Goal: Transaction & Acquisition: Purchase product/service

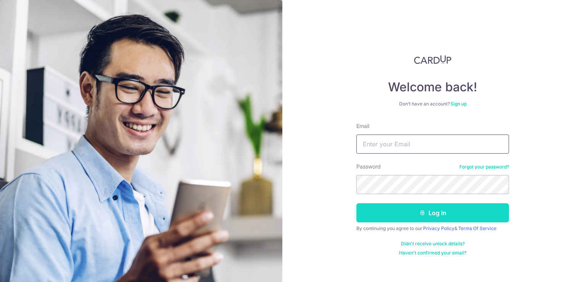
type input "chiuleeling@yahoo.com.sg"
click at [455, 208] on button "Log in" at bounding box center [432, 212] width 153 height 19
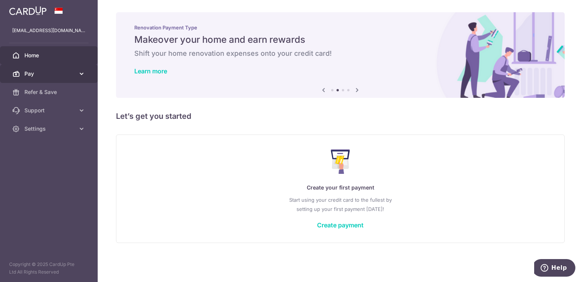
click at [58, 74] on span "Pay" at bounding box center [49, 74] width 50 height 8
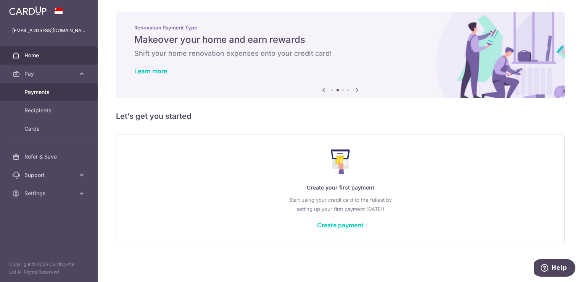
click at [46, 94] on span "Payments" at bounding box center [49, 92] width 50 height 8
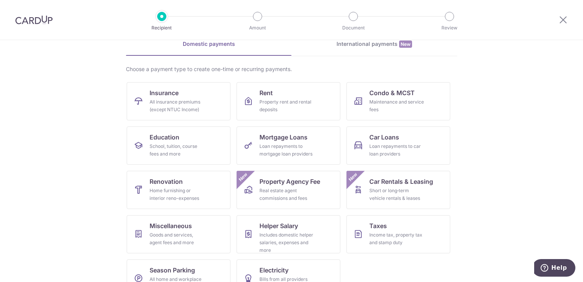
scroll to position [60, 0]
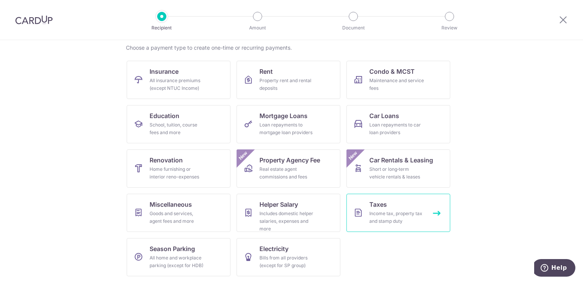
click at [366, 213] on link "Taxes Income tax, property tax and stamp duty" at bounding box center [398, 212] width 104 height 38
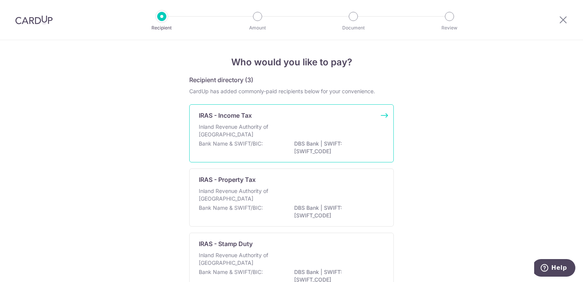
click at [309, 145] on p "DBS Bank | SWIFT: [SWIFT_CODE]" at bounding box center [336, 147] width 85 height 15
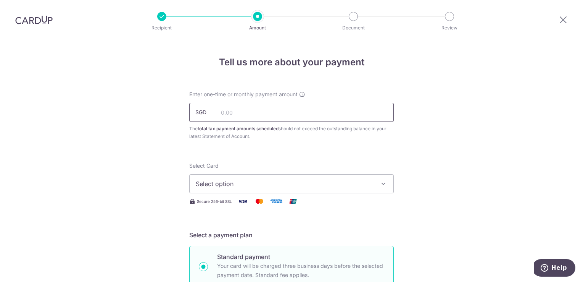
click at [273, 114] on input "text" at bounding box center [291, 112] width 204 height 19
click at [260, 112] on input "text" at bounding box center [291, 112] width 204 height 19
click at [226, 114] on input "text" at bounding box center [291, 112] width 204 height 19
type input "4,488.64"
click at [254, 179] on span "Select option" at bounding box center [285, 183] width 178 height 9
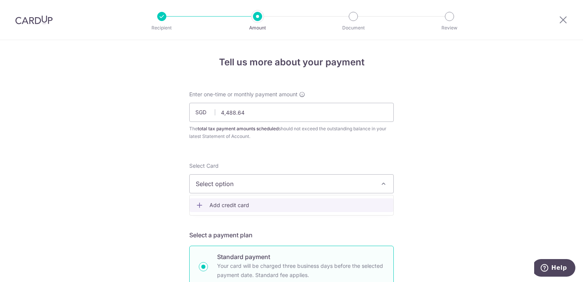
click at [260, 204] on span "Add credit card" at bounding box center [298, 205] width 178 height 8
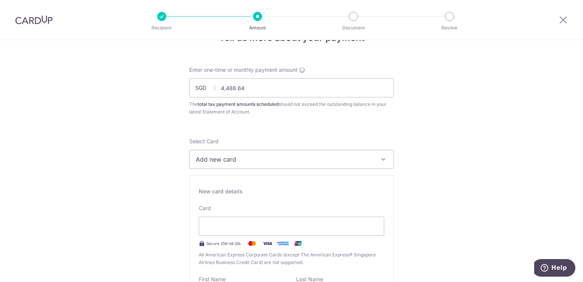
scroll to position [38, 0]
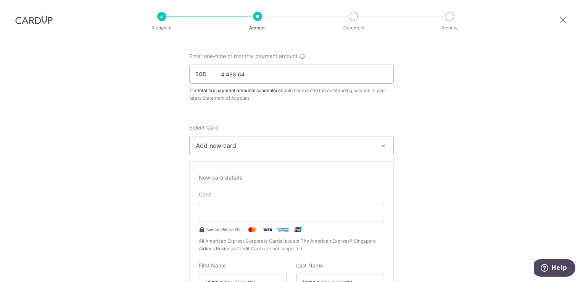
click at [374, 182] on div "New card details Card Secure 256-bit SSL All American Express Corporate Cards (…" at bounding box center [291, 270] width 204 height 219
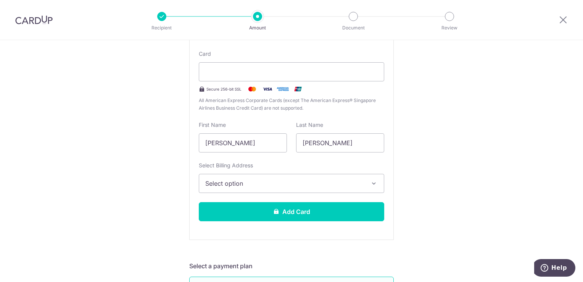
scroll to position [191, 0]
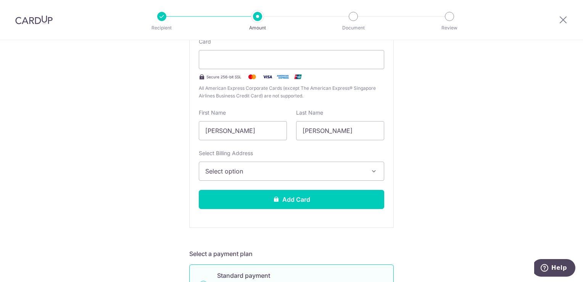
click at [375, 172] on icon "button" at bounding box center [374, 171] width 8 height 8
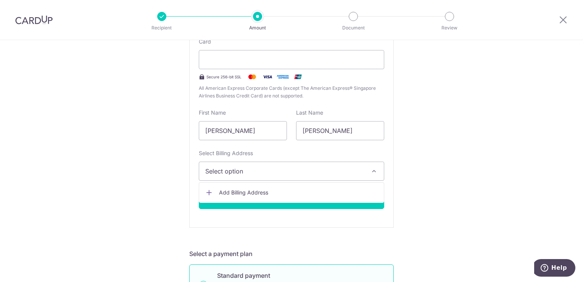
click at [373, 171] on icon "button" at bounding box center [374, 171] width 8 height 8
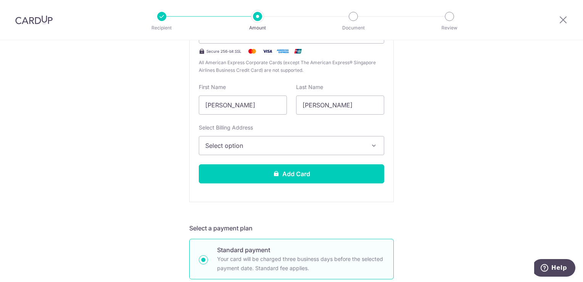
scroll to position [229, 0]
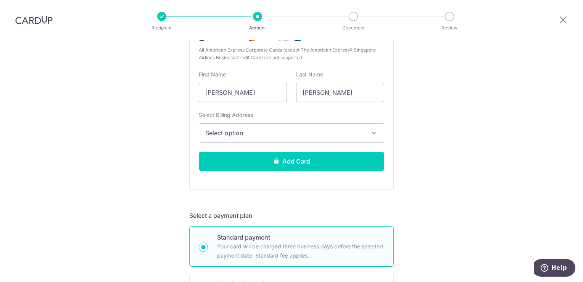
click at [278, 135] on span "Select option" at bounding box center [284, 132] width 159 height 9
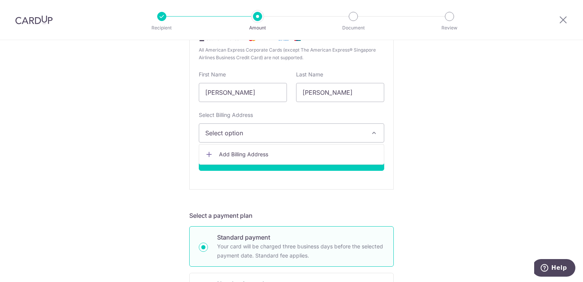
click at [278, 135] on span "Select option" at bounding box center [284, 132] width 159 height 9
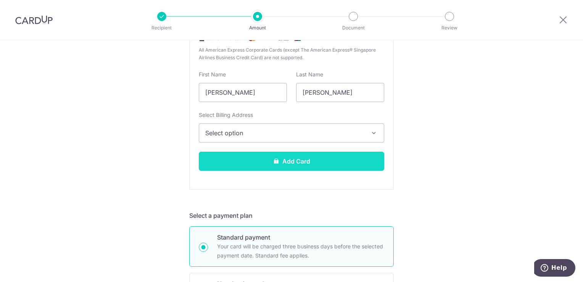
click at [305, 162] on button "Add Card" at bounding box center [291, 160] width 185 height 19
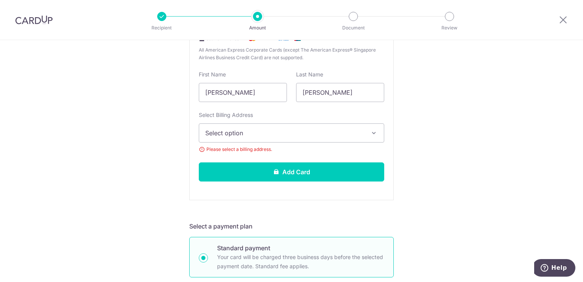
click at [279, 128] on span "Select option" at bounding box center [284, 132] width 159 height 9
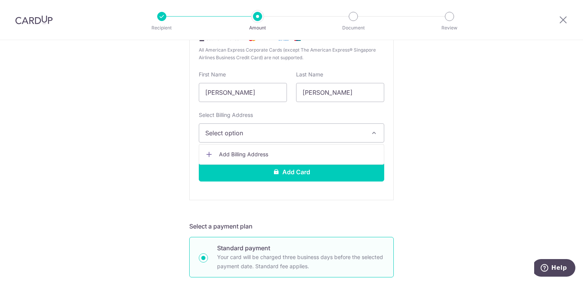
click at [270, 152] on span "Add Billing Address" at bounding box center [298, 154] width 159 height 8
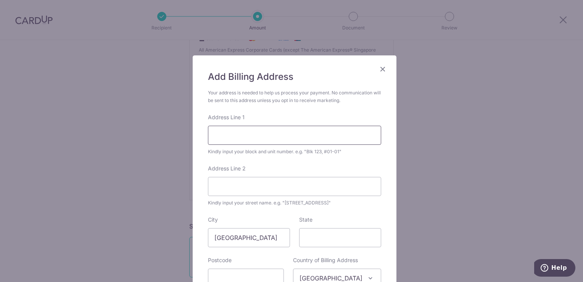
click at [263, 136] on input "Address Line 1" at bounding box center [294, 134] width 173 height 19
type input "470 SIGLAP ROAD"
type input "02-34"
type input "Please Select"
type input "454943"
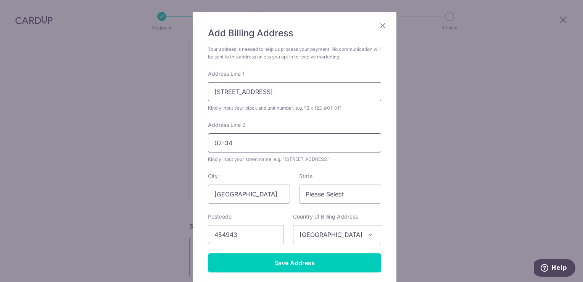
scroll to position [82, 0]
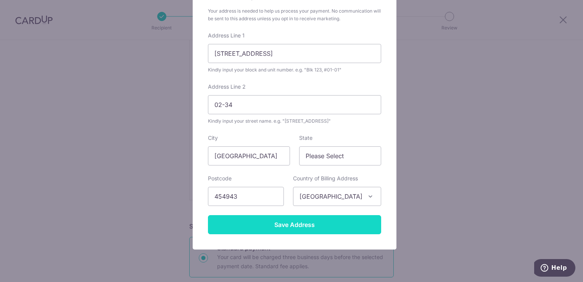
click at [325, 224] on input "Save Address" at bounding box center [294, 224] width 173 height 19
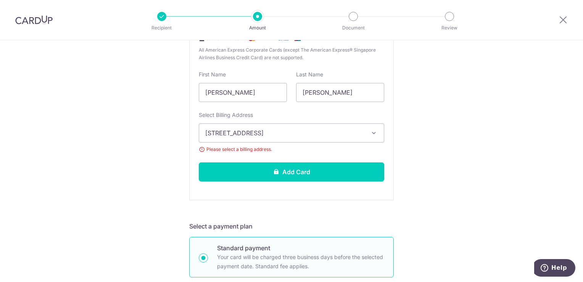
click at [277, 151] on span "Please select a billing address." at bounding box center [291, 149] width 185 height 8
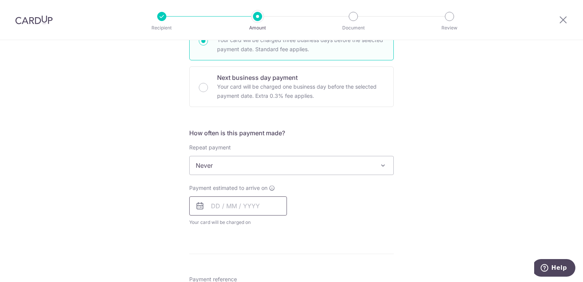
scroll to position [458, 0]
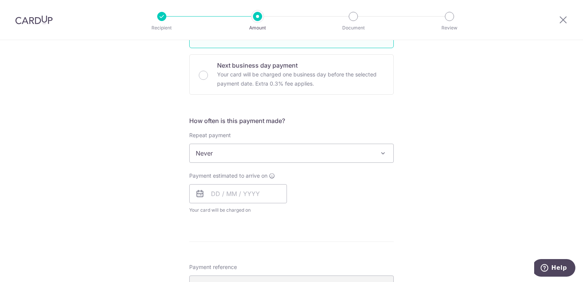
click at [380, 151] on span at bounding box center [382, 152] width 9 height 9
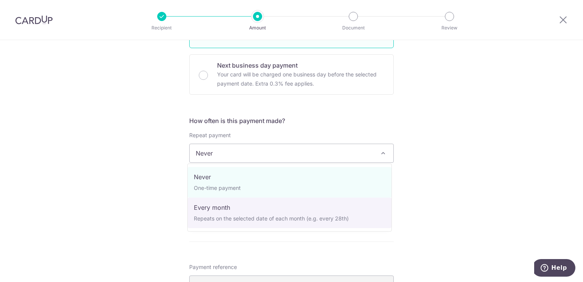
select select "3"
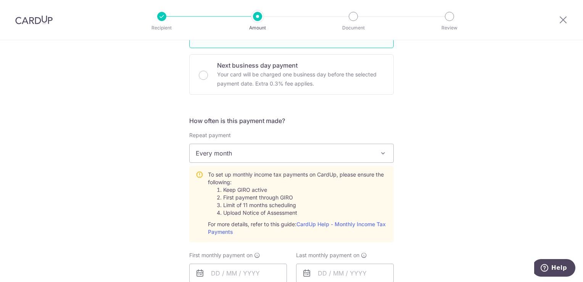
click at [413, 174] on div "Tell us more about your payment Enter one-time or monthly payment amount SGD 4,…" at bounding box center [291, 89] width 583 height 1015
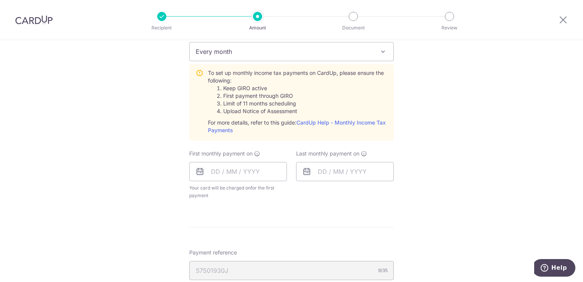
scroll to position [572, 0]
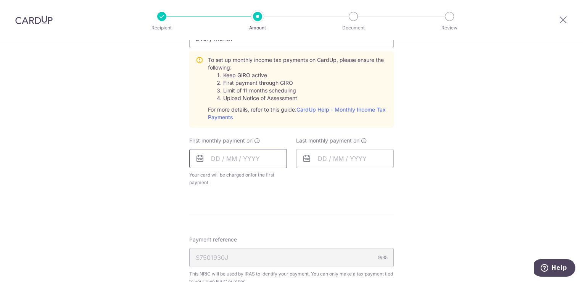
click at [250, 158] on input "text" at bounding box center [238, 158] width 98 height 19
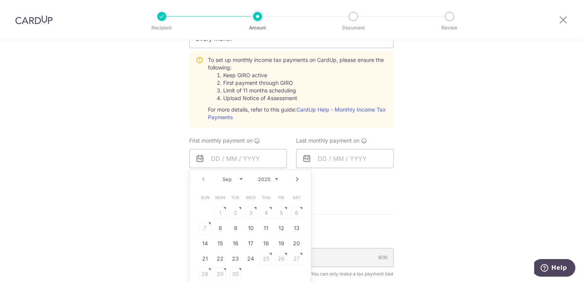
click at [247, 213] on table "Sun Mon Tue Wed Thu Fri Sat 1 2 3 4 5 6 7 8 9 10 11 12 13 14 15 16 17 18 19 20 …" at bounding box center [250, 236] width 107 height 92
click at [296, 211] on table "Sun Mon Tue Wed Thu Fri Sat 1 2 3 4 5 6 7 8 9 10 11 12 13 14 15 16 17 18 19 20 …" at bounding box center [250, 236] width 107 height 92
click at [280, 213] on table "Sun Mon Tue Wed Thu Fri Sat 1 2 3 4 5 6 7 8 9 10 11 12 13 14 15 16 17 18 19 20 …" at bounding box center [250, 236] width 107 height 92
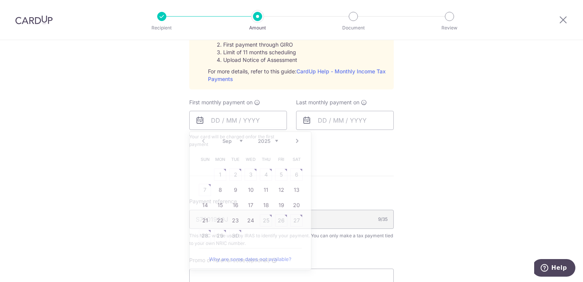
click at [243, 119] on input "text" at bounding box center [238, 120] width 98 height 19
click at [272, 258] on link "Why are some dates not available?" at bounding box center [250, 258] width 103 height 15
click at [247, 221] on link "24" at bounding box center [251, 220] width 12 height 12
type input "[DATE]"
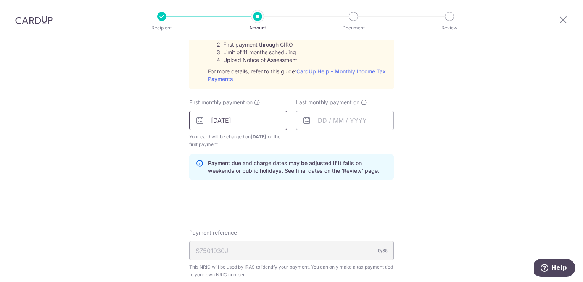
click at [253, 118] on input "[DATE]" at bounding box center [238, 120] width 98 height 19
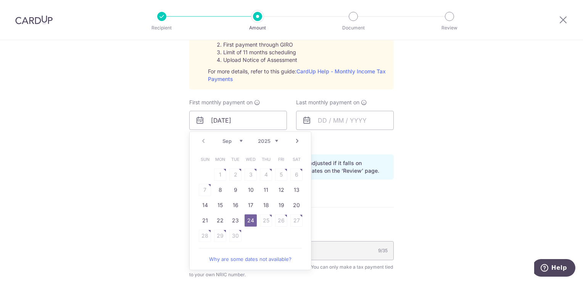
click at [294, 140] on link "Next" at bounding box center [297, 140] width 9 height 9
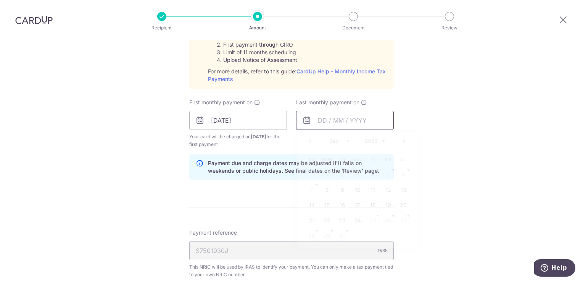
click at [328, 119] on input "text" at bounding box center [345, 120] width 98 height 19
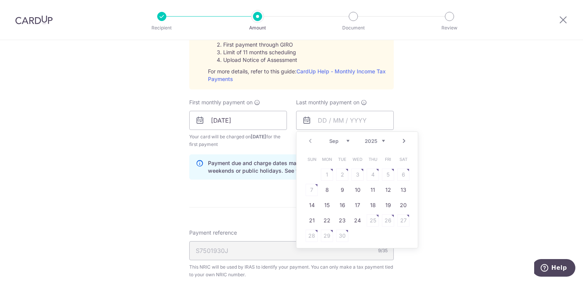
click at [401, 138] on link "Next" at bounding box center [403, 140] width 9 height 9
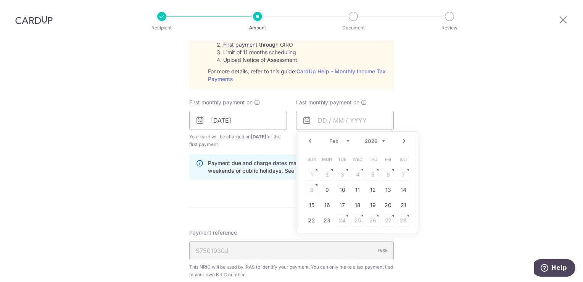
click at [400, 137] on link "Next" at bounding box center [403, 140] width 9 height 9
click at [308, 140] on link "Prev" at bounding box center [310, 140] width 9 height 9
click at [357, 221] on link "25" at bounding box center [357, 220] width 12 height 12
type input "[DATE]"
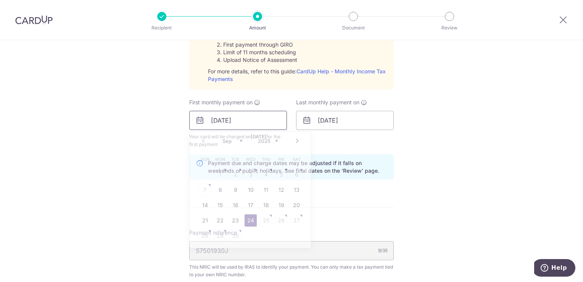
click at [255, 120] on input "[DATE]" at bounding box center [238, 120] width 98 height 19
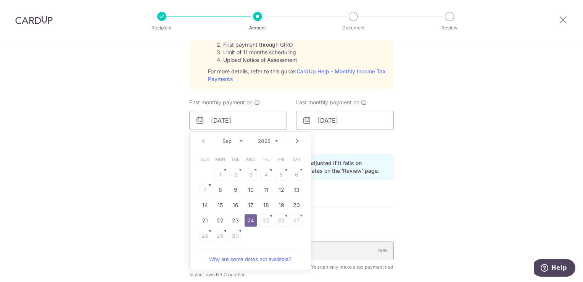
click at [219, 176] on table "Sun Mon Tue Wed Thu Fri Sat 1 2 3 4 5 6 7 8 9 10 11 12 13 14 15 16 17 18 19 20 …" at bounding box center [250, 197] width 107 height 92
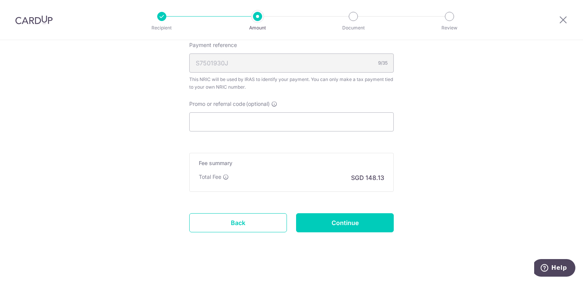
scroll to position [801, 0]
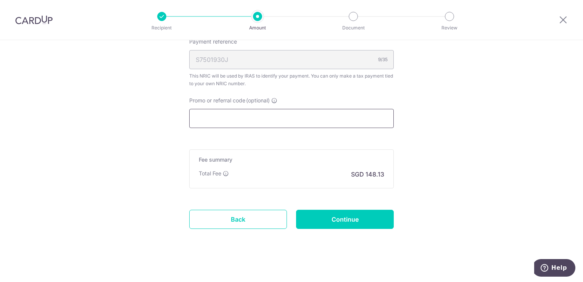
click at [256, 116] on input "Promo or referral code (optional)" at bounding box center [291, 118] width 204 height 19
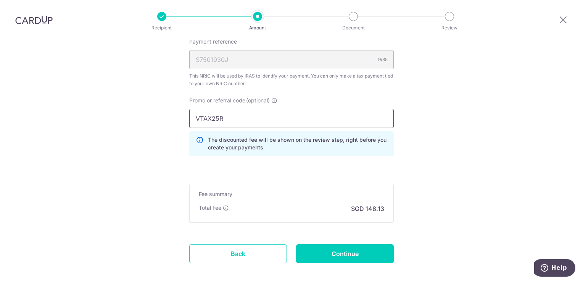
type input "VTAX25R"
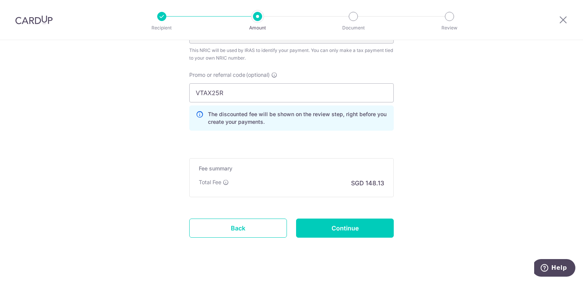
scroll to position [838, 0]
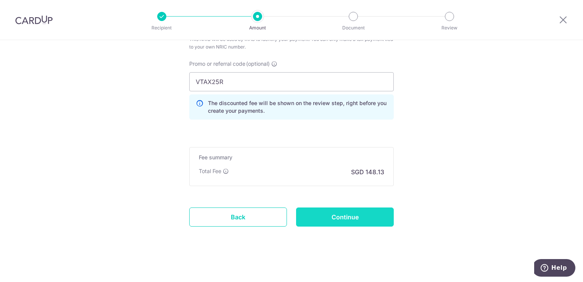
click at [376, 217] on input "Continue" at bounding box center [345, 216] width 98 height 19
type input "Create Schedule"
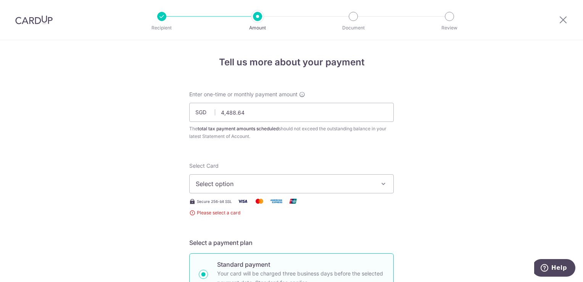
scroll to position [283, 0]
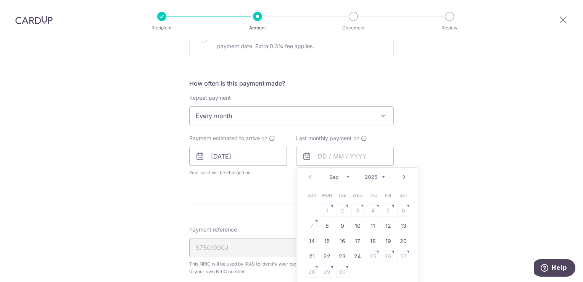
drag, startPoint x: 0, startPoint y: 0, endPoint x: 402, endPoint y: 176, distance: 439.0
click at [402, 176] on link "Next" at bounding box center [403, 176] width 9 height 9
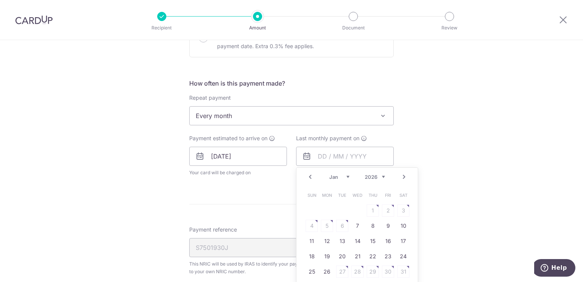
click at [402, 176] on link "Next" at bounding box center [403, 176] width 9 height 9
click at [358, 256] on link "25" at bounding box center [357, 256] width 12 height 12
type input "[DATE]"
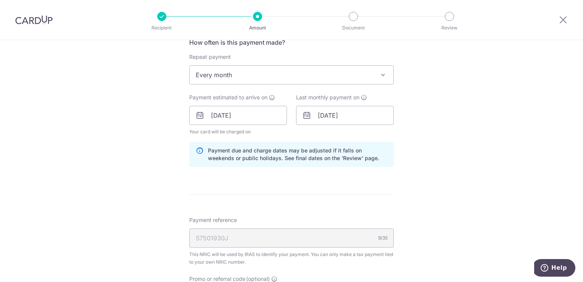
scroll to position [359, 0]
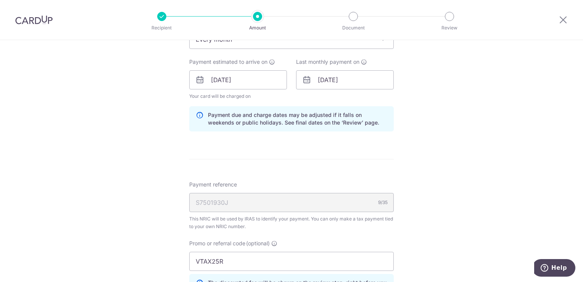
click at [332, 158] on form "Enter one-time or monthly payment amount SGD 4,488.64 4488.64 The total tax pay…" at bounding box center [291, 78] width 204 height 695
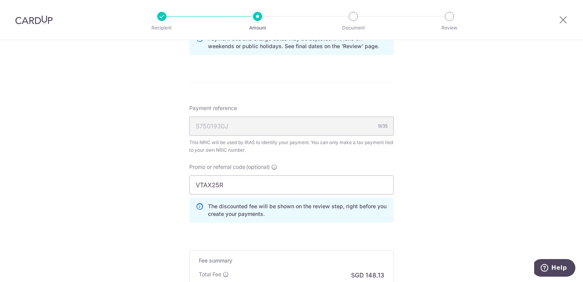
scroll to position [539, 0]
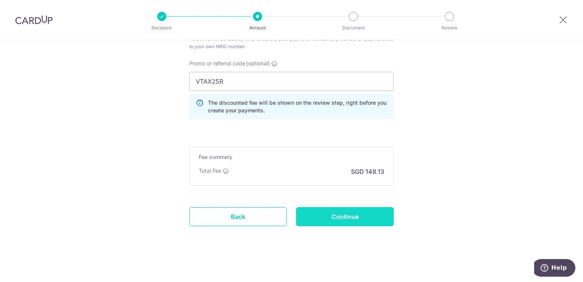
click at [369, 217] on input "Continue" at bounding box center [345, 216] width 98 height 19
type input "Create Schedule"
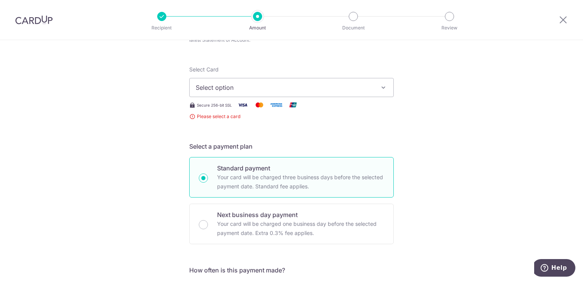
scroll to position [92, 0]
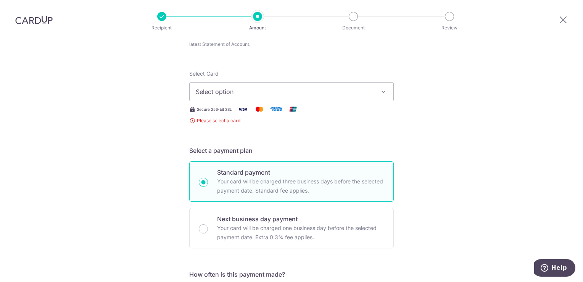
click at [221, 85] on button "Select option" at bounding box center [291, 91] width 204 height 19
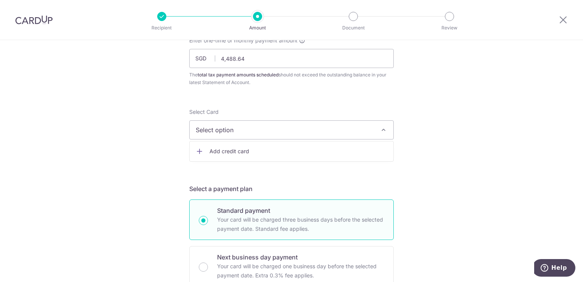
scroll to position [0, 0]
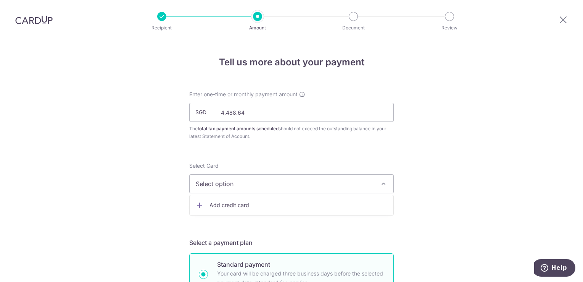
click at [354, 199] on link "Add credit card" at bounding box center [292, 205] width 204 height 14
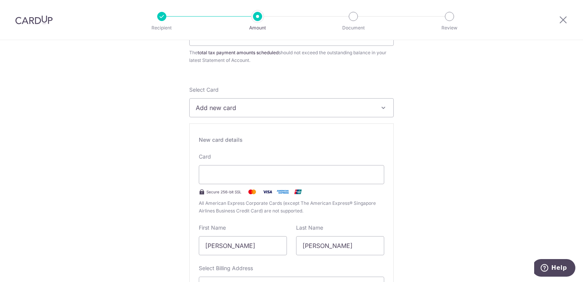
scroll to position [76, 0]
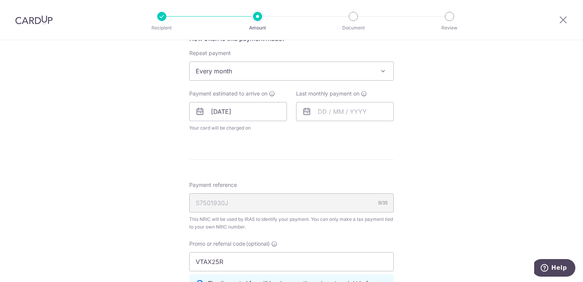
scroll to position [534, 0]
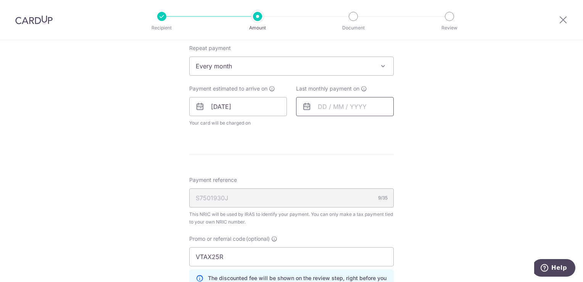
click at [318, 103] on input "text" at bounding box center [345, 106] width 98 height 19
click at [403, 127] on link "Next" at bounding box center [403, 126] width 9 height 9
click at [403, 126] on link "Next" at bounding box center [403, 126] width 9 height 9
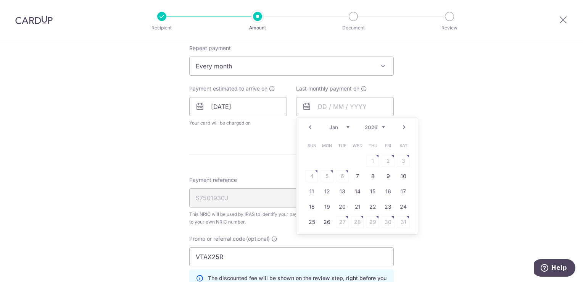
click at [403, 126] on link "Next" at bounding box center [403, 126] width 9 height 9
click at [372, 222] on table "Sun Mon Tue Wed Thu Fri Sat 1 2 3 4 5 6 7 8 9 10 11 12 13 14 15 16 17 18 19 20 …" at bounding box center [357, 184] width 107 height 92
click at [307, 130] on link "Prev" at bounding box center [310, 126] width 9 height 9
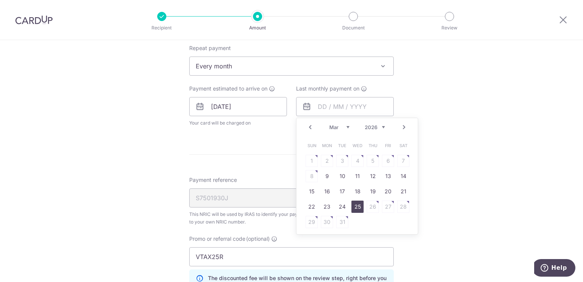
click at [356, 207] on link "25" at bounding box center [357, 206] width 12 height 12
type input "25/03/2026"
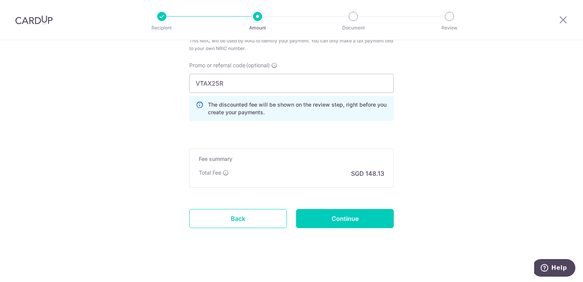
scroll to position [740, 0]
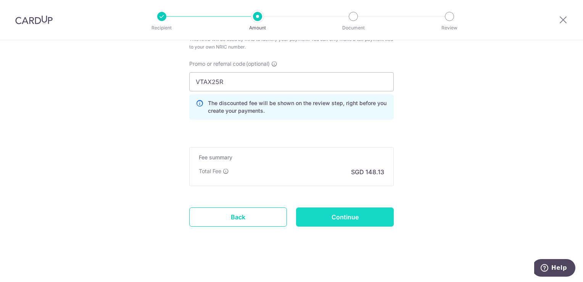
click at [384, 209] on input "Continue" at bounding box center [345, 216] width 98 height 19
type input "Create Schedule"
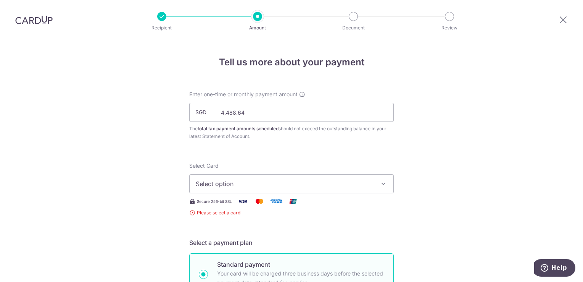
click at [381, 180] on icon "button" at bounding box center [384, 184] width 8 height 8
click at [366, 202] on span "Add credit card" at bounding box center [298, 205] width 178 height 8
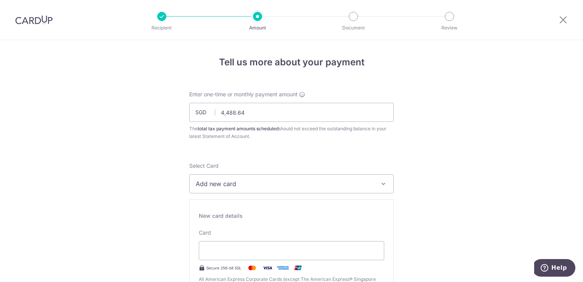
scroll to position [76, 0]
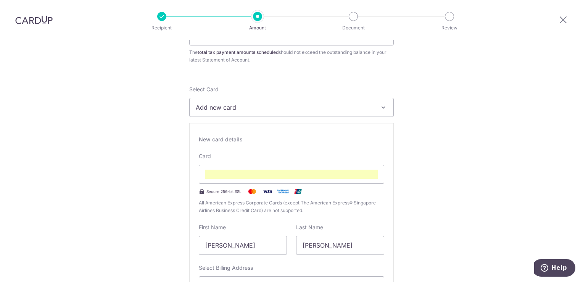
click at [380, 103] on icon "button" at bounding box center [384, 107] width 8 height 8
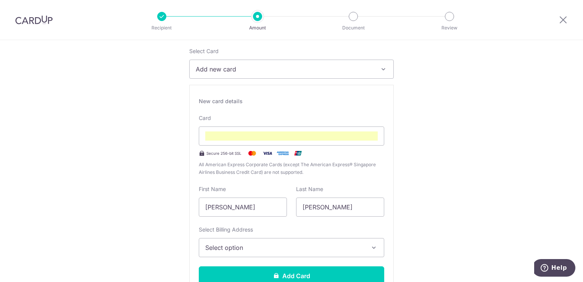
scroll to position [153, 0]
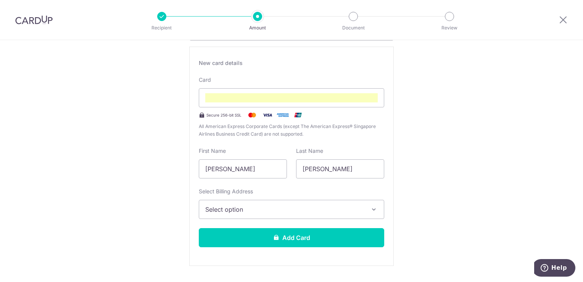
click at [377, 211] on button "Select option" at bounding box center [291, 208] width 185 height 19
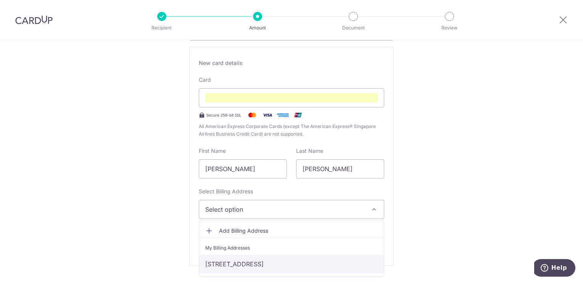
click at [348, 267] on link "[STREET_ADDRESS]" at bounding box center [291, 263] width 185 height 18
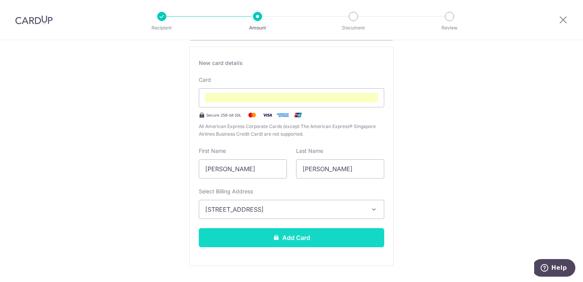
click at [346, 240] on button "Add Card" at bounding box center [291, 237] width 185 height 19
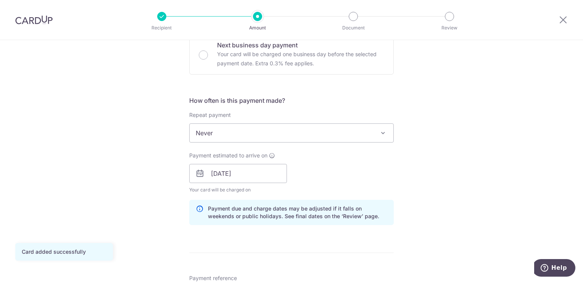
scroll to position [267, 0]
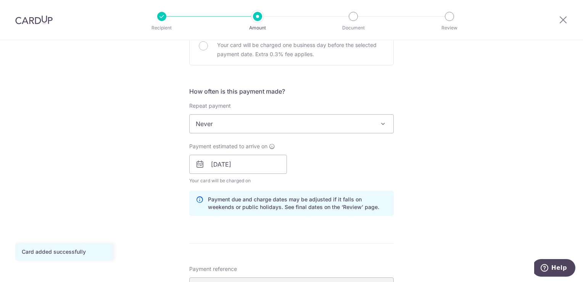
click at [353, 117] on span "Never" at bounding box center [292, 123] width 204 height 18
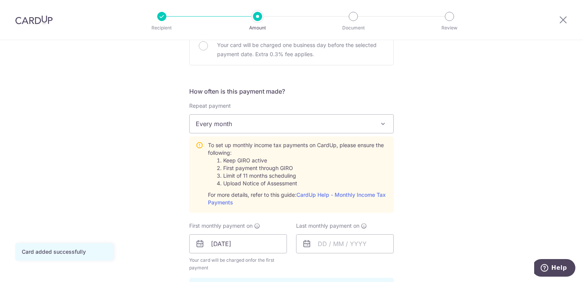
select select "3"
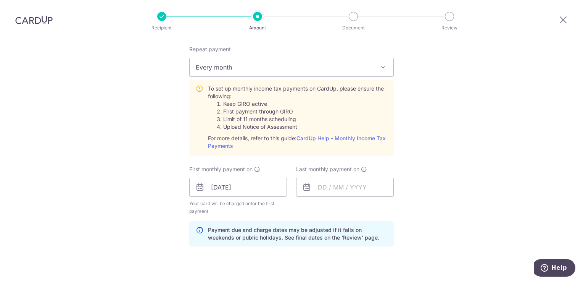
scroll to position [343, 0]
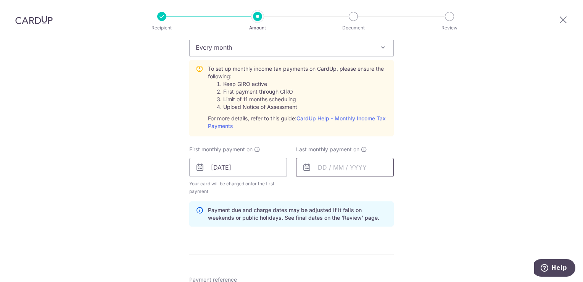
click at [346, 167] on input "text" at bounding box center [345, 167] width 98 height 19
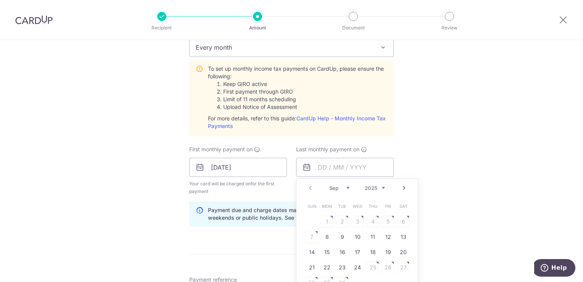
click at [401, 188] on link "Next" at bounding box center [403, 187] width 9 height 9
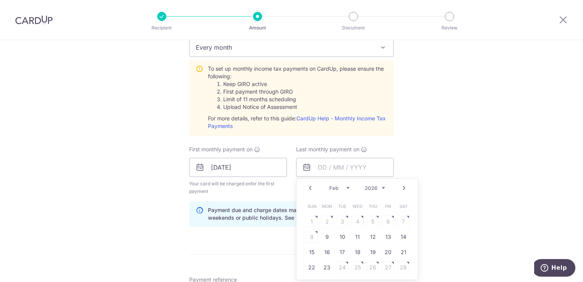
click at [401, 188] on link "Next" at bounding box center [403, 187] width 9 height 9
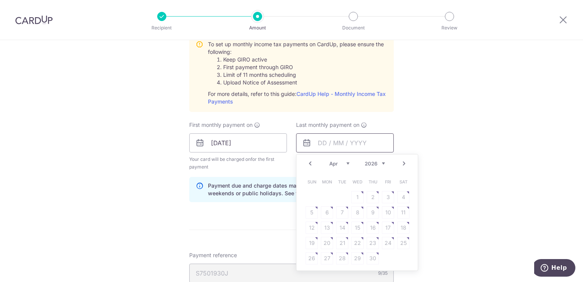
scroll to position [381, 0]
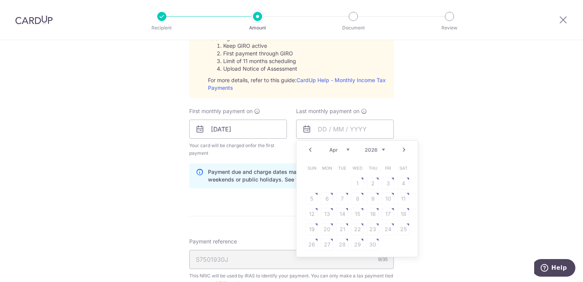
click at [308, 150] on link "Prev" at bounding box center [310, 149] width 9 height 9
click at [357, 230] on link "25" at bounding box center [357, 229] width 12 height 12
type input "[DATE]"
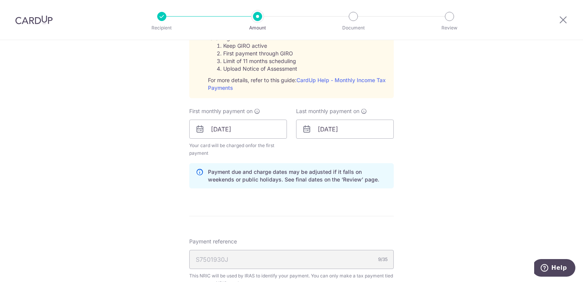
click at [424, 162] on div "Tell us more about your payment Enter one-time or monthly payment amount SGD 4,…" at bounding box center [291, 72] width 583 height 827
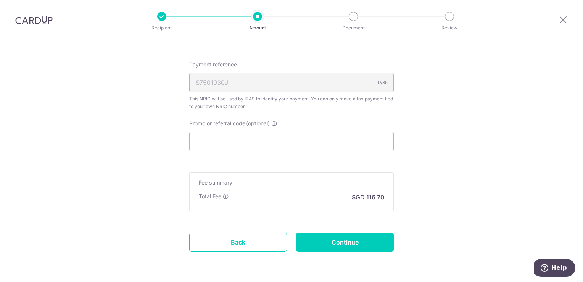
scroll to position [572, 0]
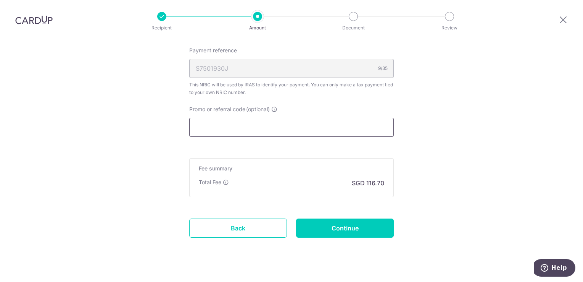
click at [258, 126] on input "Promo or referral code (optional)" at bounding box center [291, 126] width 204 height 19
type input "VTAX25R"
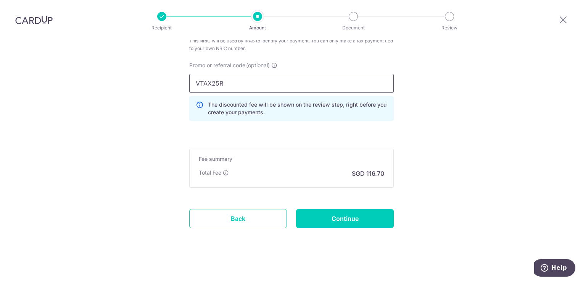
scroll to position [618, 0]
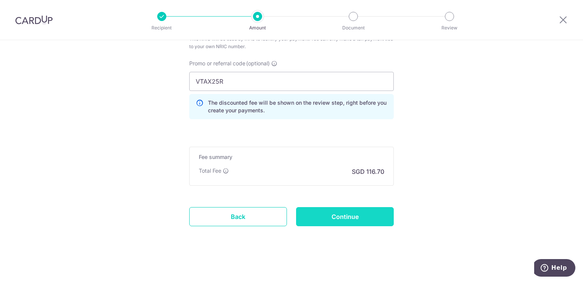
click at [342, 215] on input "Continue" at bounding box center [345, 216] width 98 height 19
type input "Create Schedule"
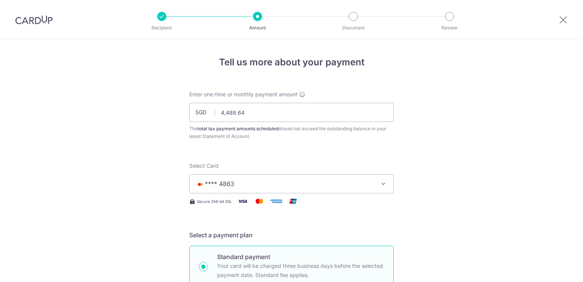
scroll to position [511, 0]
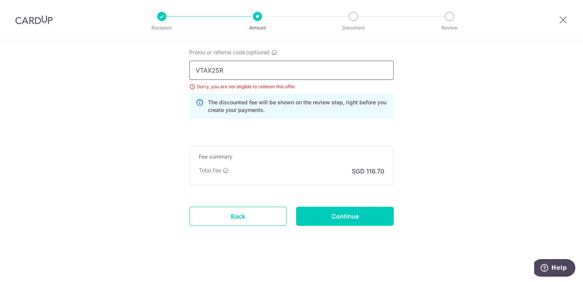
click at [250, 65] on input "VTAX25R" at bounding box center [291, 70] width 204 height 19
type input "V"
type input "VTAX25ONE"
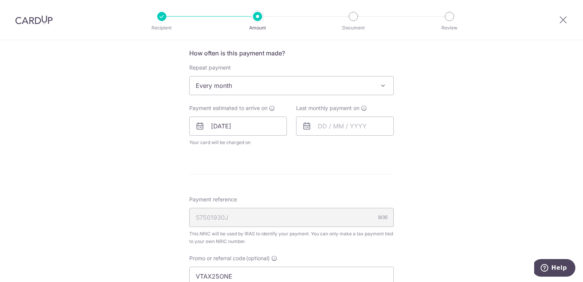
scroll to position [343, 0]
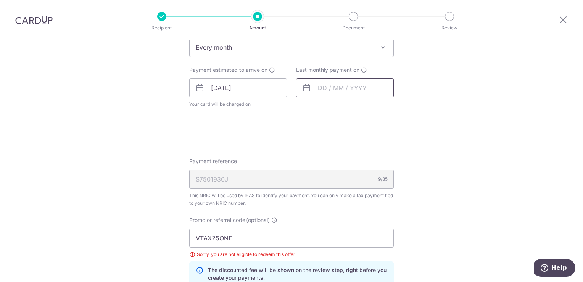
click at [351, 86] on input "text" at bounding box center [345, 87] width 98 height 19
click at [400, 107] on link "Next" at bounding box center [403, 108] width 9 height 9
click at [400, 106] on link "Next" at bounding box center [403, 108] width 9 height 9
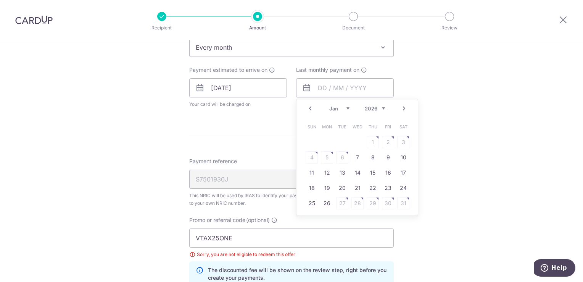
click at [400, 106] on link "Next" at bounding box center [403, 108] width 9 height 9
click at [308, 108] on link "Prev" at bounding box center [310, 108] width 9 height 9
click at [358, 188] on link "25" at bounding box center [357, 188] width 12 height 12
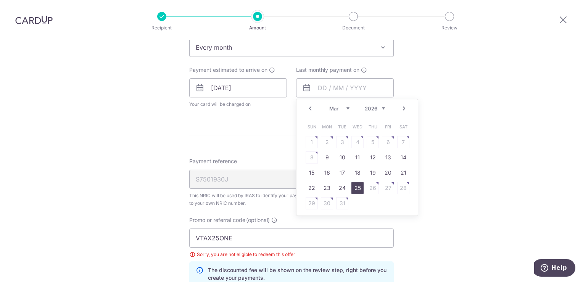
type input "[DATE]"
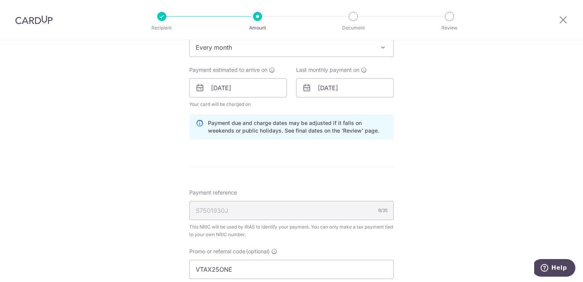
click at [425, 130] on div "Tell us more about your payment Enter one-time or monthly payment amount SGD 4,…" at bounding box center [291, 89] width 583 height 785
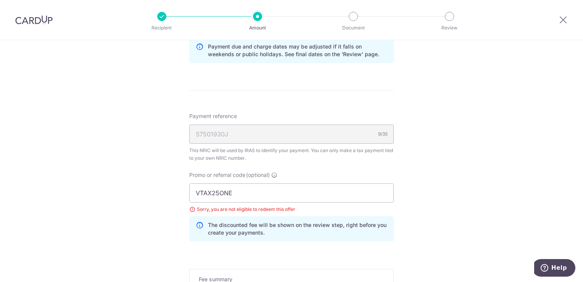
scroll to position [458, 0]
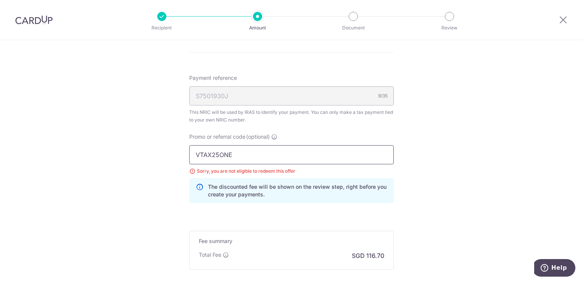
click at [252, 149] on input "VTAX25ONE" at bounding box center [291, 154] width 204 height 19
drag, startPoint x: 249, startPoint y: 154, endPoint x: 182, endPoint y: 158, distance: 67.6
type input "VTAX25R"
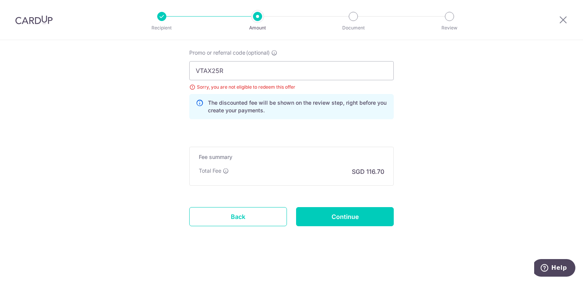
scroll to position [542, 0]
click at [360, 219] on input "Continue" at bounding box center [345, 216] width 98 height 19
type input "Update Schedule"
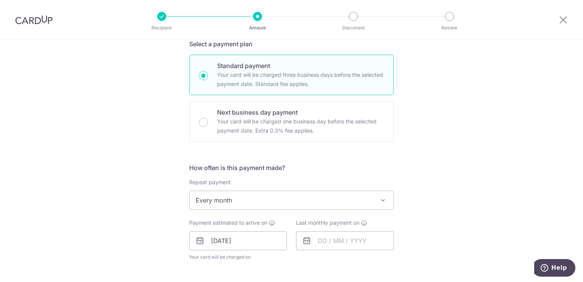
scroll to position [343, 0]
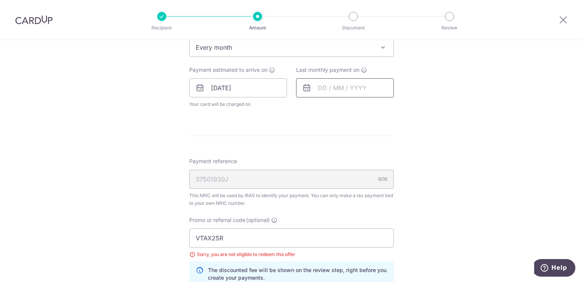
click at [332, 87] on input "text" at bounding box center [345, 87] width 98 height 19
click at [402, 107] on link "Next" at bounding box center [403, 108] width 9 height 9
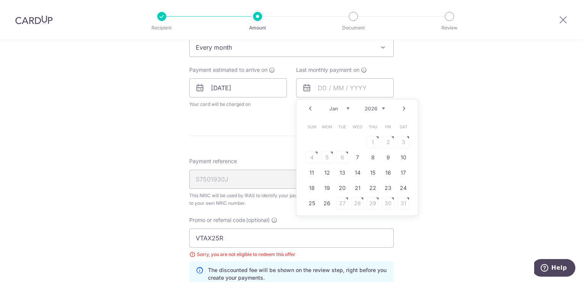
click at [402, 106] on link "Next" at bounding box center [403, 108] width 9 height 9
click at [355, 188] on link "25" at bounding box center [357, 188] width 12 height 12
type input "[DATE]"
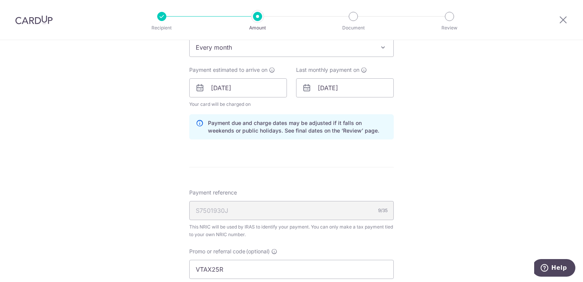
click at [428, 132] on div "Tell us more about your payment Enter one-time or monthly payment amount SGD 4,…" at bounding box center [291, 89] width 583 height 785
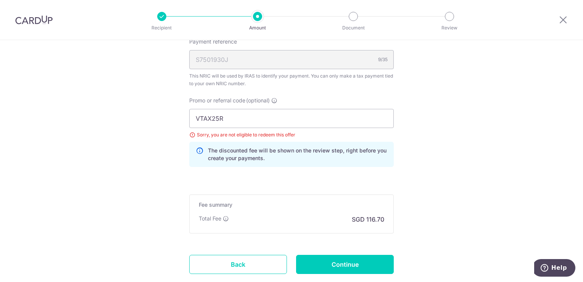
scroll to position [496, 0]
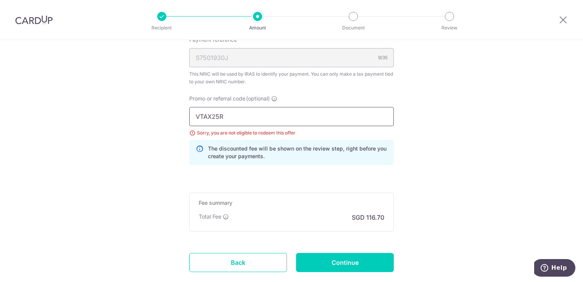
click at [225, 107] on input "VTAX25R" at bounding box center [291, 116] width 204 height 19
type input "V"
type input "VTAX25ONE"
drag, startPoint x: 429, startPoint y: 161, endPoint x: 432, endPoint y: 156, distance: 6.0
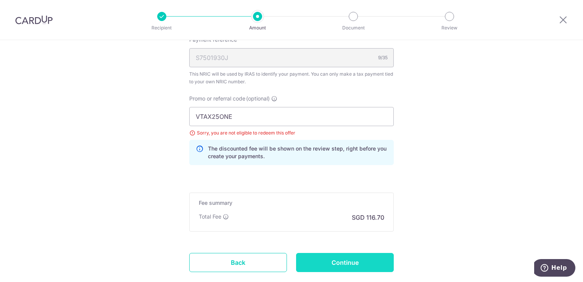
click at [359, 265] on input "Continue" at bounding box center [345, 262] width 98 height 19
type input "Update Schedule"
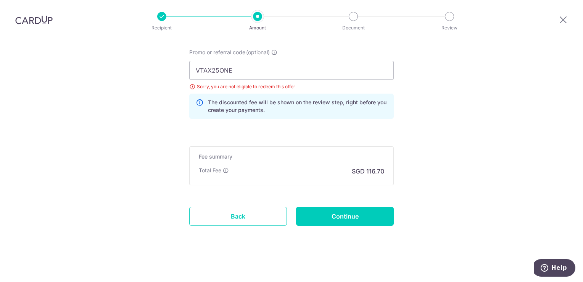
scroll to position [434, 0]
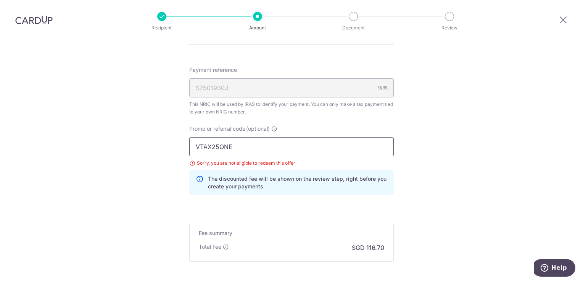
click at [245, 149] on input "VTAX25ONE" at bounding box center [291, 146] width 204 height 19
type input "V"
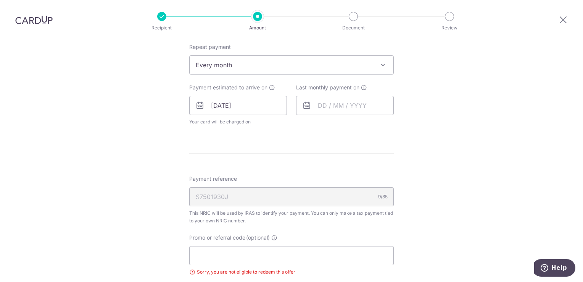
scroll to position [282, 0]
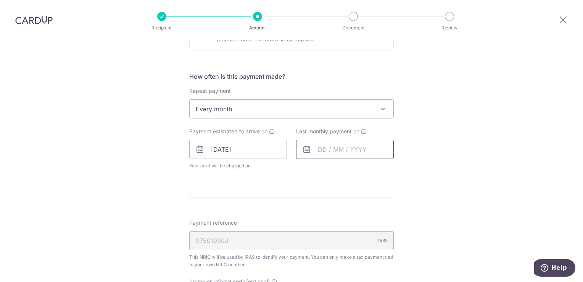
click at [345, 147] on input "text" at bounding box center [345, 149] width 98 height 19
click at [403, 169] on link "Next" at bounding box center [403, 169] width 9 height 9
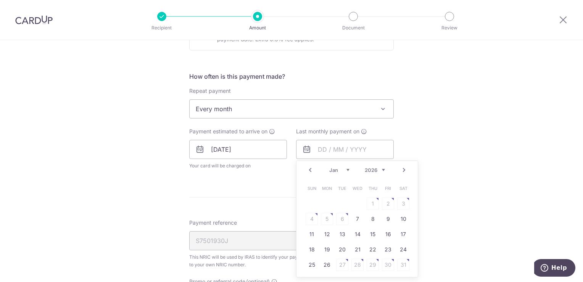
click at [403, 169] on link "Next" at bounding box center [403, 169] width 9 height 9
click at [359, 251] on link "25" at bounding box center [357, 249] width 12 height 12
type input "25/03/2026"
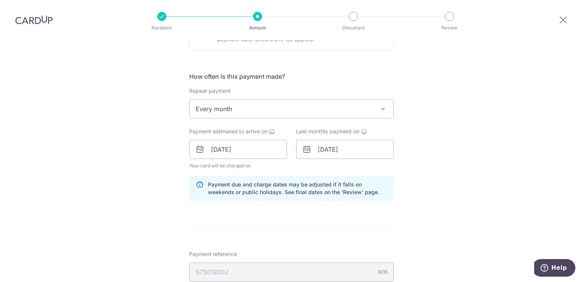
click at [445, 152] on div "Tell us more about your payment Enter one-time or monthly payment amount SGD 4,…" at bounding box center [291, 133] width 583 height 750
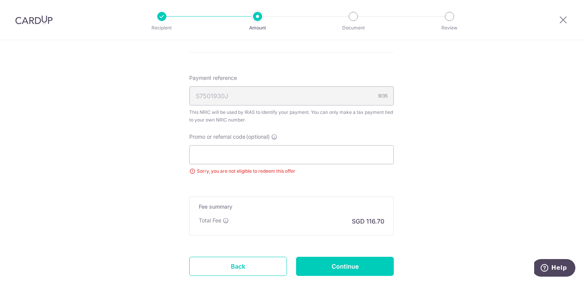
scroll to position [508, 0]
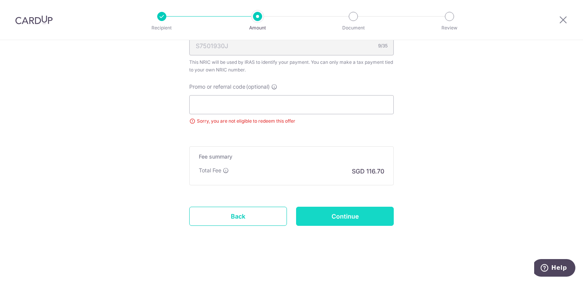
click at [376, 217] on input "Continue" at bounding box center [345, 215] width 98 height 19
type input "Update Schedule"
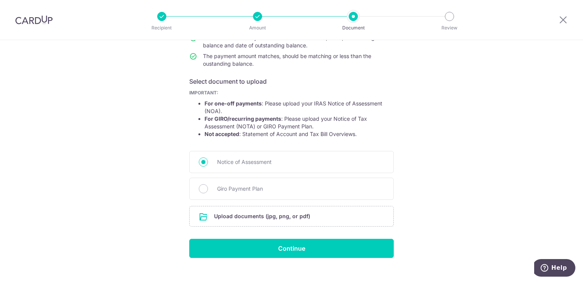
scroll to position [107, 0]
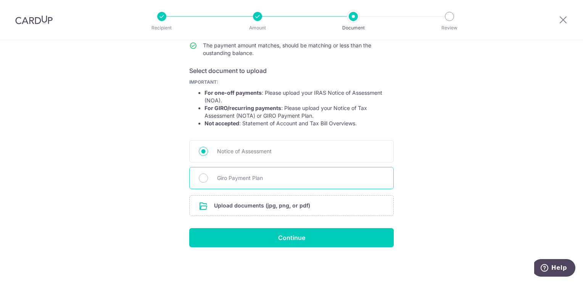
click at [353, 177] on span "Giro Payment Plan" at bounding box center [300, 177] width 167 height 9
click at [208, 177] on input "Giro Payment Plan" at bounding box center [203, 177] width 9 height 9
radio input "true"
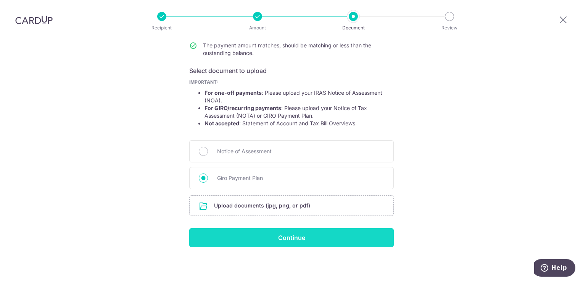
click at [381, 239] on input "Continue" at bounding box center [291, 237] width 204 height 19
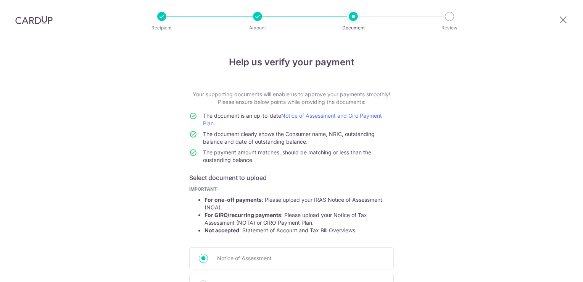
scroll to position [117, 0]
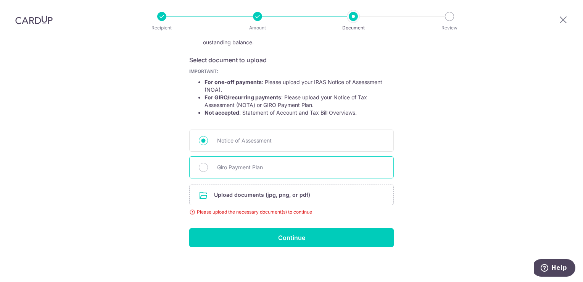
click at [270, 166] on span "Giro Payment Plan" at bounding box center [300, 166] width 167 height 9
click at [208, 166] on input "Giro Payment Plan" at bounding box center [203, 166] width 9 height 9
radio input "true"
click at [282, 195] on input "file" at bounding box center [292, 195] width 204 height 20
click at [288, 194] on input "file" at bounding box center [292, 195] width 204 height 20
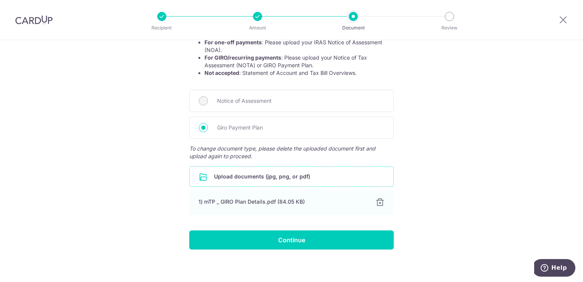
scroll to position [160, 0]
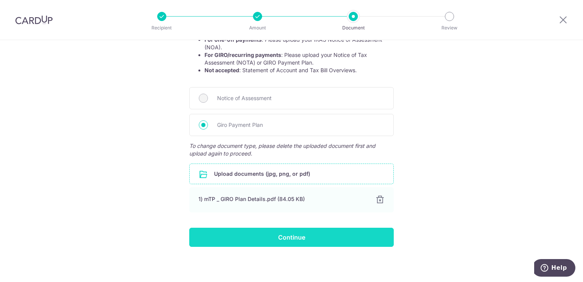
click at [346, 239] on input "Continue" at bounding box center [291, 236] width 204 height 19
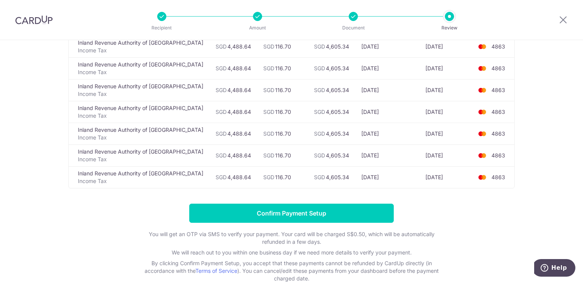
scroll to position [127, 0]
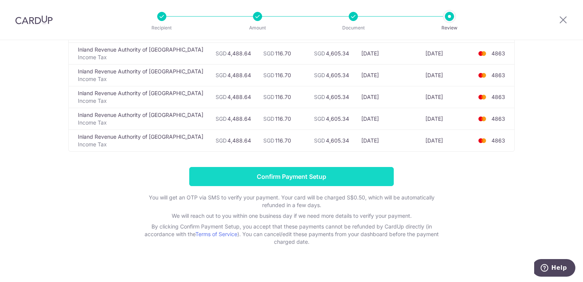
click at [338, 167] on input "Confirm Payment Setup" at bounding box center [291, 176] width 204 height 19
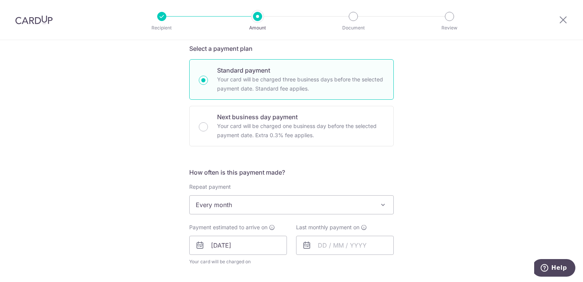
scroll to position [236, 0]
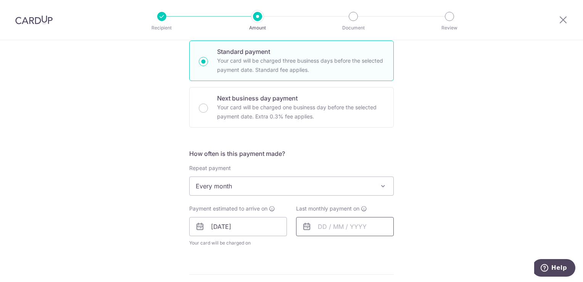
click at [361, 223] on input "text" at bounding box center [345, 226] width 98 height 19
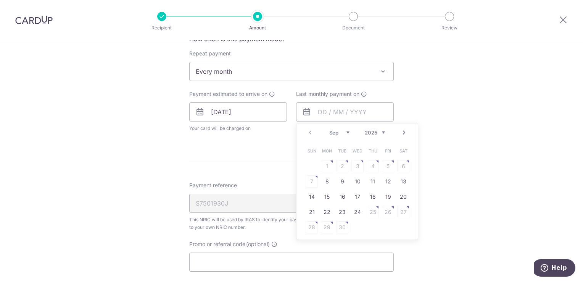
click at [403, 133] on link "Next" at bounding box center [403, 132] width 9 height 9
click at [403, 132] on link "Next" at bounding box center [403, 132] width 9 height 9
click at [402, 132] on link "Next" at bounding box center [403, 132] width 9 height 9
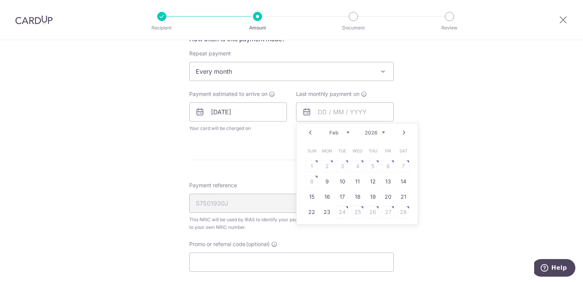
click at [402, 132] on link "Next" at bounding box center [403, 132] width 9 height 9
click at [354, 210] on link "25" at bounding box center [357, 212] width 12 height 12
type input "25/03/2026"
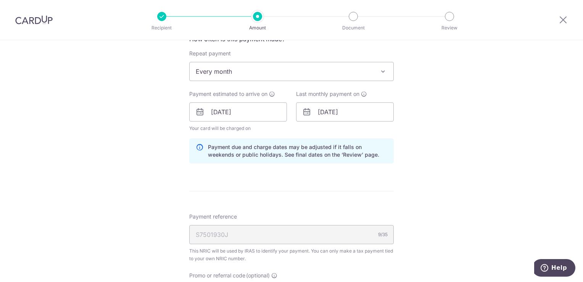
click at [287, 184] on form "Enter one-time or monthly payment amount SGD 4,488.64 4488.64 The total tax pay…" at bounding box center [291, 82] width 204 height 685
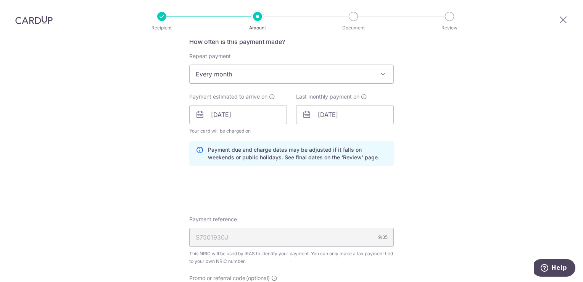
scroll to position [528, 0]
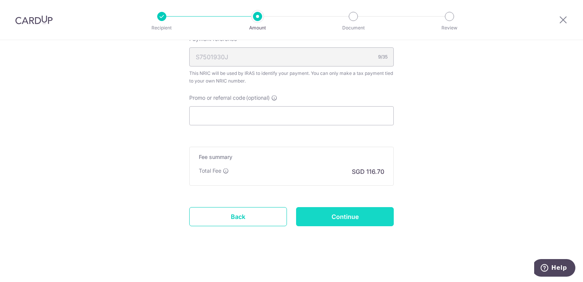
click at [354, 214] on input "Continue" at bounding box center [345, 216] width 98 height 19
type input "Update Schedule"
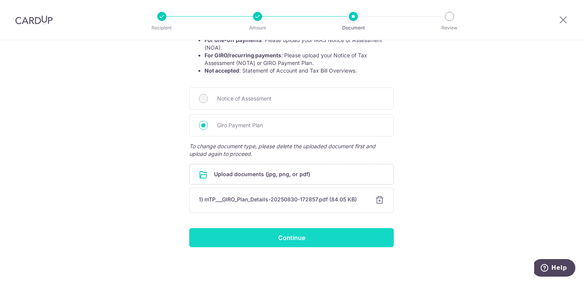
scroll to position [160, 0]
click at [336, 233] on input "Continue" at bounding box center [291, 236] width 204 height 19
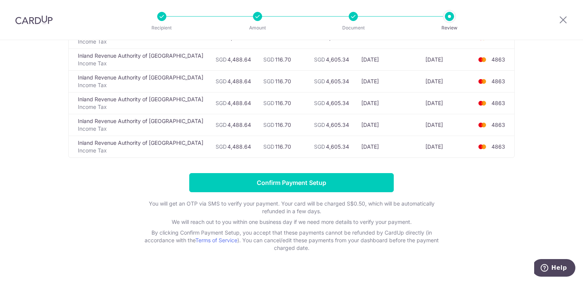
scroll to position [127, 0]
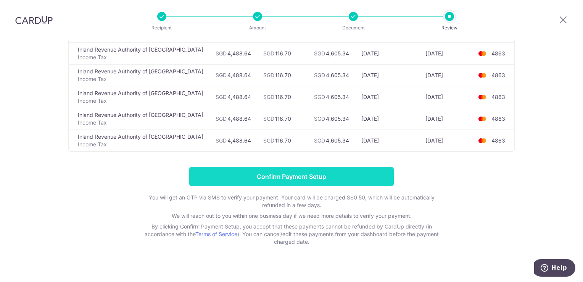
click at [278, 167] on input "Confirm Payment Setup" at bounding box center [291, 176] width 204 height 19
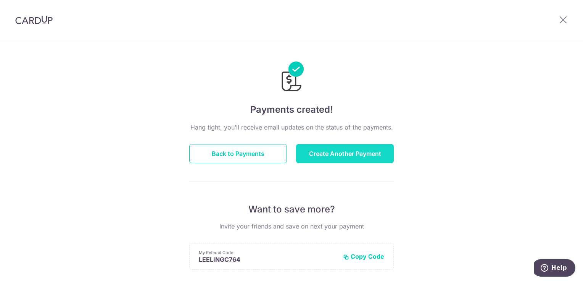
click at [324, 155] on button "Create Another Payment" at bounding box center [345, 153] width 98 height 19
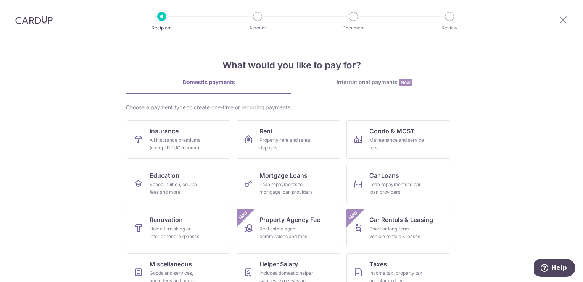
scroll to position [38, 0]
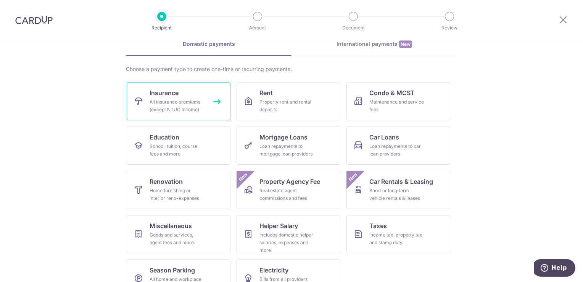
click at [174, 107] on div "All insurance premiums (except NTUC Income)" at bounding box center [177, 105] width 55 height 15
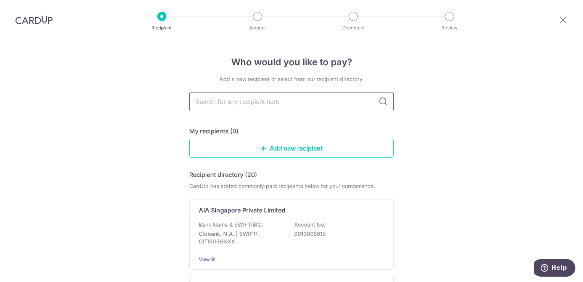
click at [248, 103] on input "text" at bounding box center [291, 101] width 204 height 19
type input "man"
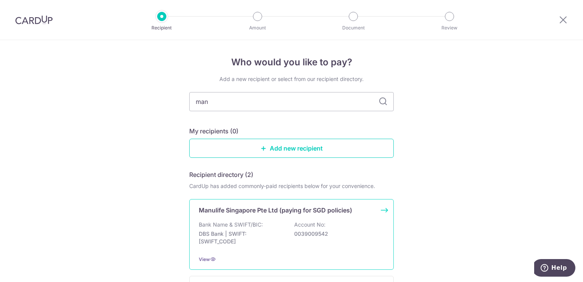
click at [308, 251] on div "Manulife Singapore Pte Ltd (paying for SGD policies) Bank Name & SWIFT/BIC: DBS…" at bounding box center [291, 234] width 204 height 71
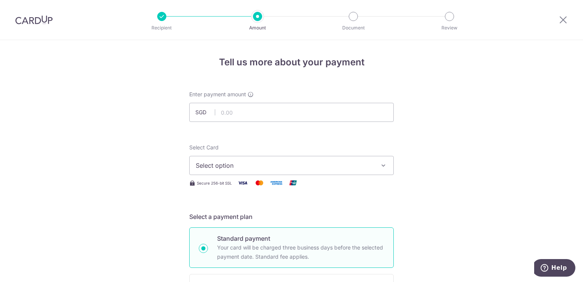
click at [270, 167] on span "Select option" at bounding box center [285, 165] width 178 height 9
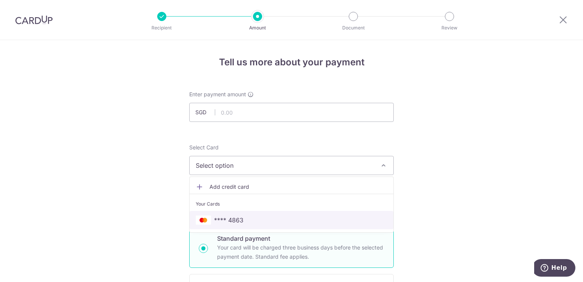
click at [248, 216] on span "**** 4863" at bounding box center [291, 219] width 191 height 9
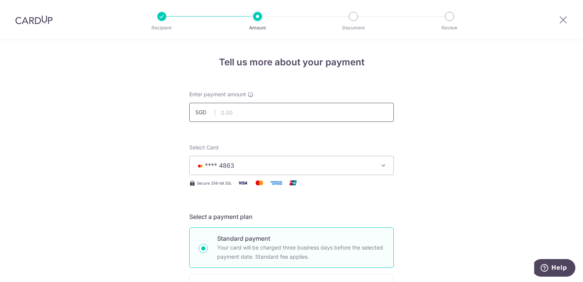
click at [255, 112] on input "text" at bounding box center [291, 112] width 204 height 19
paste input "12,492.83"
type input "12,492.83"
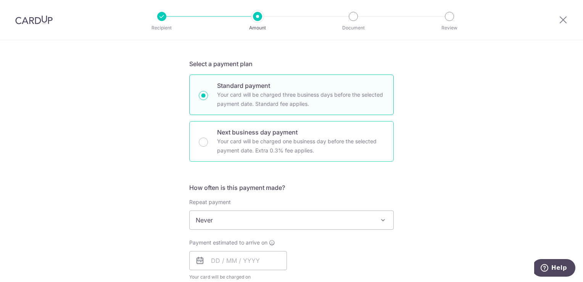
scroll to position [191, 0]
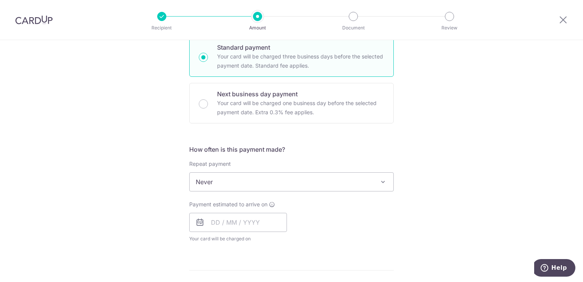
click at [359, 184] on span "Never" at bounding box center [292, 181] width 204 height 18
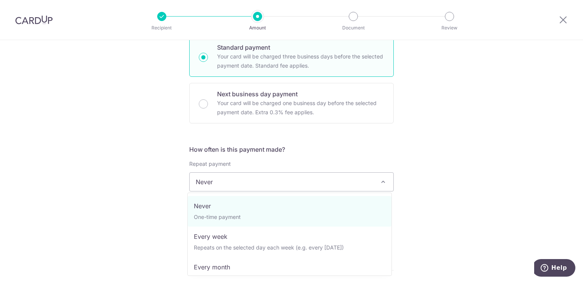
drag, startPoint x: 217, startPoint y: 212, endPoint x: 347, endPoint y: 182, distance: 133.9
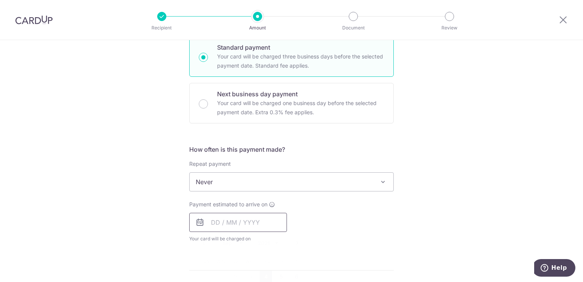
click at [225, 223] on input "text" at bounding box center [238, 221] width 98 height 19
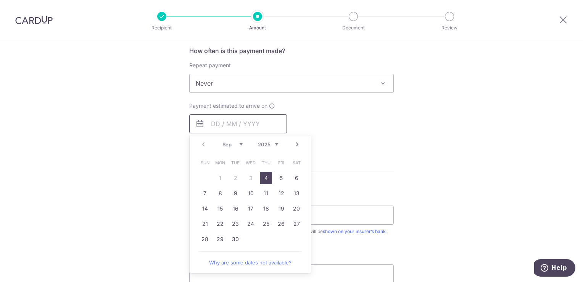
scroll to position [305, 0]
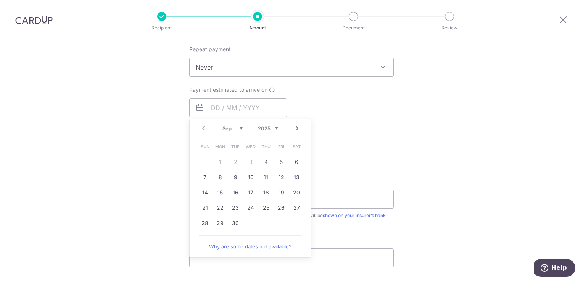
click at [293, 127] on link "Next" at bounding box center [297, 128] width 9 height 9
click at [262, 177] on link "6" at bounding box center [266, 177] width 12 height 12
type input "[DATE]"
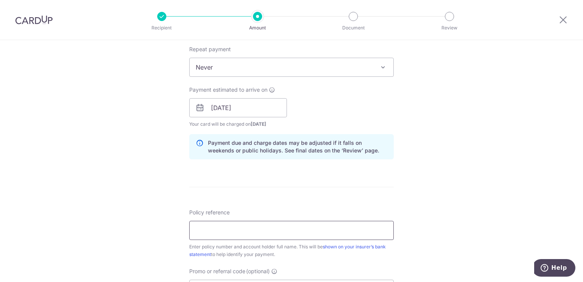
paste input "2491248344"
click at [447, 196] on div "Tell us more about your payment Enter payment amount SGD 12,492.83 12492.83 Sel…" at bounding box center [291, 95] width 583 height 721
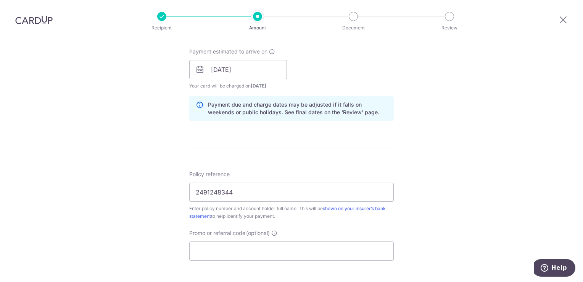
scroll to position [479, 0]
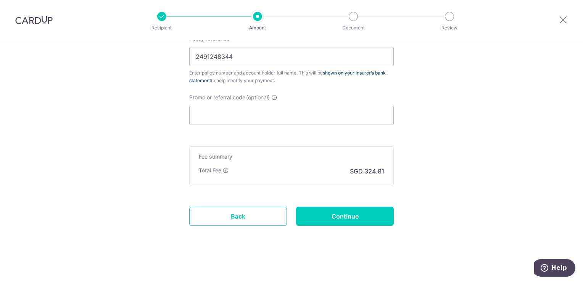
click at [340, 71] on link "shown on your insurer’s bank statement" at bounding box center [287, 76] width 196 height 13
click at [240, 51] on input "2491248344" at bounding box center [291, 56] width 204 height 19
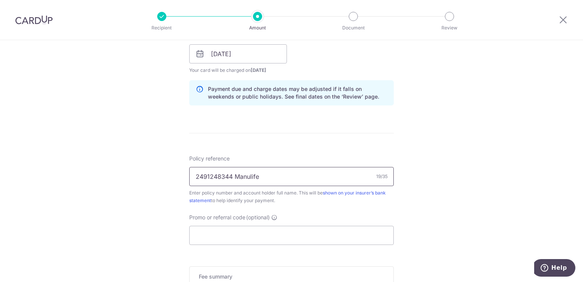
scroll to position [326, 0]
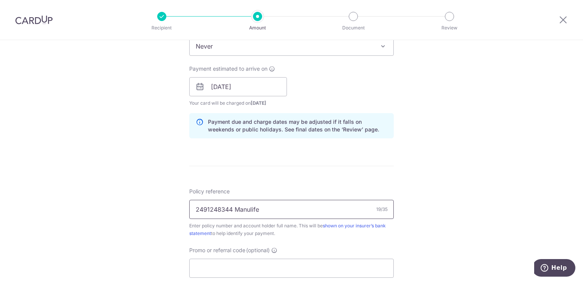
drag, startPoint x: 232, startPoint y: 207, endPoint x: 259, endPoint y: 219, distance: 29.9
click at [232, 208] on input "2491248344 Manulife" at bounding box center [291, 208] width 204 height 19
click at [375, 165] on form "Enter payment amount SGD 12,492.83 12492.83 Select Card **** 4863 Add credit ca…" at bounding box center [291, 81] width 204 height 635
click at [315, 208] on input "2491248344 Chiu Lee Ling Manulife" at bounding box center [291, 208] width 204 height 19
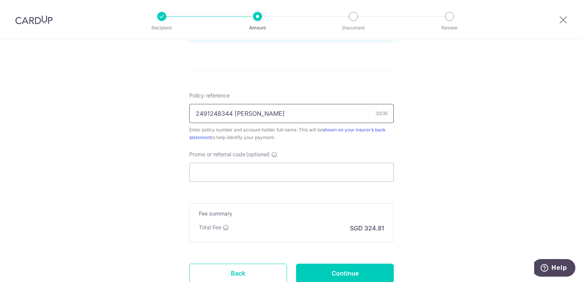
scroll to position [364, 0]
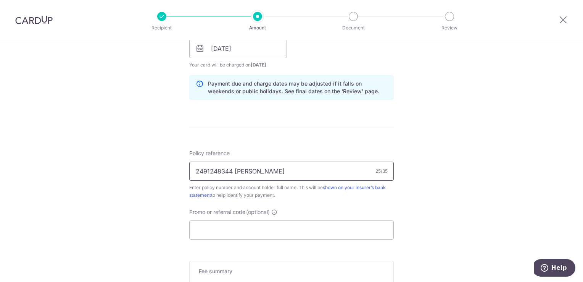
click at [194, 169] on input "2491248344 Chiu Lee Ling" at bounding box center [291, 170] width 204 height 19
click at [290, 169] on input "2491248344 Chiu Lee Ling" at bounding box center [291, 170] width 204 height 19
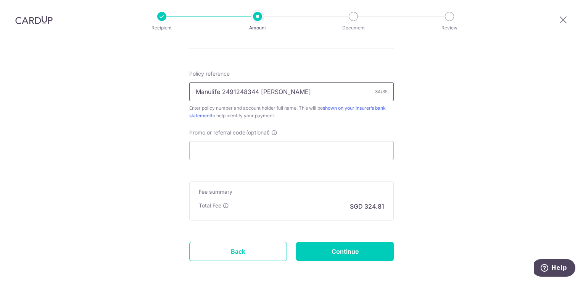
scroll to position [479, 0]
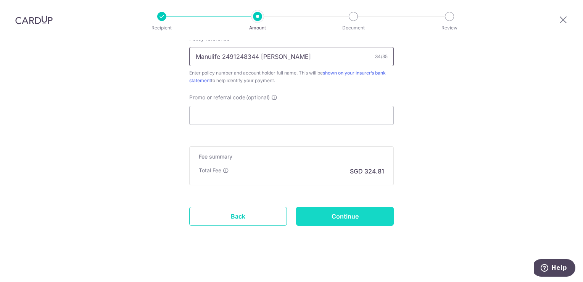
type input "Manulife 2491248344 Chiu Lee Ling"
click at [352, 209] on input "Continue" at bounding box center [345, 215] width 98 height 19
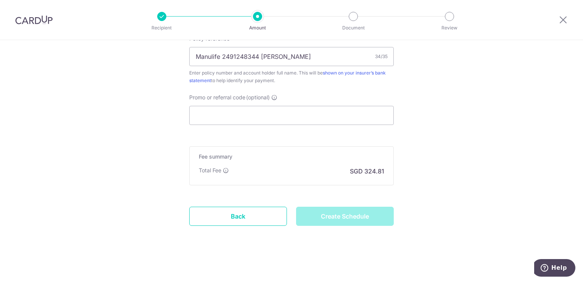
type input "Create Schedule"
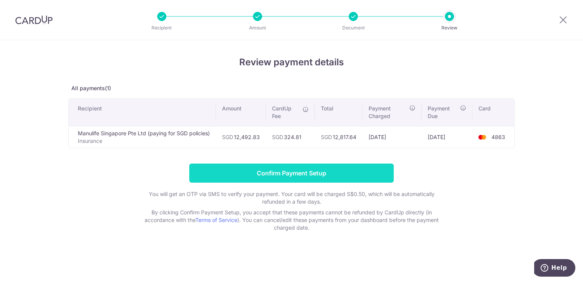
click at [322, 172] on input "Confirm Payment Setup" at bounding box center [291, 172] width 204 height 19
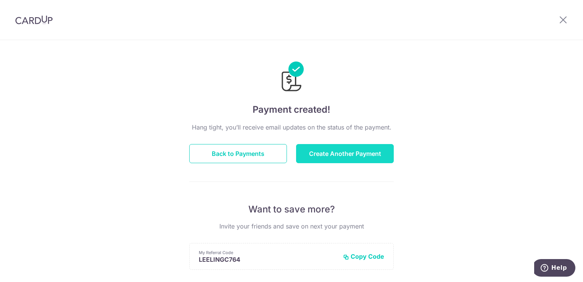
click at [329, 153] on button "Create Another Payment" at bounding box center [345, 153] width 98 height 19
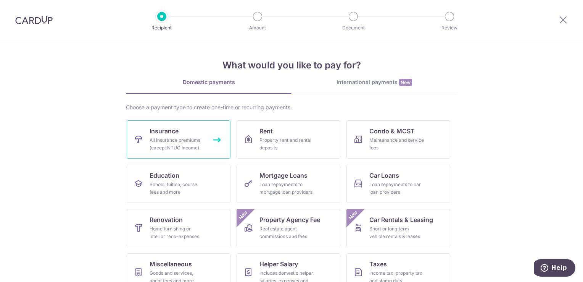
click at [214, 138] on link "Insurance All insurance premiums (except NTUC Income)" at bounding box center [179, 139] width 104 height 38
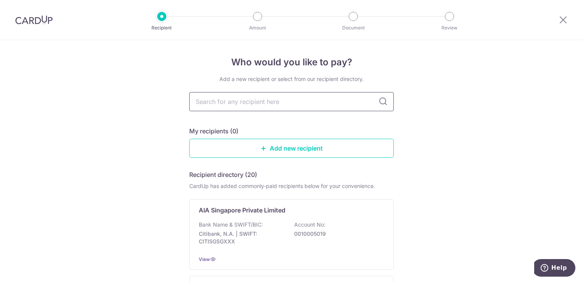
click at [267, 100] on input "text" at bounding box center [291, 101] width 204 height 19
click at [254, 102] on input "text" at bounding box center [291, 101] width 204 height 19
type input "man"
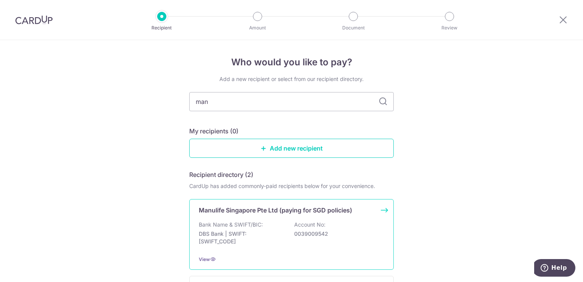
click at [293, 241] on div "Bank Name & SWIFT/BIC: DBS Bank | SWIFT: [SWIFT_CODE] Account No: 0039009542" at bounding box center [291, 234] width 185 height 28
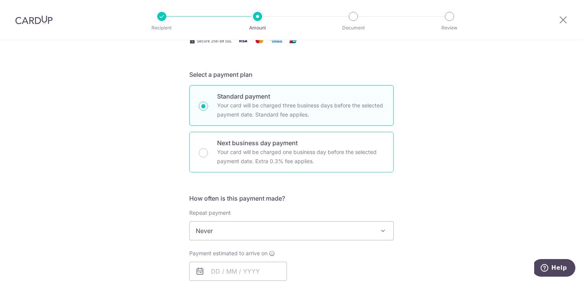
scroll to position [191, 0]
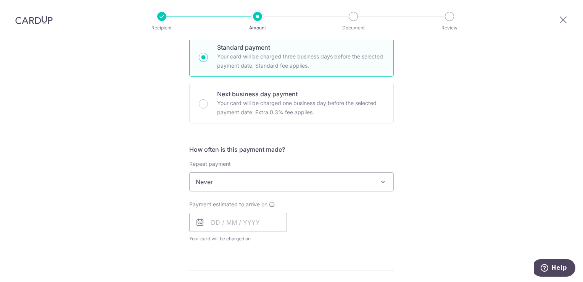
click at [234, 181] on span "Never" at bounding box center [292, 181] width 204 height 18
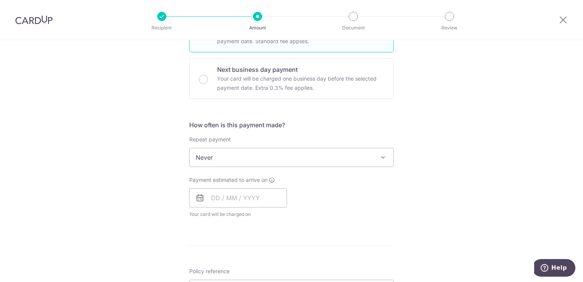
scroll to position [229, 0]
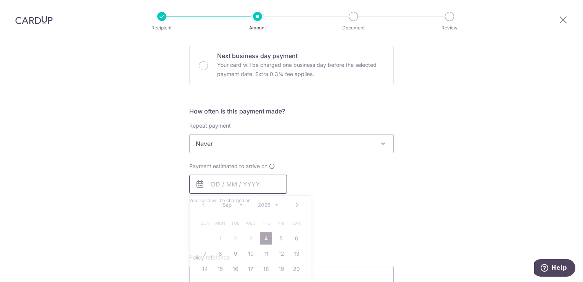
click at [217, 183] on input "text" at bounding box center [238, 183] width 98 height 19
click at [295, 203] on link "Next" at bounding box center [297, 204] width 9 height 9
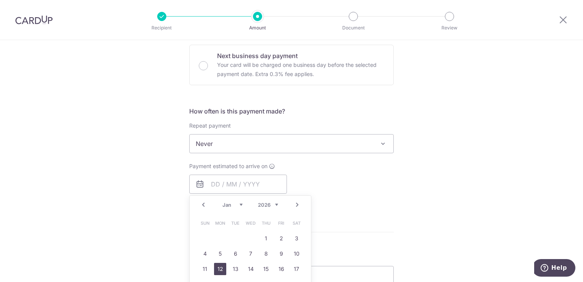
drag, startPoint x: 218, startPoint y: 270, endPoint x: 322, endPoint y: 238, distance: 109.1
click at [218, 270] on link "12" at bounding box center [220, 268] width 12 height 12
type input "12/01/2026"
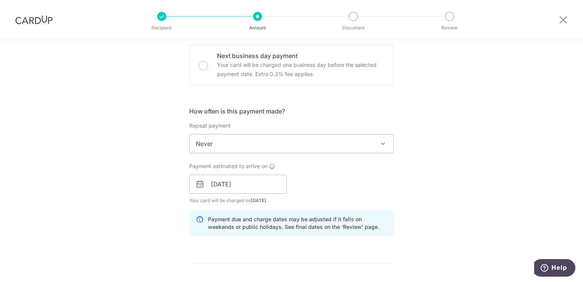
click at [351, 182] on div "Payment estimated to arrive on 12/01/2026 Prev Next Jan Feb Mar Apr May Jun Jul…" at bounding box center [292, 183] width 214 height 42
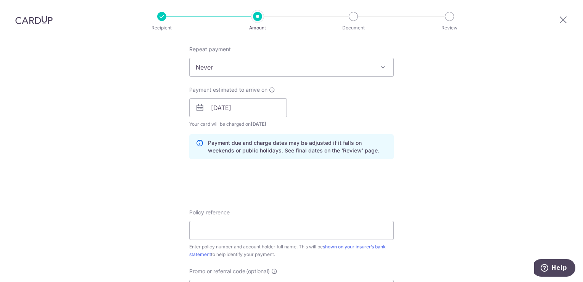
scroll to position [343, 0]
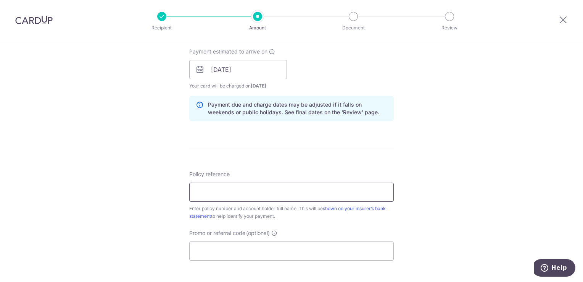
paste input "2490032822"
click at [195, 190] on input "2490032822" at bounding box center [291, 191] width 204 height 19
type input "Manulife 2490032822 [PERSON_NAME]"
click at [256, 167] on form "Enter payment amount SGD Select Card Select option Add credit card Your Cards *…" at bounding box center [291, 64] width 204 height 635
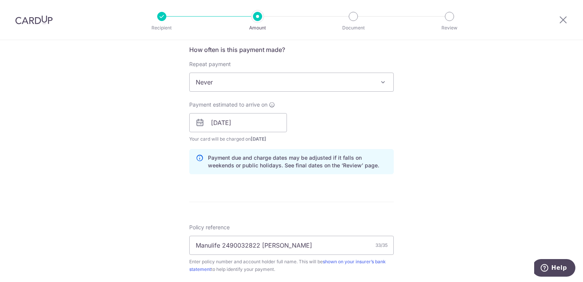
scroll to position [267, 0]
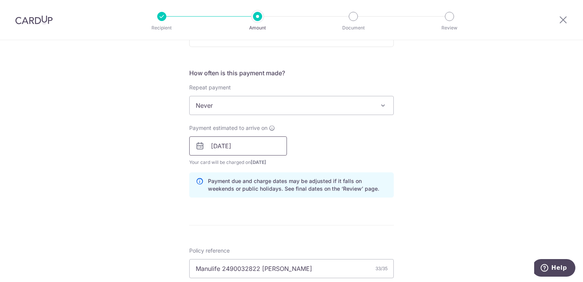
click at [220, 143] on input "12/01/2026" at bounding box center [238, 145] width 98 height 19
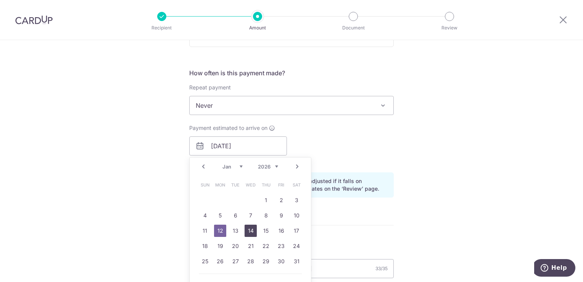
click at [250, 232] on link "14" at bounding box center [251, 230] width 12 height 12
type input "[DATE]"
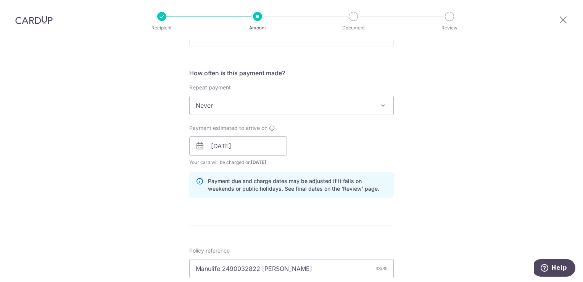
click at [316, 136] on div "Payment estimated to arrive on 14/01/2026 Prev Next Jan Feb Mar Apr May Jun Jul…" at bounding box center [292, 145] width 214 height 42
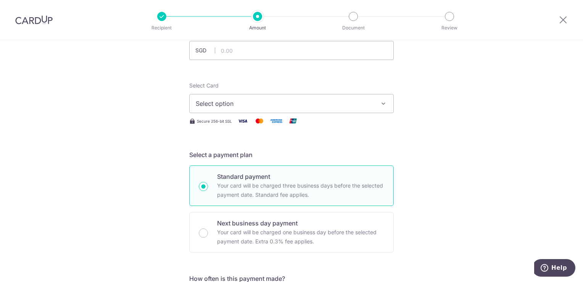
scroll to position [0, 0]
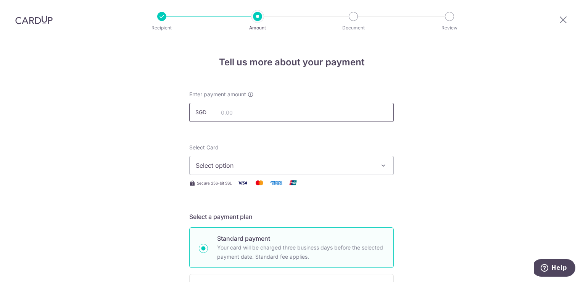
paste input "12,954.28"
type input "12,954.28"
click at [246, 162] on span "Select option" at bounding box center [285, 165] width 178 height 9
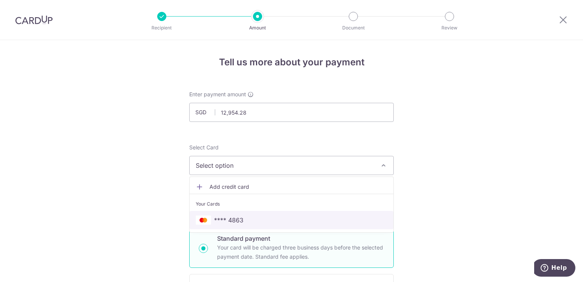
click at [244, 224] on span "**** 4863" at bounding box center [291, 219] width 191 height 9
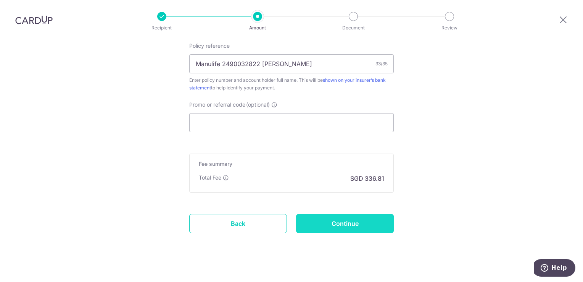
scroll to position [479, 0]
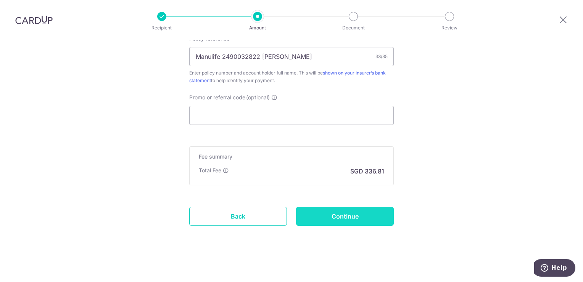
click at [353, 213] on input "Continue" at bounding box center [345, 215] width 98 height 19
type input "Create Schedule"
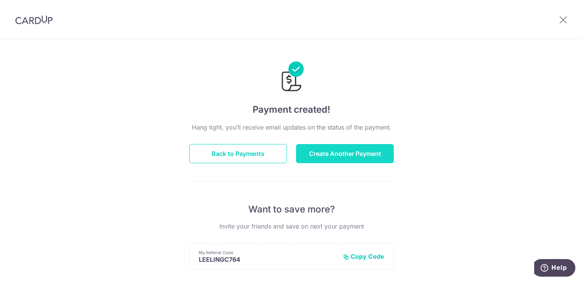
click at [350, 153] on button "Create Another Payment" at bounding box center [345, 153] width 98 height 19
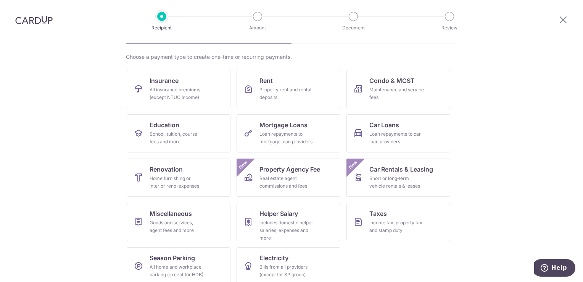
scroll to position [60, 0]
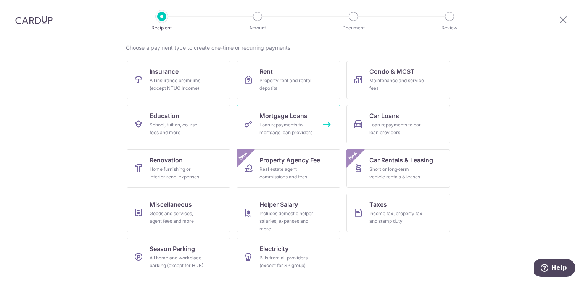
click at [301, 127] on div "Loan repayments to mortgage loan providers" at bounding box center [286, 128] width 55 height 15
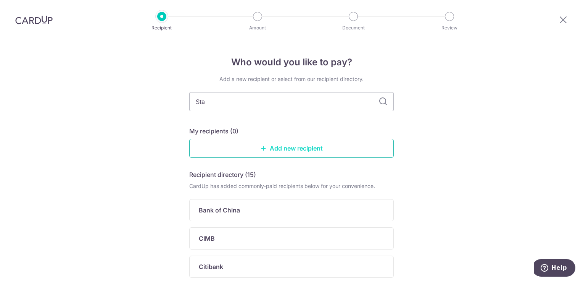
type input "[PERSON_NAME]"
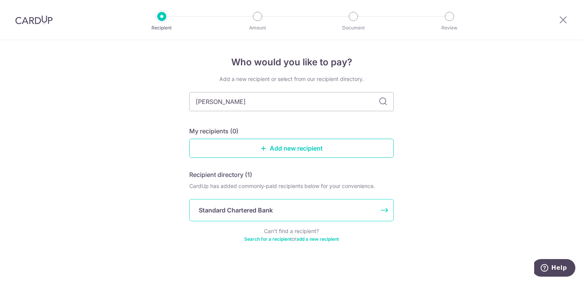
click at [261, 207] on p "Standard Chartered Bank" at bounding box center [236, 209] width 74 height 9
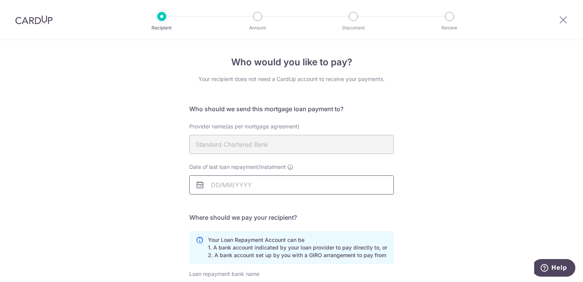
click at [270, 180] on input "Date of last loan repayment/instalment" at bounding box center [291, 184] width 204 height 19
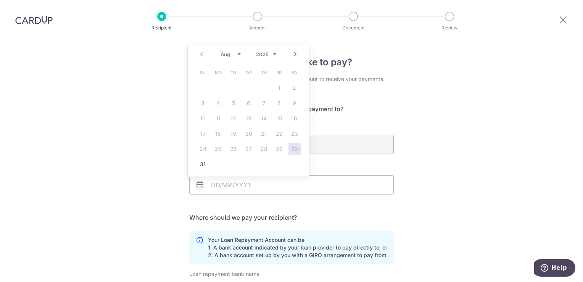
click at [420, 173] on div "Who would you like to pay? Your recipient does not need a CardUp account to rec…" at bounding box center [291, 229] width 583 height 378
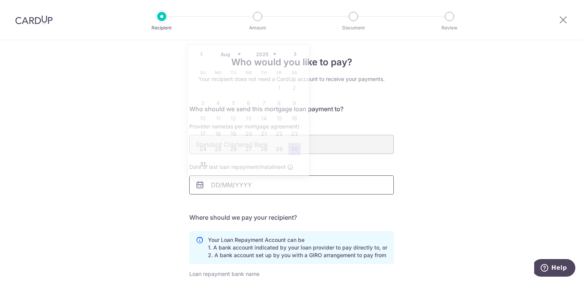
click at [230, 179] on input "Date of last loan repayment/instalment" at bounding box center [291, 184] width 204 height 19
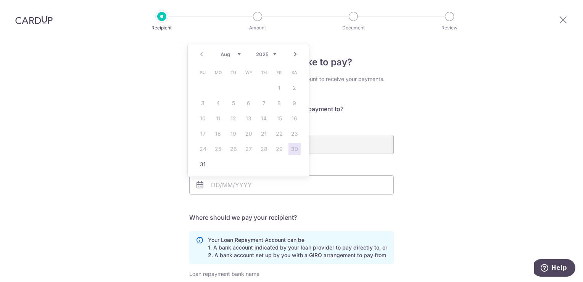
click at [166, 147] on div "Who would you like to pay? Your recipient does not need a CardUp account to rec…" at bounding box center [291, 229] width 583 height 378
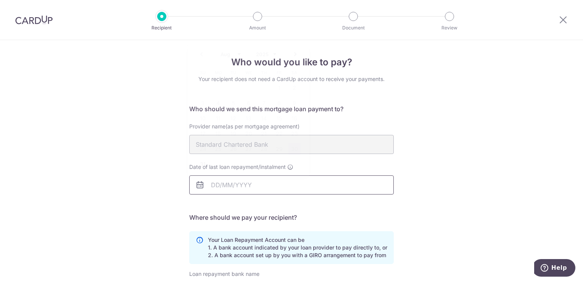
click at [248, 184] on input "Date of last loan repayment/instalment" at bounding box center [291, 184] width 204 height 19
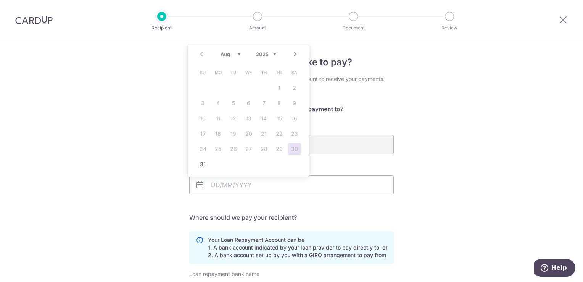
click at [276, 55] on div "Prev Next Aug Sep Oct Nov [DATE] 2026 2027 2028 2029 2030 2031 2032 2033 2034 2…" at bounding box center [248, 54] width 121 height 18
click at [273, 55] on select "2025 2026 2027 2028 2029 2030 2031 2032 2033 2034 2035" at bounding box center [266, 54] width 20 height 6
click at [239, 54] on select "Jan Feb Mar Apr May Jun [DATE] Aug Sep Oct Nov Dec" at bounding box center [230, 54] width 20 height 6
click at [279, 89] on link "1" at bounding box center [279, 88] width 12 height 12
type input "[DATE]"
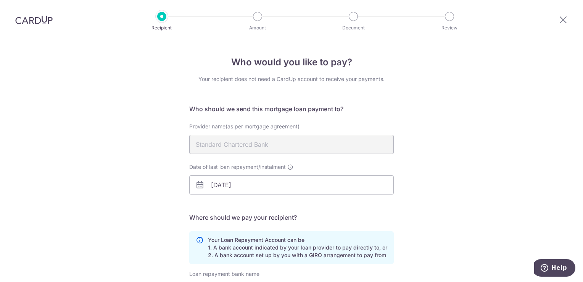
click at [415, 157] on div "Who would you like to pay? Your recipient does not need a CardUp account to rec…" at bounding box center [291, 229] width 583 height 378
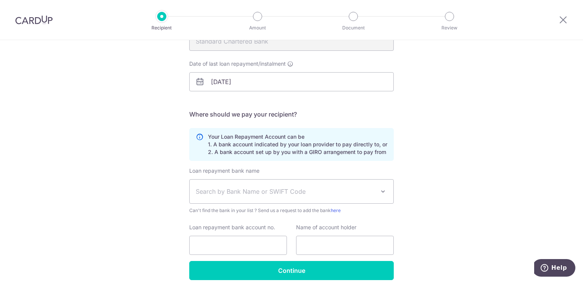
scroll to position [114, 0]
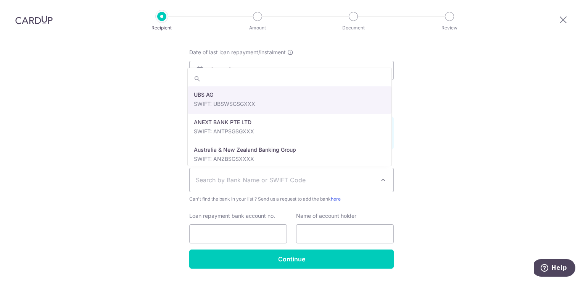
click at [373, 183] on span "Search by Bank Name or SWIFT Code" at bounding box center [292, 180] width 204 height 24
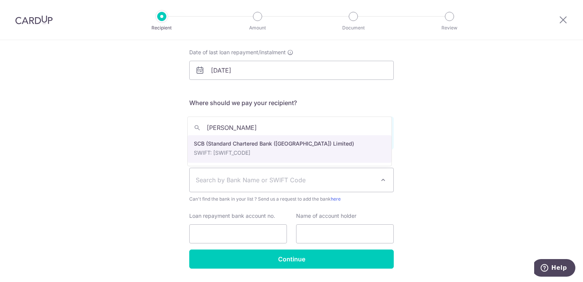
type input "[PERSON_NAME]"
select select "14"
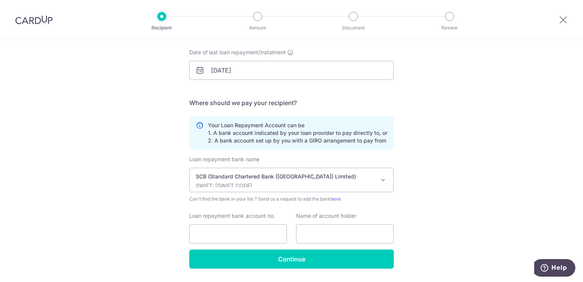
scroll to position [136, 0]
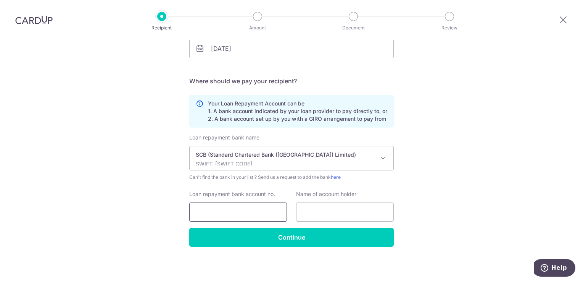
click at [256, 213] on input "Loan repayment bank account no." at bounding box center [238, 211] width 98 height 19
type input "03006921213"
click at [328, 205] on input "text" at bounding box center [345, 211] width 98 height 19
type input "[PERSON_NAME]"
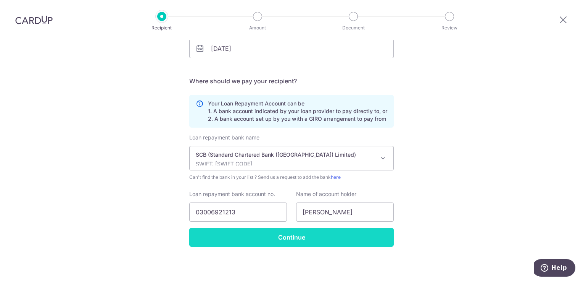
click at [363, 240] on input "Continue" at bounding box center [291, 236] width 204 height 19
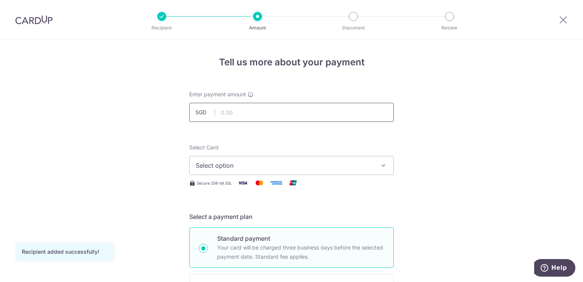
click at [243, 113] on input "text" at bounding box center [291, 112] width 204 height 19
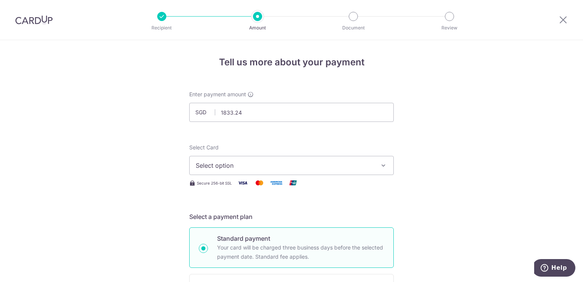
type input "1,833.24"
click at [289, 159] on button "Select option" at bounding box center [291, 165] width 204 height 19
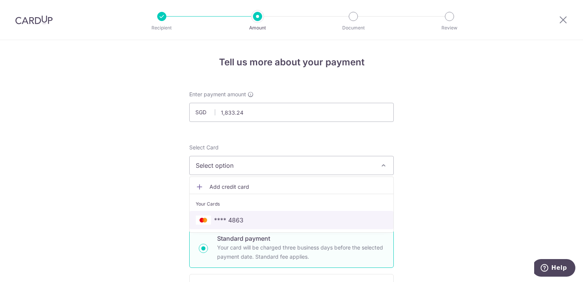
drag, startPoint x: 239, startPoint y: 218, endPoint x: 293, endPoint y: 190, distance: 61.3
click at [239, 218] on span "**** 4863" at bounding box center [228, 219] width 29 height 9
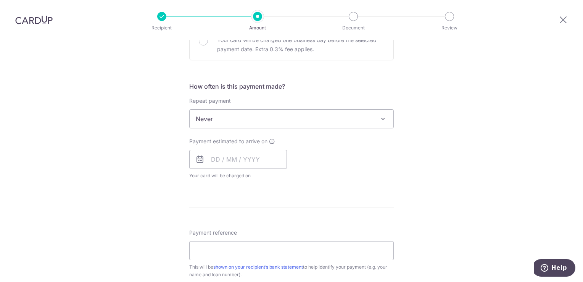
scroll to position [267, 0]
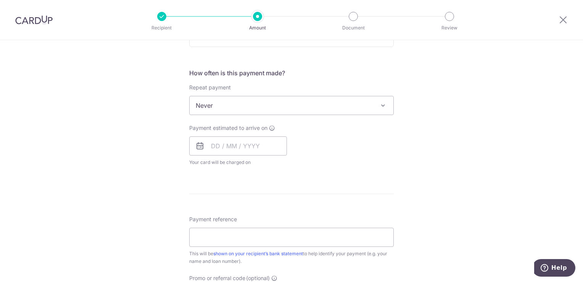
click at [370, 107] on span "Never" at bounding box center [292, 105] width 204 height 18
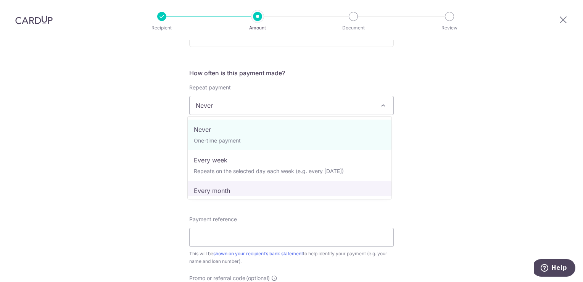
select select "3"
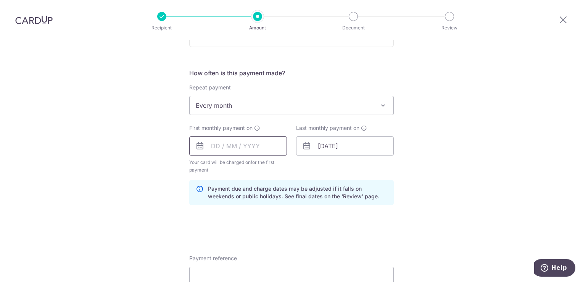
click at [265, 142] on input "text" at bounding box center [238, 145] width 98 height 19
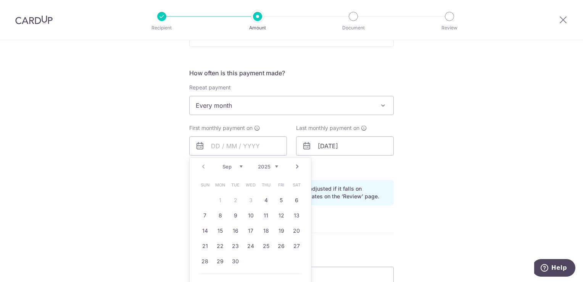
click at [296, 167] on link "Next" at bounding box center [297, 166] width 9 height 9
click at [200, 167] on link "Prev" at bounding box center [203, 166] width 9 height 9
click at [236, 264] on link "30" at bounding box center [235, 261] width 12 height 12
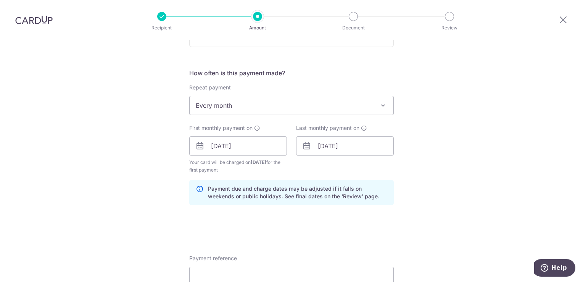
click at [418, 164] on div "Tell us more about your payment Enter payment amount SGD 1,833.24 1833.24 Recip…" at bounding box center [291, 137] width 583 height 729
click at [248, 143] on input "30/09/2025" at bounding box center [238, 145] width 98 height 19
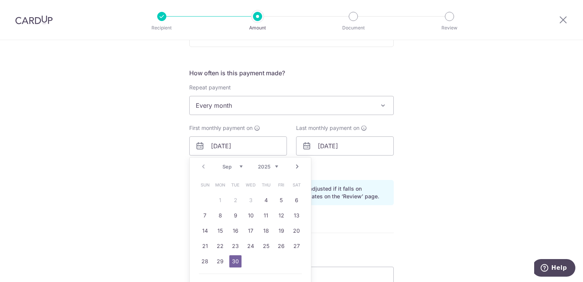
click at [217, 202] on table "Sun Mon Tue Wed Thu Fri Sat 1 2 3 4 5 6 7 8 9 10 11 12 13 14 15 16 17 18 19 20 …" at bounding box center [250, 223] width 107 height 92
click at [295, 164] on link "Next" at bounding box center [297, 166] width 9 height 9
click at [246, 198] on link "1" at bounding box center [251, 200] width 12 height 12
type input "01/10/2025"
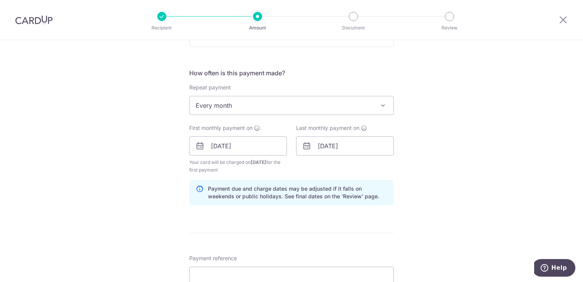
click at [162, 158] on div "Tell us more about your payment Enter payment amount SGD 1,833.24 1833.24 Recip…" at bounding box center [291, 137] width 583 height 729
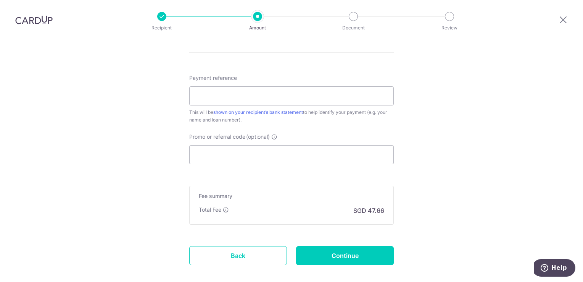
scroll to position [410, 0]
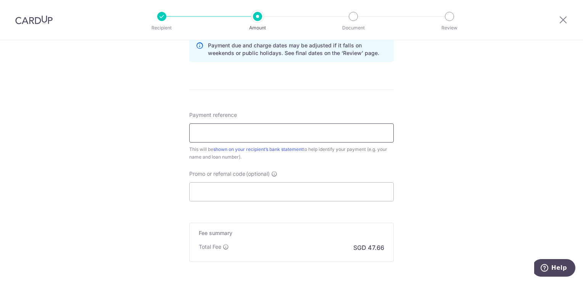
click at [224, 132] on input "Payment reference" at bounding box center [291, 132] width 204 height 19
type input "Chiu Lee Ling 03006921213"
click at [273, 204] on form "Enter payment amount SGD 1,833.24 1833.24 Recipient added successfully! Select …" at bounding box center [291, 1] width 204 height 643
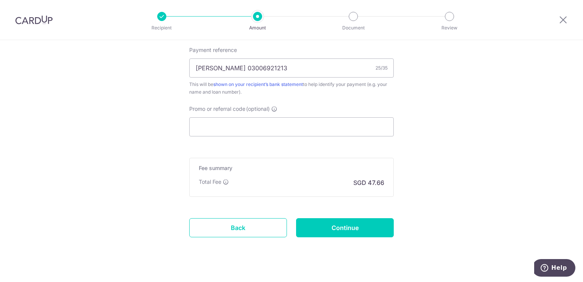
scroll to position [486, 0]
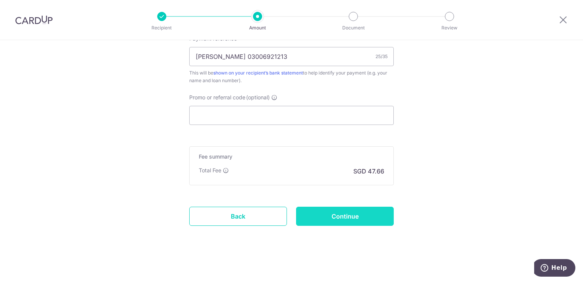
click at [340, 217] on input "Continue" at bounding box center [345, 215] width 98 height 19
type input "Create Schedule"
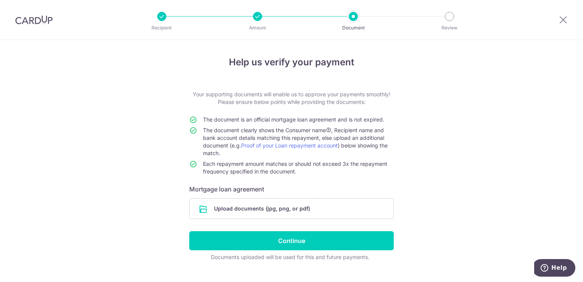
drag, startPoint x: 37, startPoint y: 19, endPoint x: 332, endPoint y: 44, distance: 296.3
click at [37, 19] on img at bounding box center [33, 19] width 37 height 9
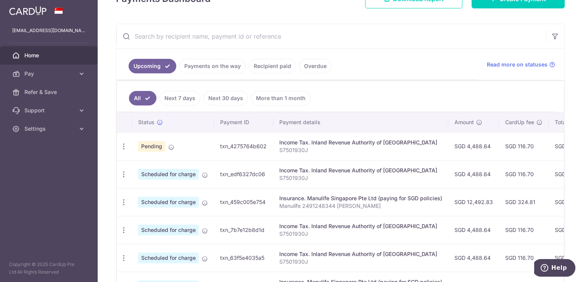
scroll to position [153, 0]
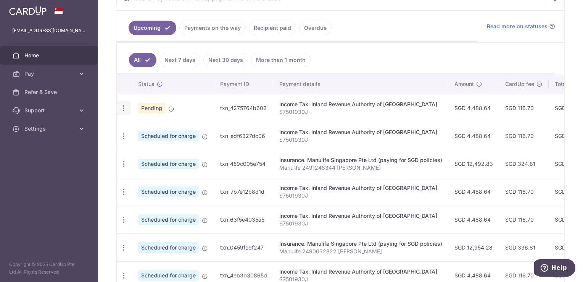
click at [126, 106] on icon "button" at bounding box center [124, 108] width 8 height 8
click at [139, 144] on span "Cancel payment" at bounding box center [164, 147] width 51 height 9
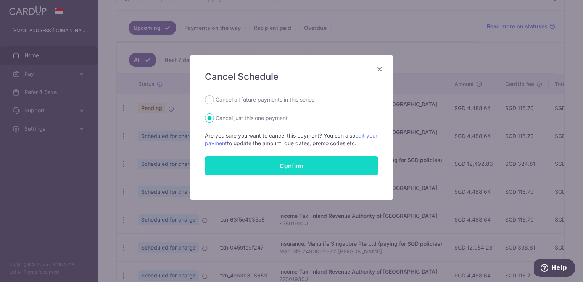
click at [291, 162] on button "Confirm" at bounding box center [291, 165] width 173 height 19
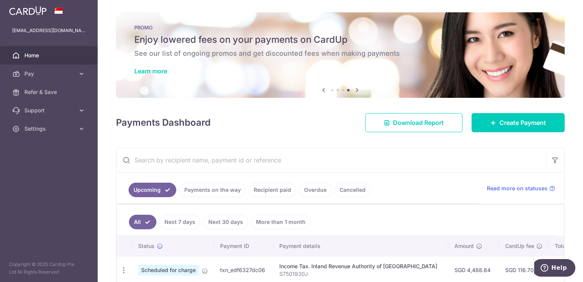
click at [321, 90] on icon at bounding box center [323, 90] width 9 height 10
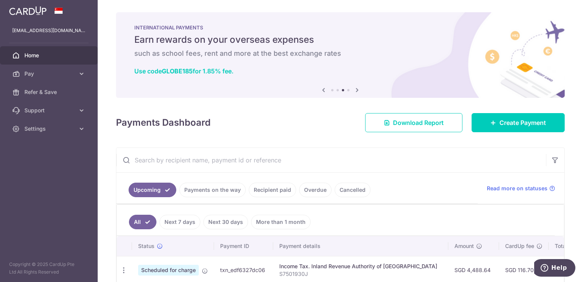
click at [321, 90] on icon at bounding box center [323, 90] width 9 height 10
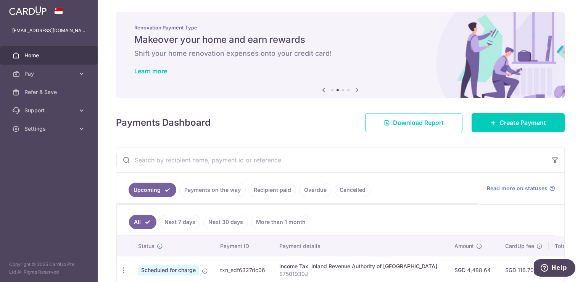
click at [321, 90] on icon at bounding box center [323, 90] width 9 height 10
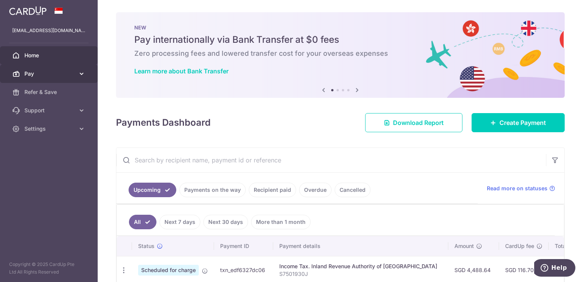
click at [52, 76] on span "Pay" at bounding box center [49, 74] width 50 height 8
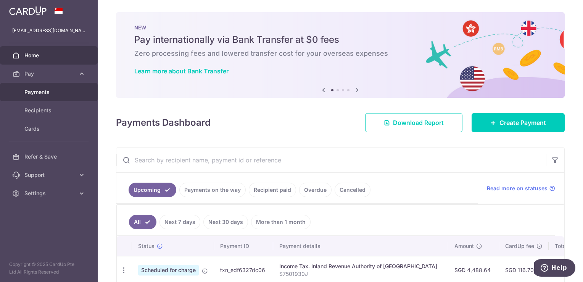
click at [40, 94] on span "Payments" at bounding box center [49, 92] width 50 height 8
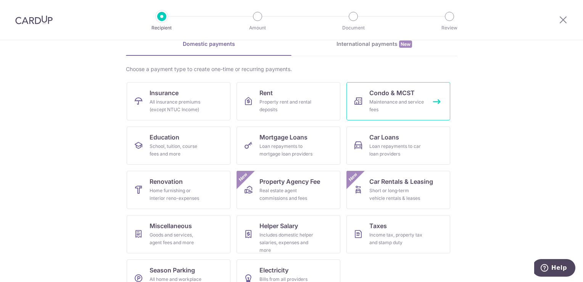
scroll to position [60, 0]
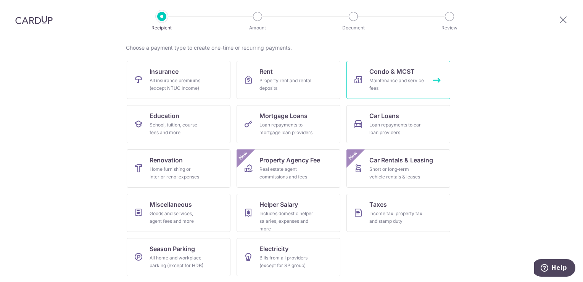
click at [433, 82] on link "Condo & MCST Maintenance and service fees" at bounding box center [398, 80] width 104 height 38
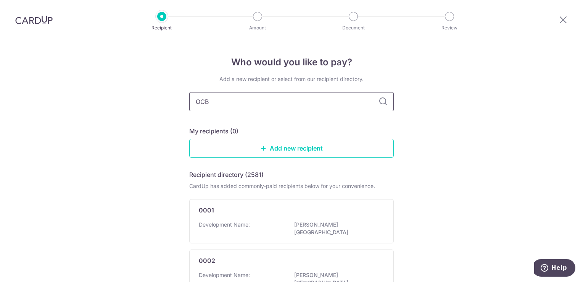
type input "OCBC"
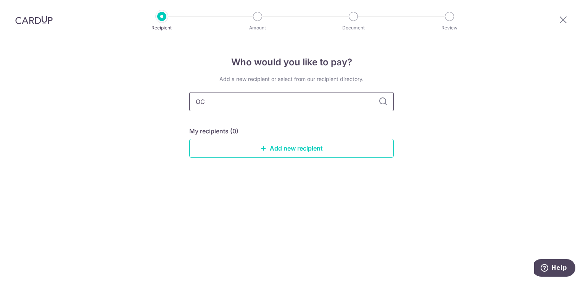
type input "O"
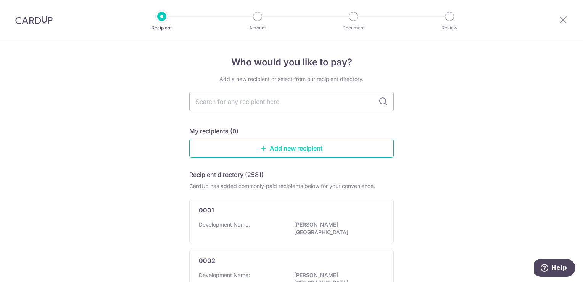
click at [297, 152] on link "Add new recipient" at bounding box center [291, 147] width 204 height 19
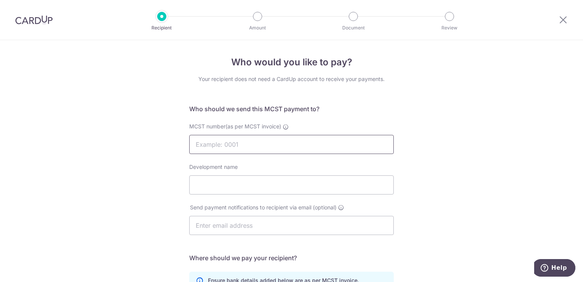
click at [294, 147] on input "MCST number(as per MCST invoice)" at bounding box center [291, 144] width 204 height 19
type input "4208"
click at [281, 162] on div "MCST number(as per MCST invoice) 4208" at bounding box center [292, 142] width 214 height 40
click at [276, 182] on input "Development name" at bounding box center [291, 184] width 204 height 19
type input "[GEOGRAPHIC_DATA]"
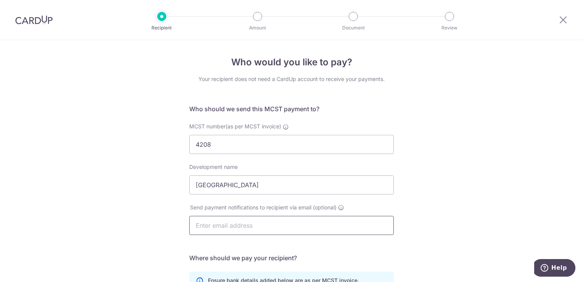
click at [256, 223] on input "text" at bounding box center [291, 225] width 204 height 19
type input "[EMAIL_ADDRESS][DOMAIN_NAME]"
type input "[PERSON_NAME]"
click at [416, 197] on div "Who would you like to pay? Your recipient does not need a CardUp account to rec…" at bounding box center [291, 242] width 583 height 404
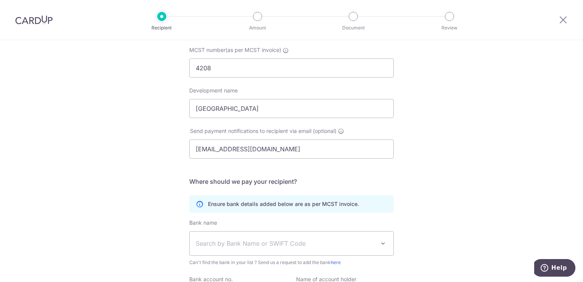
scroll to position [114, 0]
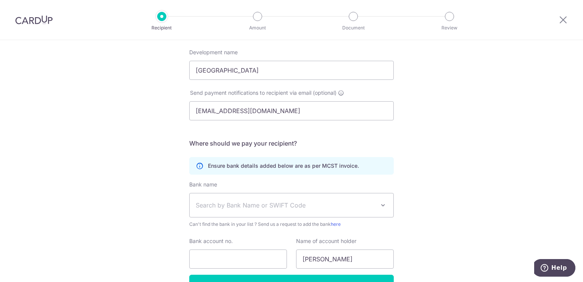
click at [375, 207] on span "Search by Bank Name or SWIFT Code" at bounding box center [292, 205] width 204 height 24
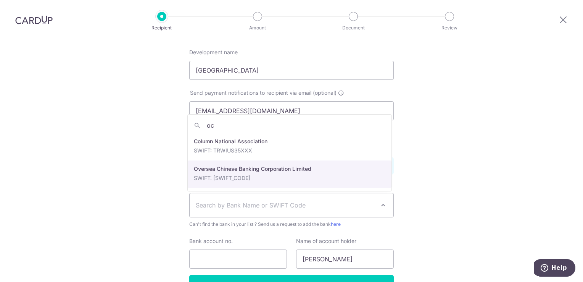
type input "oc"
select select "12"
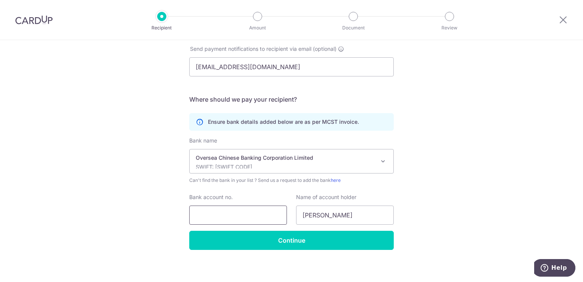
scroll to position [162, 0]
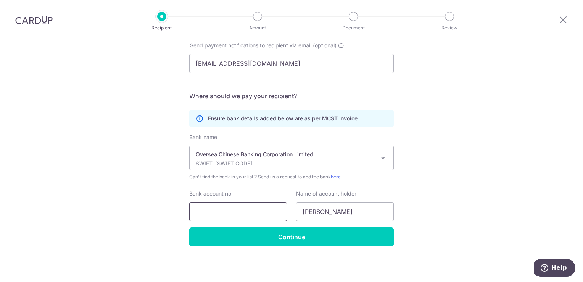
click at [238, 212] on input "Bank account no." at bounding box center [238, 211] width 98 height 19
type input "689725588001"
click at [361, 208] on input "Chiu Lee Ling" at bounding box center [345, 211] width 98 height 19
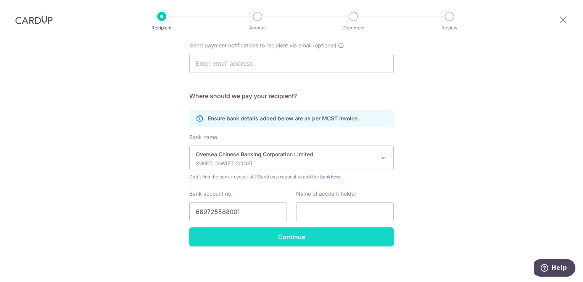
click at [339, 235] on input "Continue" at bounding box center [291, 236] width 204 height 19
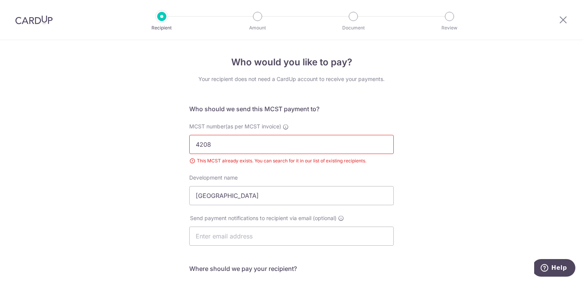
click at [263, 141] on input "4208" at bounding box center [291, 144] width 204 height 19
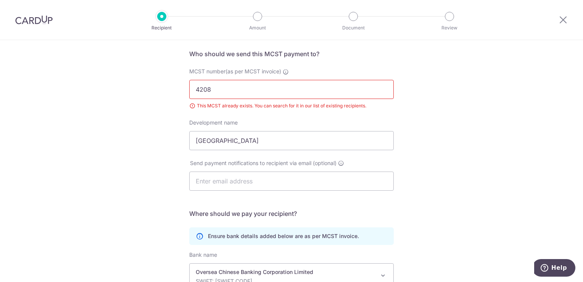
scroll to position [38, 0]
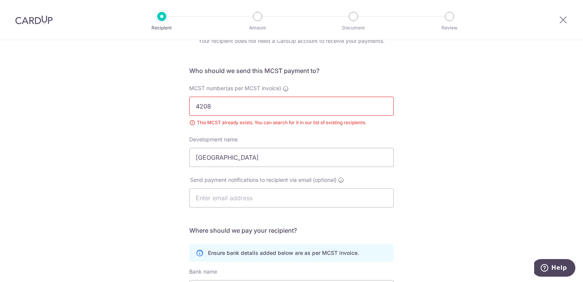
click at [281, 100] on input "4208" at bounding box center [291, 106] width 204 height 19
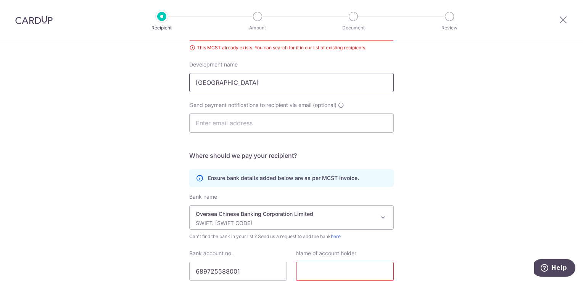
scroll to position [114, 0]
click at [349, 175] on p "Ensure bank details added below are as per MCST invoice." at bounding box center [283, 176] width 151 height 8
click at [365, 219] on p "SWIFT: [SWIFT_CODE]" at bounding box center [285, 221] width 179 height 8
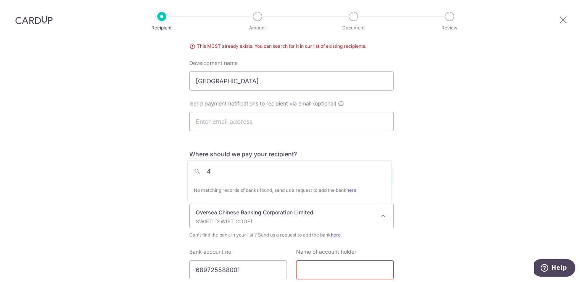
scroll to position [0, 0]
type input "4208"
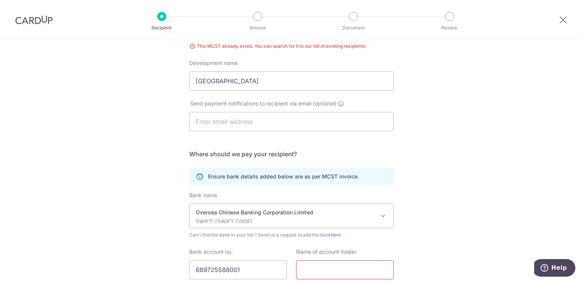
click at [446, 175] on div "Who would you like to pay? Your recipient does not need a CardUp account to rec…" at bounding box center [291, 142] width 583 height 433
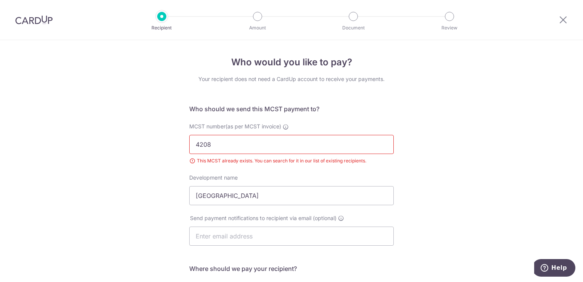
click at [267, 147] on input "4208" at bounding box center [291, 144] width 204 height 19
click at [287, 199] on input "[GEOGRAPHIC_DATA]" at bounding box center [291, 195] width 204 height 19
click at [317, 241] on input "text" at bounding box center [291, 235] width 204 height 19
type input "[EMAIL_ADDRESS][DOMAIN_NAME]"
click at [436, 208] on div "Who would you like to pay? Your recipient does not need a CardUp account to rec…" at bounding box center [291, 256] width 583 height 433
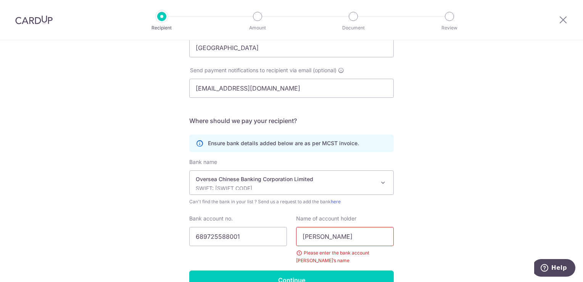
scroll to position [153, 0]
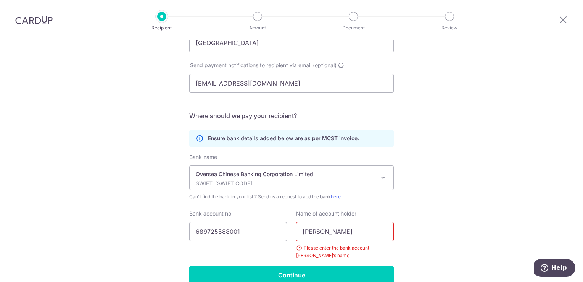
click at [298, 179] on p "SWIFT: OCBCSGSGXXX" at bounding box center [285, 183] width 179 height 8
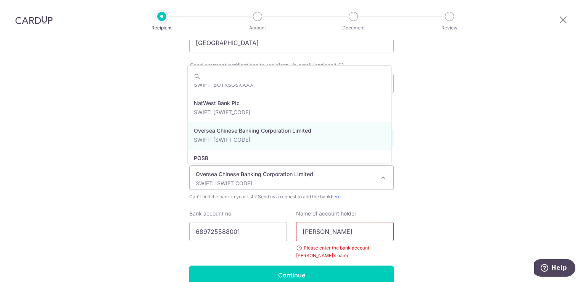
scroll to position [1240, 0]
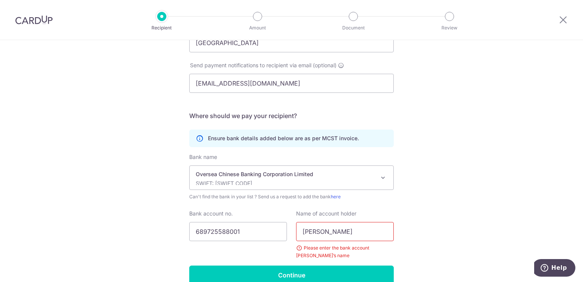
click at [285, 205] on div "Bank name UBS AG ANEXT BANK PTE LTD Australia & New Zealand Banking Group BANGK…" at bounding box center [291, 209] width 204 height 112
click at [265, 231] on input "689725588001" at bounding box center [238, 231] width 98 height 19
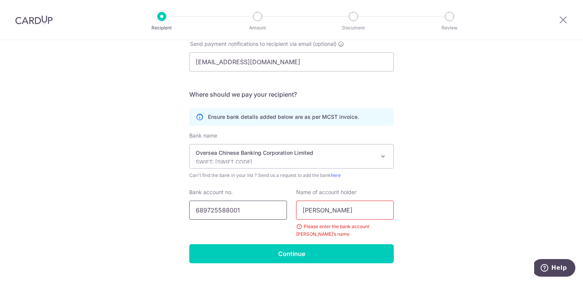
scroll to position [191, 0]
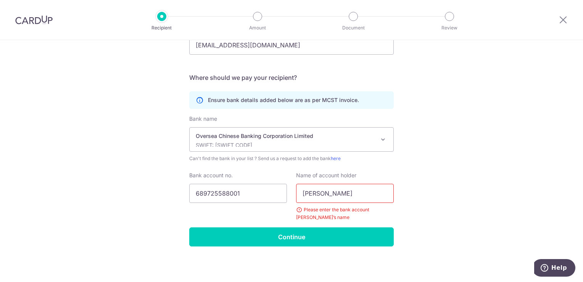
click at [349, 193] on input "Chiu Lee Ling" at bounding box center [345, 192] width 98 height 19
type input "C"
type input "MCST4208"
click at [410, 208] on div "Who would you like to pay? Your recipient does not need a CardUp account to rec…" at bounding box center [291, 65] width 583 height 433
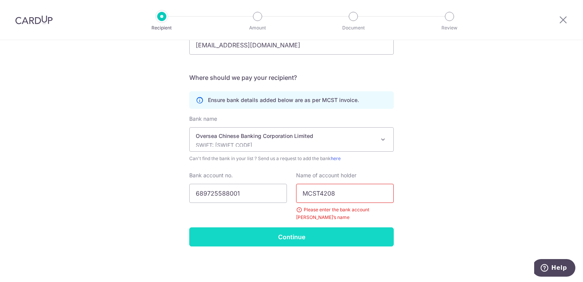
click at [349, 233] on input "Continue" at bounding box center [291, 236] width 204 height 19
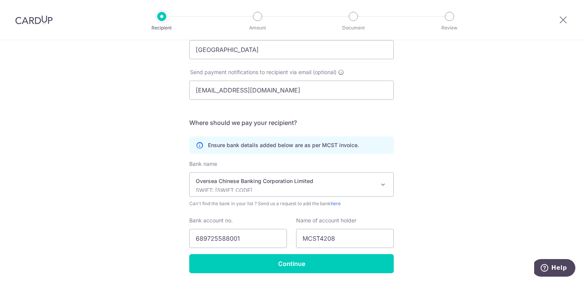
scroll to position [172, 0]
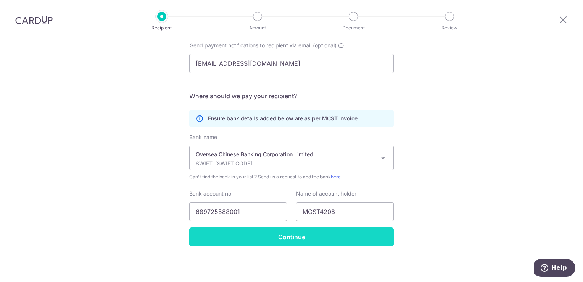
click at [347, 231] on input "Continue" at bounding box center [291, 236] width 204 height 19
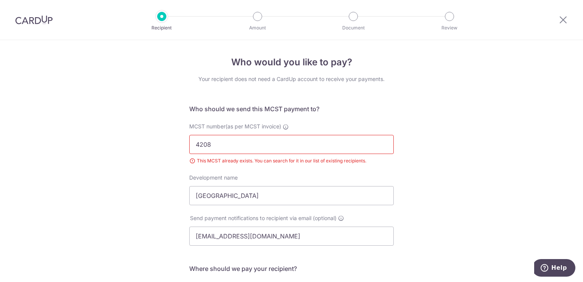
click at [278, 145] on input "4208" at bounding box center [291, 144] width 204 height 19
type input "4"
click at [351, 103] on div "Who would you like to pay? Your recipient does not need a CardUp account to rec…" at bounding box center [291, 236] width 204 height 363
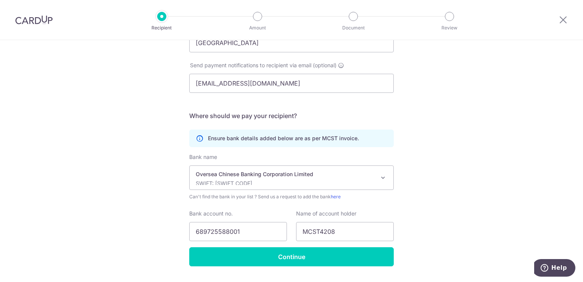
scroll to position [172, 0]
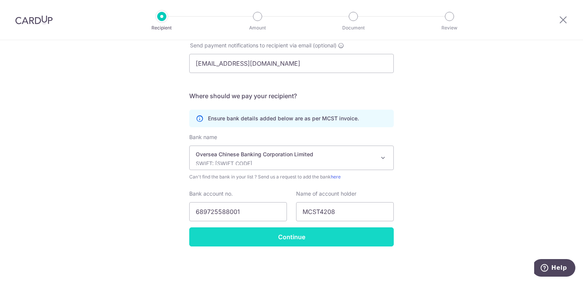
click at [368, 230] on input "Continue" at bounding box center [291, 236] width 204 height 19
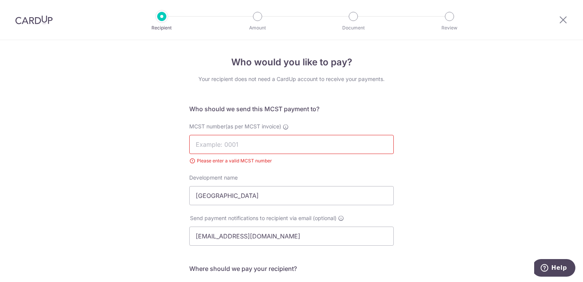
click at [45, 18] on img at bounding box center [33, 19] width 37 height 9
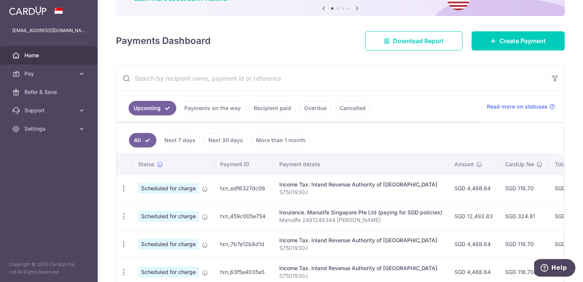
scroll to position [76, 0]
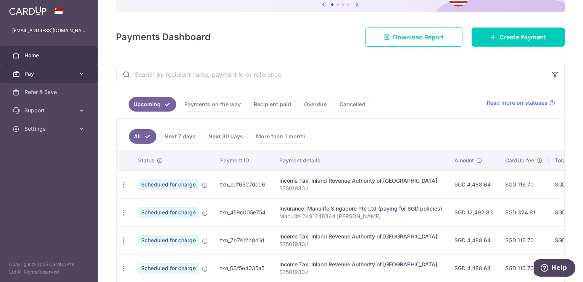
click at [45, 76] on span "Pay" at bounding box center [49, 74] width 50 height 8
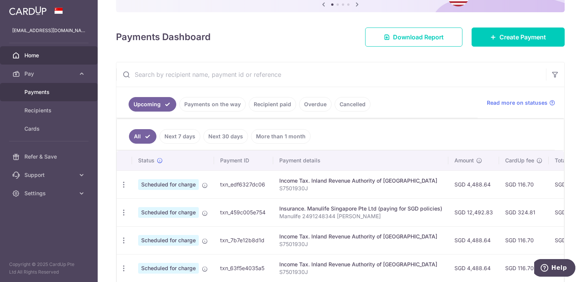
click at [37, 92] on span "Payments" at bounding box center [49, 92] width 50 height 8
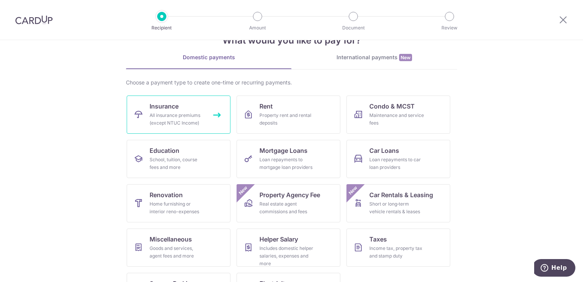
scroll to position [38, 0]
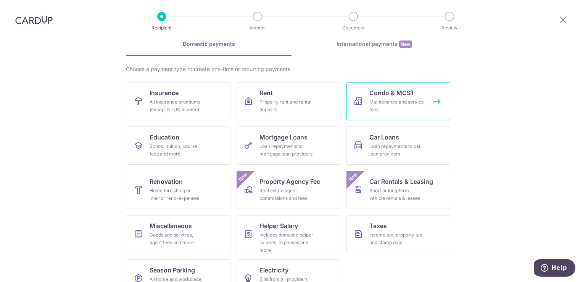
click at [378, 88] on span "Condo & MCST" at bounding box center [391, 92] width 45 height 9
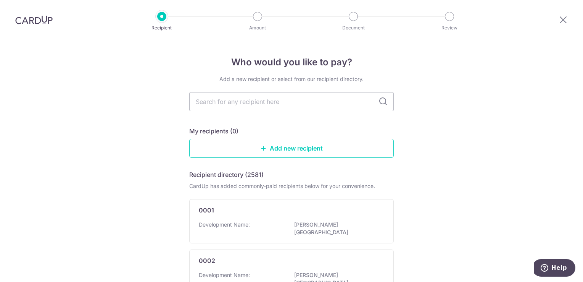
type input "M"
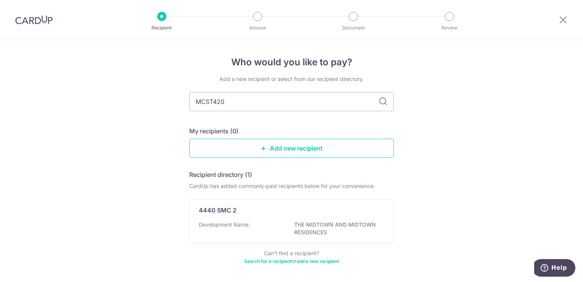
type input "MCST4208"
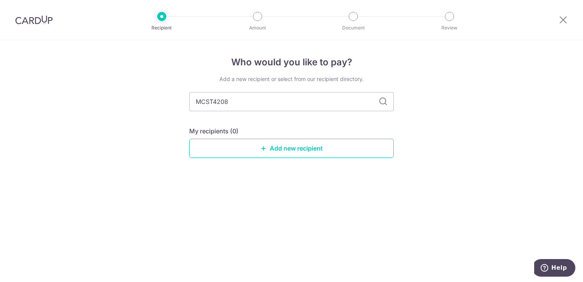
click at [384, 102] on icon at bounding box center [382, 101] width 9 height 9
click at [214, 101] on input "MCST4208" at bounding box center [291, 101] width 204 height 19
type input "MCST 4208"
click at [383, 102] on icon at bounding box center [382, 101] width 9 height 9
click at [216, 101] on input "MCST 4208" at bounding box center [291, 101] width 204 height 19
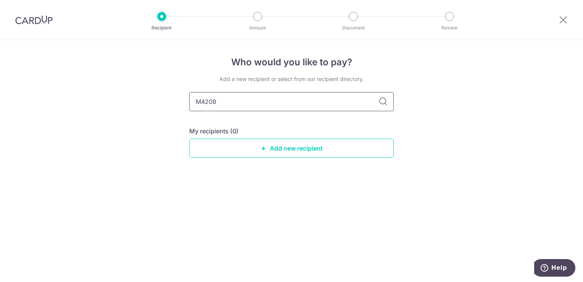
type input "4208"
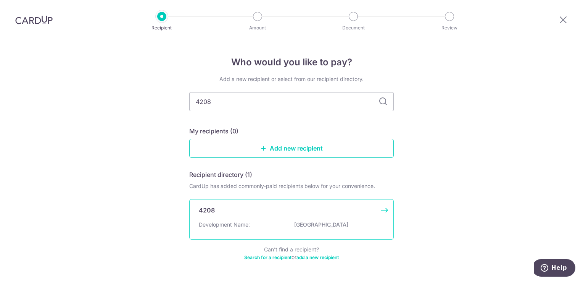
click at [326, 222] on p "FLAMINGO VALLEY" at bounding box center [336, 224] width 85 height 8
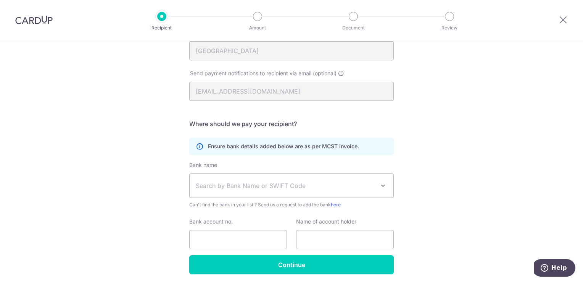
scroll to position [153, 0]
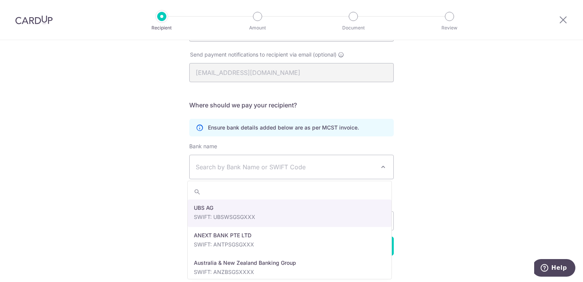
click at [284, 164] on span "Search by Bank Name or SWIFT Code" at bounding box center [285, 166] width 179 height 9
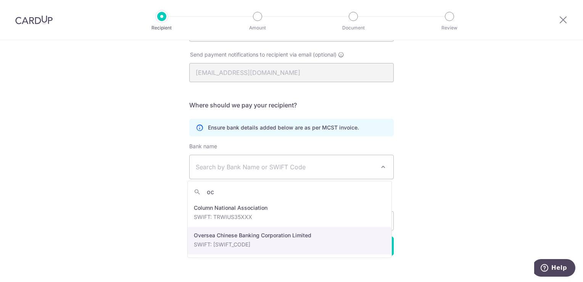
type input "oc"
select select "12"
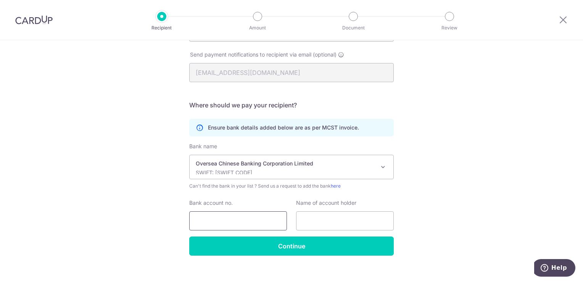
click at [237, 222] on input "Bank account no." at bounding box center [238, 220] width 98 height 19
type input "689725588001"
type input "MCST4208"
click at [438, 211] on div "Who would you like to pay? Your recipient does not need a CardUp account to rec…" at bounding box center [291, 89] width 583 height 404
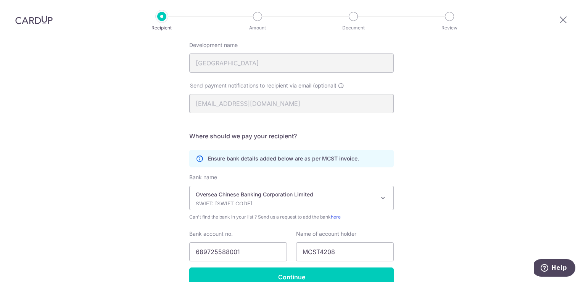
scroll to position [162, 0]
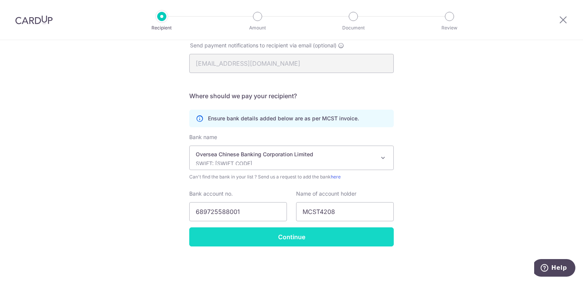
click at [342, 236] on input "Continue" at bounding box center [291, 236] width 204 height 19
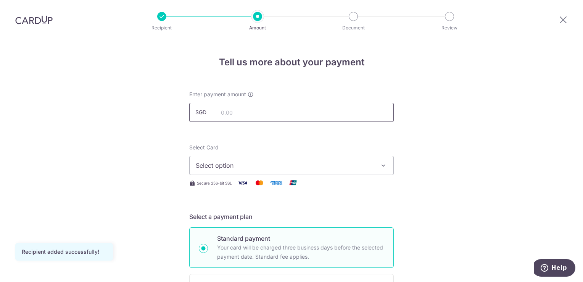
click at [230, 112] on input "text" at bounding box center [291, 112] width 204 height 19
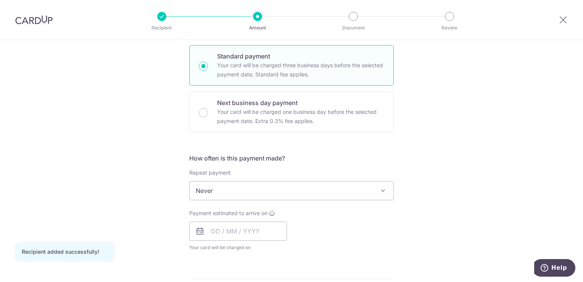
scroll to position [229, 0]
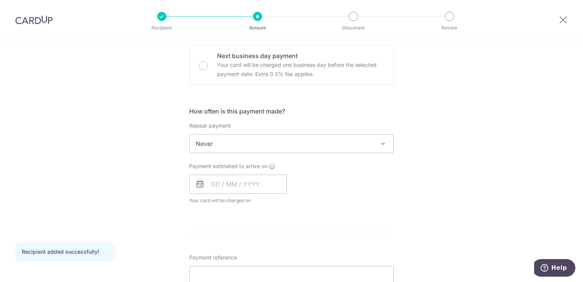
click at [385, 147] on span "Never" at bounding box center [291, 143] width 204 height 19
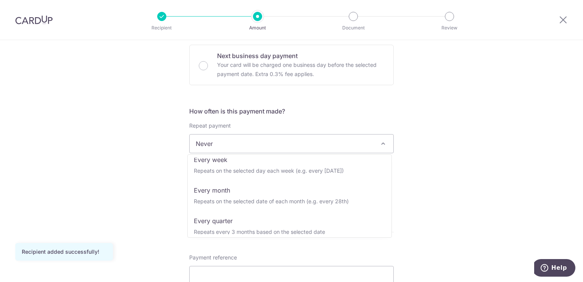
scroll to position [76, 0]
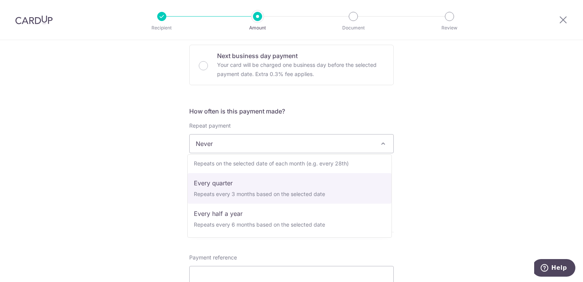
select select "4"
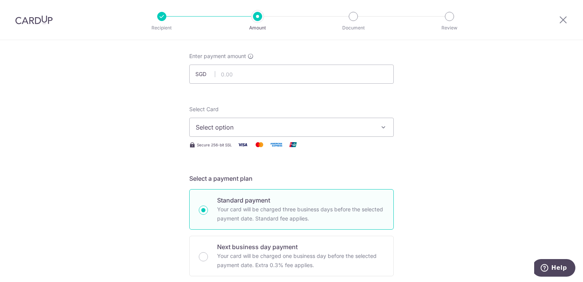
scroll to position [0, 0]
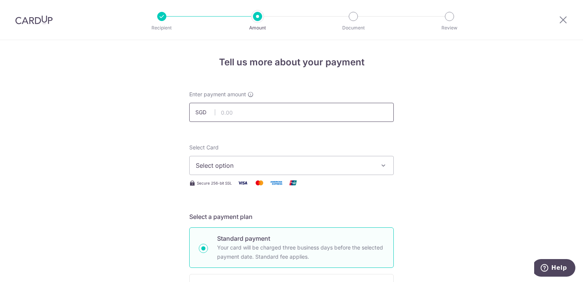
click at [253, 109] on input "text" at bounding box center [291, 112] width 204 height 19
type input "1,625.19"
click at [380, 169] on icon "button" at bounding box center [384, 165] width 8 height 8
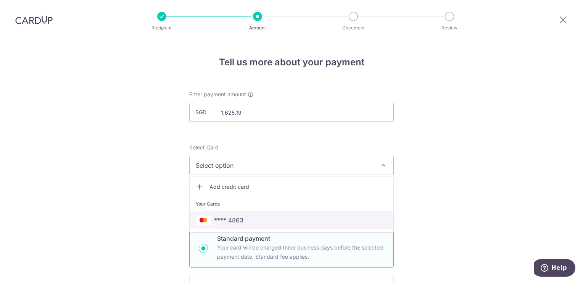
click at [250, 223] on span "**** 4863" at bounding box center [291, 219] width 191 height 9
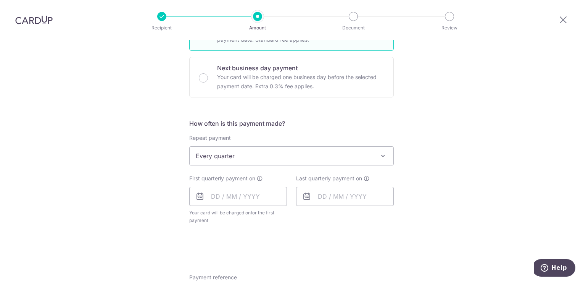
scroll to position [229, 0]
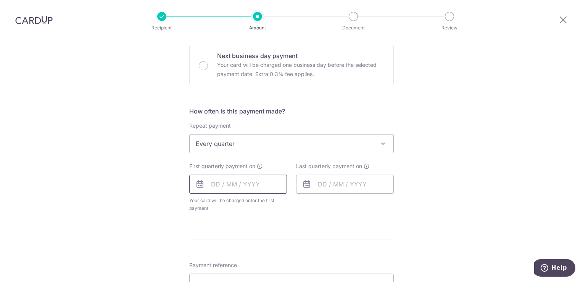
click at [212, 184] on input "text" at bounding box center [238, 183] width 98 height 19
click at [293, 203] on link "Next" at bounding box center [297, 204] width 9 height 9
click at [296, 203] on link "Next" at bounding box center [297, 204] width 9 height 9
click at [295, 237] on link "1" at bounding box center [296, 238] width 12 height 12
type input "01/11/2025"
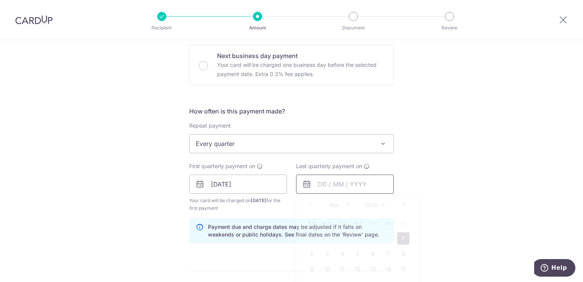
click at [331, 181] on input "text" at bounding box center [345, 183] width 98 height 19
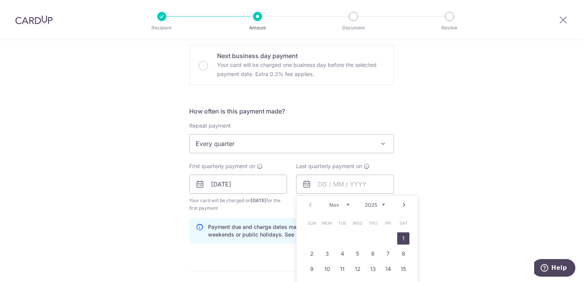
click at [401, 204] on link "Next" at bounding box center [403, 204] width 9 height 9
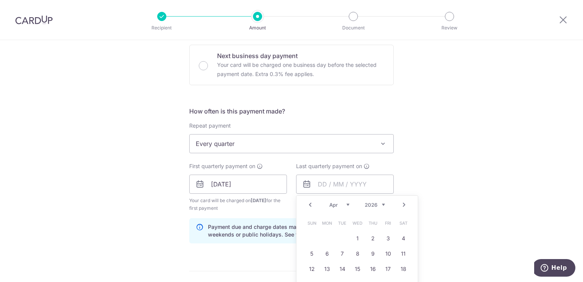
click at [401, 204] on link "Next" at bounding box center [403, 204] width 9 height 9
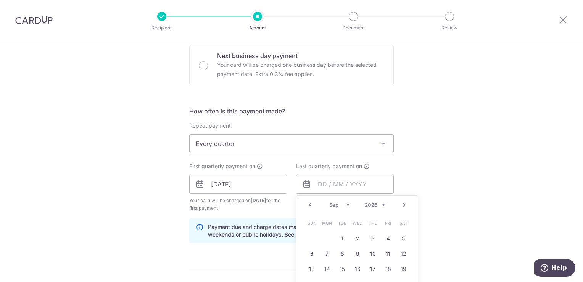
click at [401, 204] on link "Next" at bounding box center [403, 204] width 9 height 9
click at [310, 237] on link "1" at bounding box center [312, 238] width 12 height 12
type input "01/11/2026"
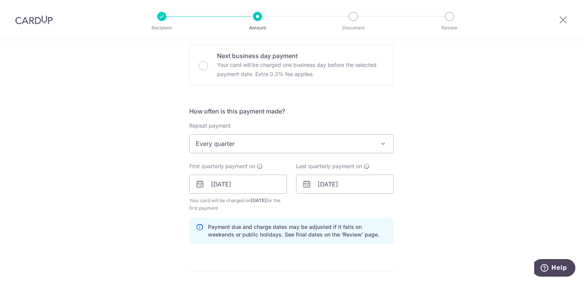
click at [426, 180] on div "Tell us more about your payment Enter payment amount SGD 1,625.19 1625.19 Recip…" at bounding box center [291, 175] width 583 height 729
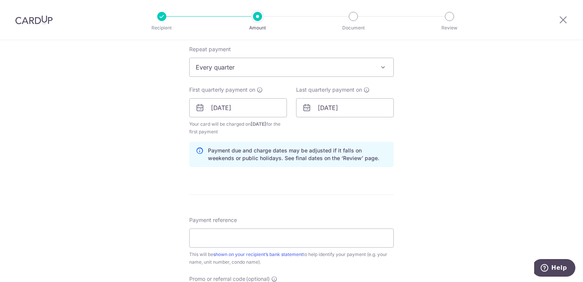
scroll to position [381, 0]
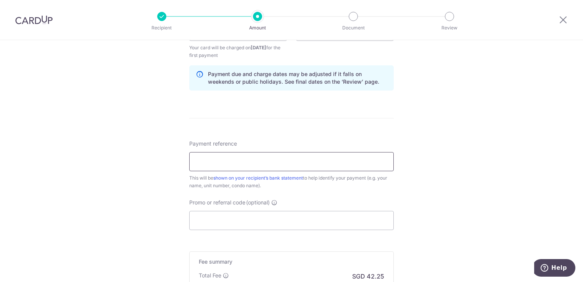
click at [277, 162] on input "Payment reference" at bounding box center [291, 161] width 204 height 19
click at [411, 131] on div "Tell us more about your payment Enter payment amount SGD 1,625.19 1625.19 Recip…" at bounding box center [291, 23] width 583 height 729
click at [249, 160] on input "Payment reference" at bounding box center [291, 161] width 204 height 19
type input "470#02-34"
click at [285, 140] on div "Payment reference 470#02-34 9/35 This will be shown on your recipient’s bank st…" at bounding box center [291, 165] width 204 height 50
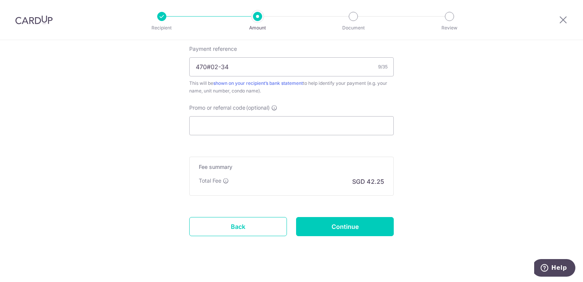
scroll to position [486, 0]
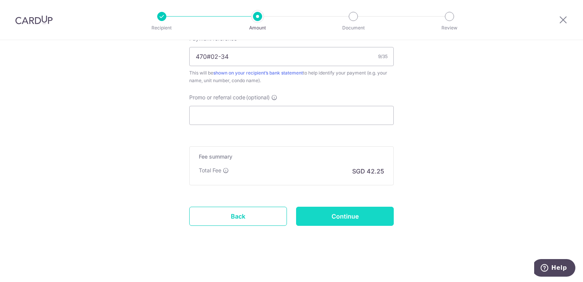
click at [340, 218] on input "Continue" at bounding box center [345, 215] width 98 height 19
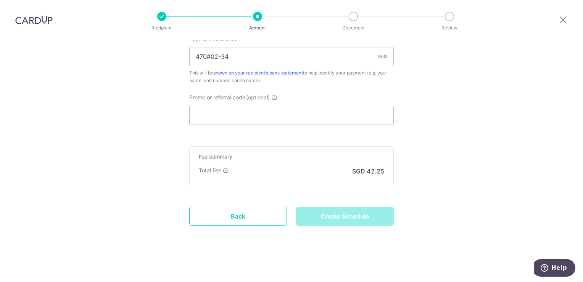
type input "Create Schedule"
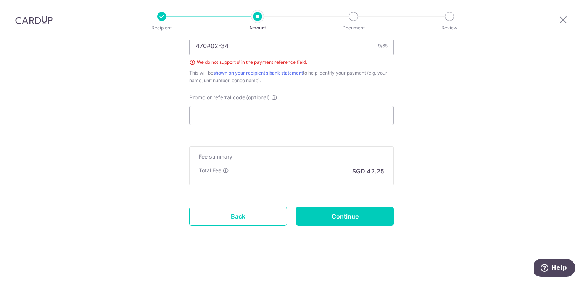
scroll to position [420, 0]
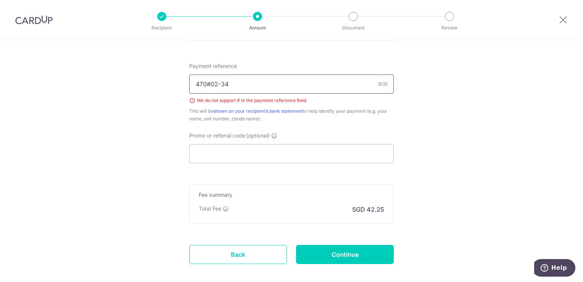
click at [205, 82] on input "470#02-34" at bounding box center [291, 83] width 204 height 19
type input "470 02-34"
click at [354, 253] on input "Continue" at bounding box center [345, 254] width 98 height 19
type input "Create Schedule"
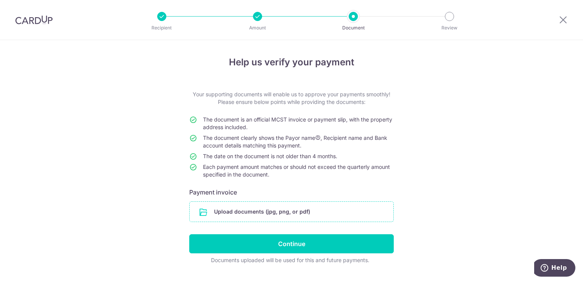
click at [282, 214] on input "file" at bounding box center [292, 211] width 204 height 20
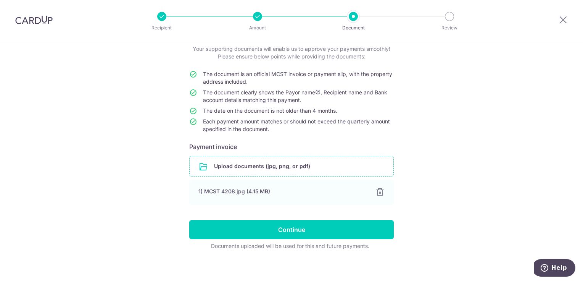
scroll to position [49, 0]
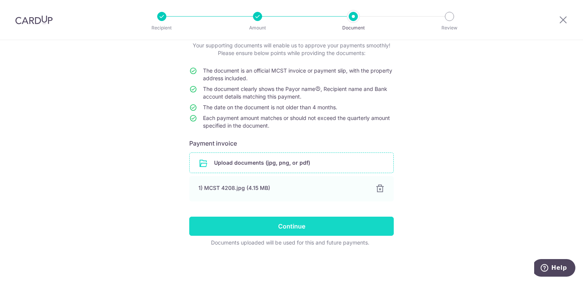
click at [359, 225] on input "Continue" at bounding box center [291, 225] width 204 height 19
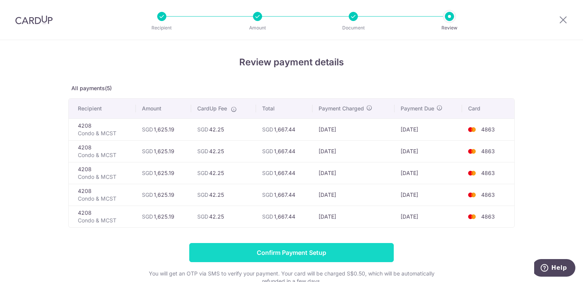
click at [336, 251] on input "Confirm Payment Setup" at bounding box center [291, 252] width 204 height 19
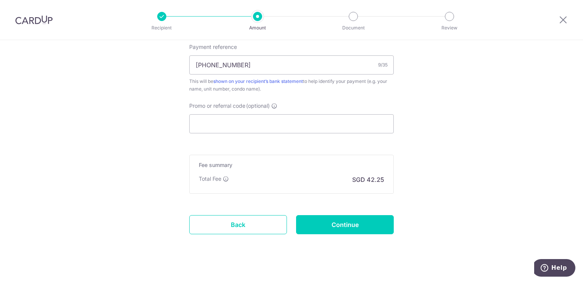
scroll to position [479, 0]
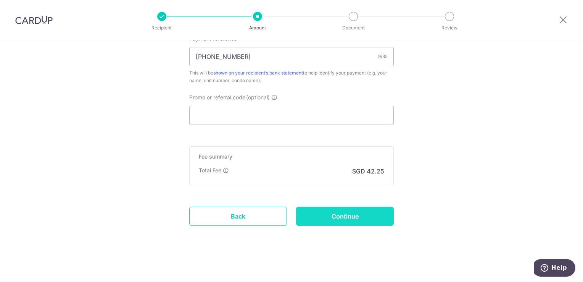
click at [364, 217] on input "Continue" at bounding box center [345, 215] width 98 height 19
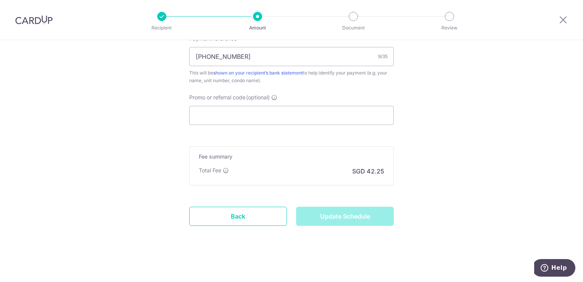
type input "Update Schedule"
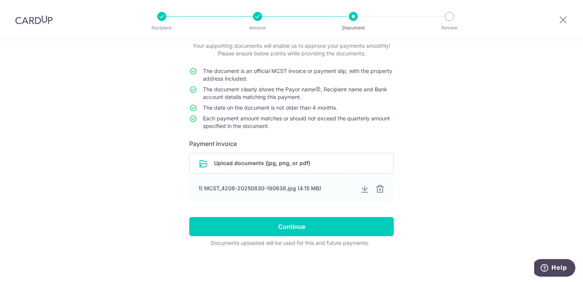
scroll to position [49, 0]
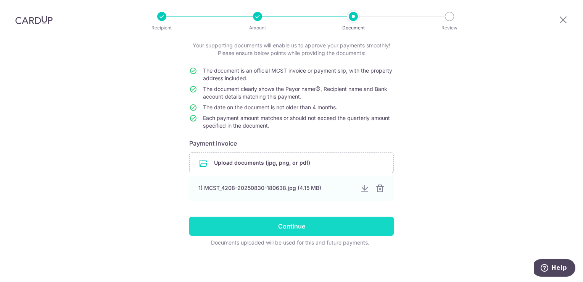
click at [336, 226] on input "Continue" at bounding box center [291, 225] width 204 height 19
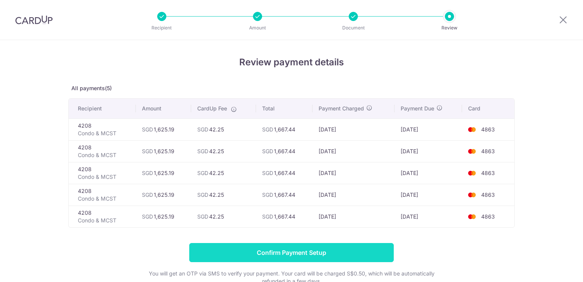
click at [343, 255] on input "Confirm Payment Setup" at bounding box center [291, 252] width 204 height 19
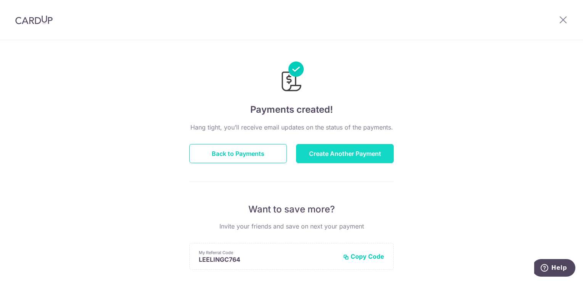
click at [328, 150] on button "Create Another Payment" at bounding box center [345, 153] width 98 height 19
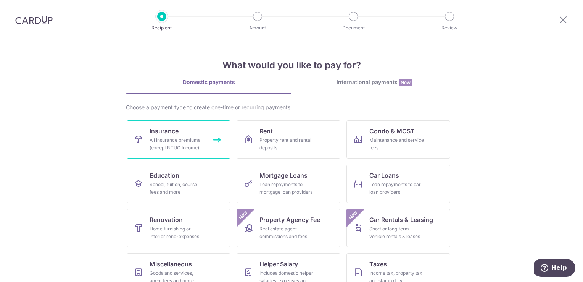
click at [190, 137] on div "All insurance premiums (except NTUC Income)" at bounding box center [177, 143] width 55 height 15
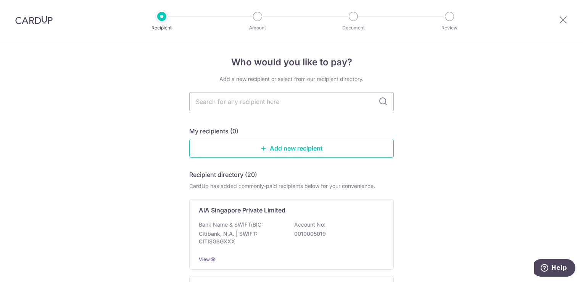
click at [36, 22] on img at bounding box center [33, 19] width 37 height 9
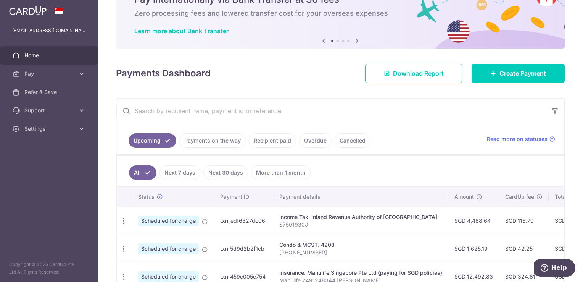
scroll to position [76, 0]
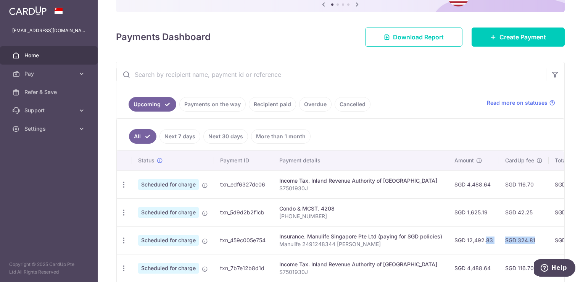
drag, startPoint x: 519, startPoint y: 227, endPoint x: 474, endPoint y: 229, distance: 45.4
click at [474, 229] on tr "Update payment Cancel payment Scheduled for charge txn_459c005e754 Insurance. M…" at bounding box center [434, 240] width 635 height 28
drag, startPoint x: 474, startPoint y: 229, endPoint x: 505, endPoint y: 278, distance: 58.1
click at [505, 278] on tr "Update payment Cancel payment Scheduled for charge txn_7b7e12b8d1d Income Tax. …" at bounding box center [434, 268] width 635 height 28
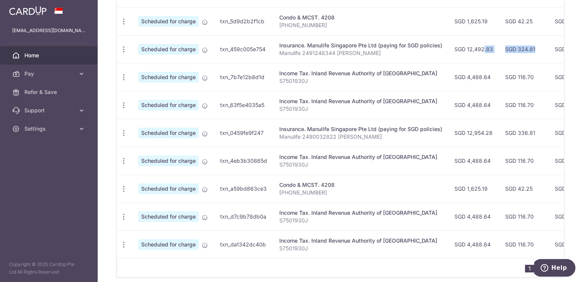
scroll to position [229, 0]
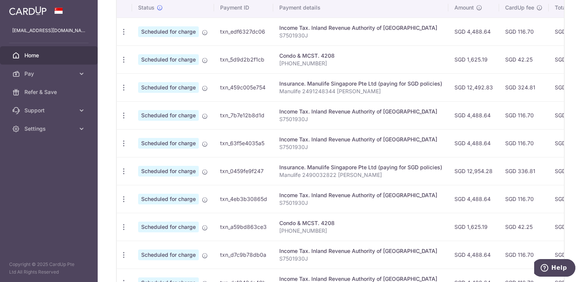
click at [412, 204] on p "S7501930J" at bounding box center [360, 203] width 163 height 8
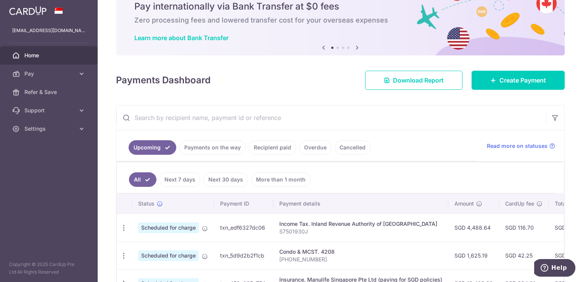
scroll to position [0, 0]
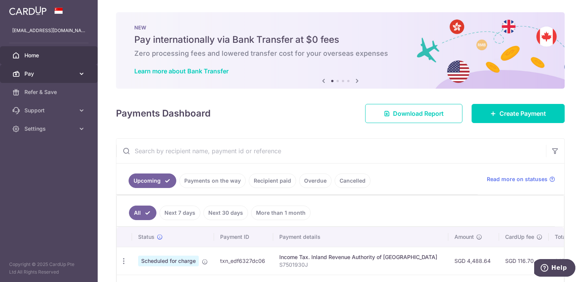
click at [52, 76] on span "Pay" at bounding box center [49, 74] width 50 height 8
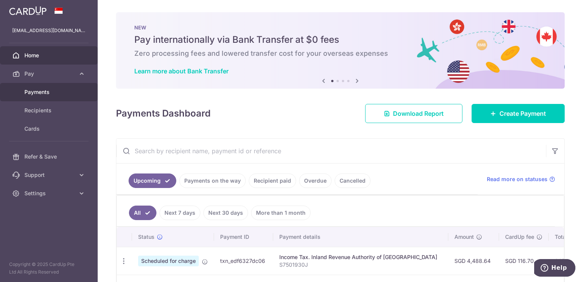
click at [42, 89] on span "Payments" at bounding box center [49, 92] width 50 height 8
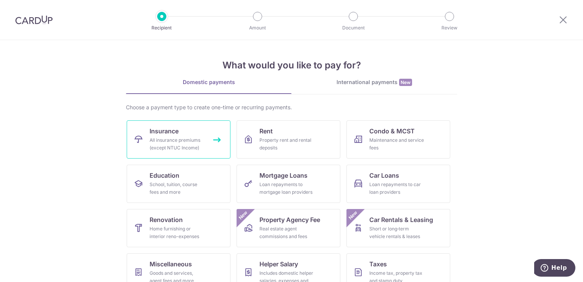
click at [188, 137] on div "All insurance premiums (except NTUC Income)" at bounding box center [177, 143] width 55 height 15
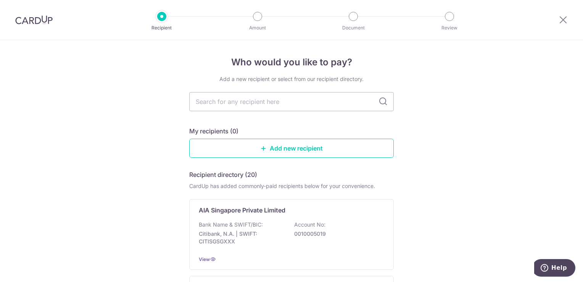
click at [384, 101] on icon at bounding box center [382, 101] width 9 height 9
click at [333, 101] on input "text" at bounding box center [291, 101] width 204 height 19
type input "prudential"
click at [381, 100] on icon at bounding box center [382, 101] width 9 height 9
click at [338, 149] on link "Add new recipient" at bounding box center [291, 147] width 204 height 19
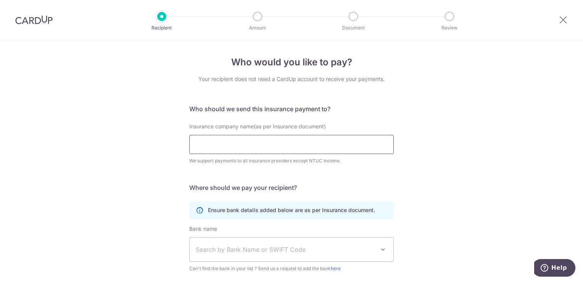
click at [279, 144] on input "Insurance company name(as per Insurance document)" at bounding box center [291, 144] width 204 height 19
type input "p"
type input "Prudential"
click at [352, 174] on form "Who should we send this insurance payment to? Insurance company name(as per Ins…" at bounding box center [291, 220] width 204 height 233
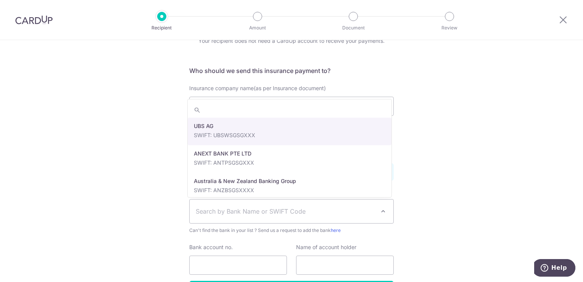
click at [314, 208] on span "Search by Bank Name or SWIFT Code" at bounding box center [285, 210] width 179 height 9
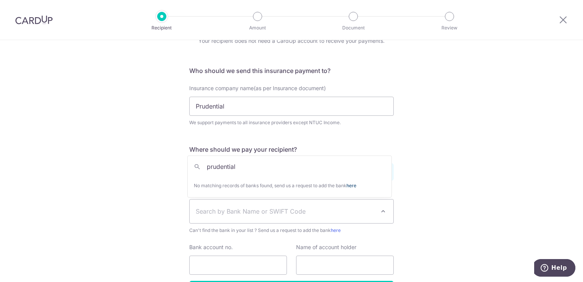
type input "prudential"
click at [356, 186] on link "here" at bounding box center [351, 185] width 10 height 6
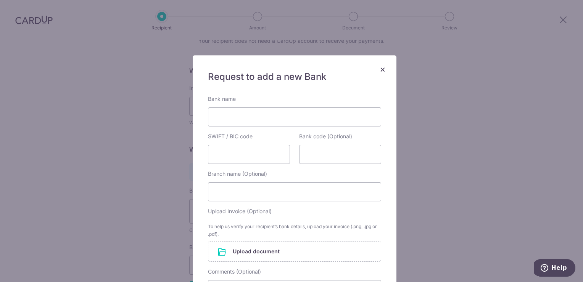
click at [380, 69] on span "×" at bounding box center [383, 68] width 6 height 11
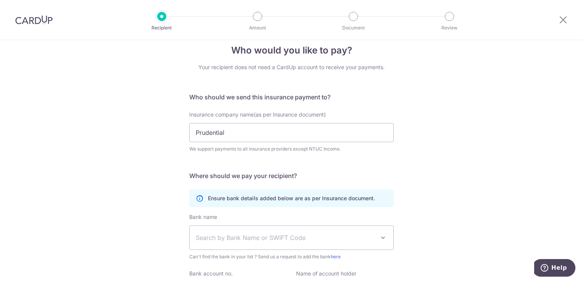
scroll to position [0, 0]
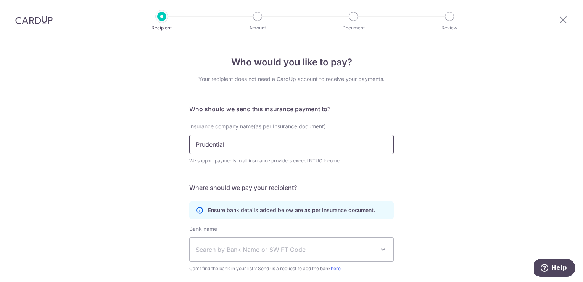
drag, startPoint x: 255, startPoint y: 142, endPoint x: 174, endPoint y: 142, distance: 81.2
click at [174, 142] on div "Who would you like to pay? Your recipient does not need a CardUp account to rec…" at bounding box center [291, 206] width 583 height 333
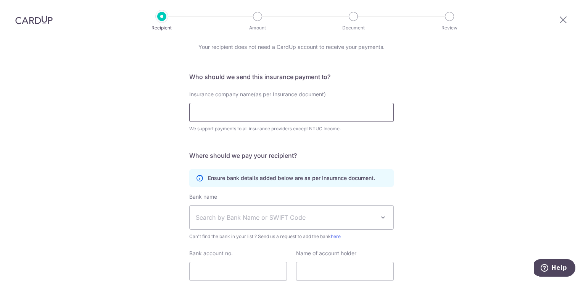
scroll to position [76, 0]
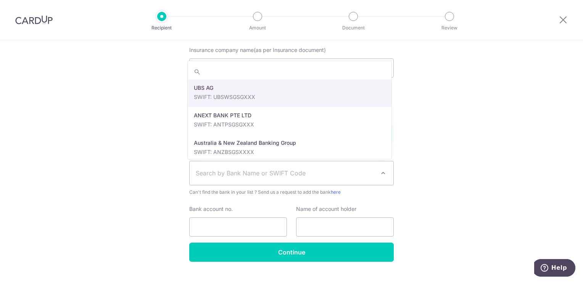
click at [285, 167] on span "Search by Bank Name or SWIFT Code" at bounding box center [292, 173] width 204 height 24
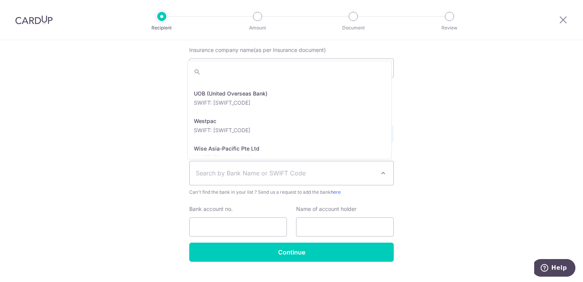
scroll to position [1736, 0]
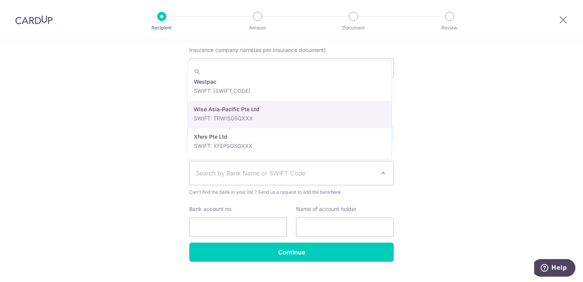
click at [132, 98] on div "Who would you like to pay? Your recipient does not need a CardUp account to rec…" at bounding box center [291, 130] width 583 height 333
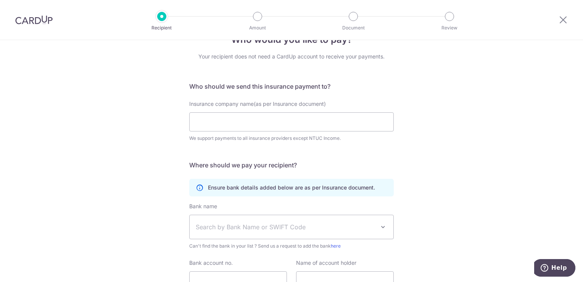
scroll to position [0, 0]
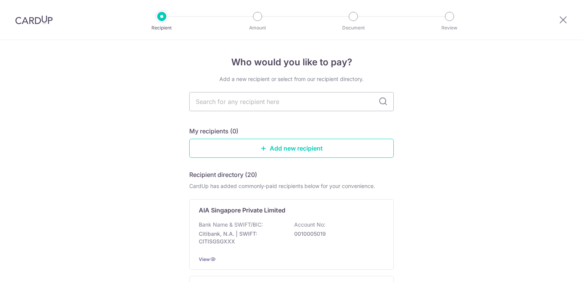
click at [36, 22] on img at bounding box center [33, 19] width 37 height 9
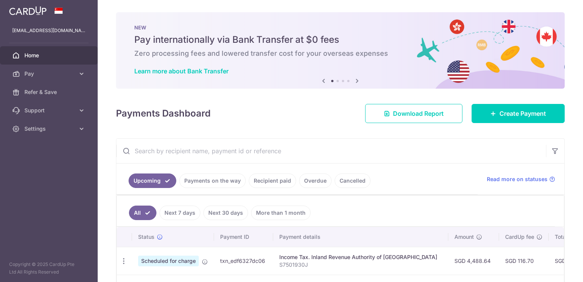
drag, startPoint x: 21, startPoint y: 19, endPoint x: 36, endPoint y: 19, distance: 14.9
click at [36, 19] on div at bounding box center [49, 10] width 98 height 21
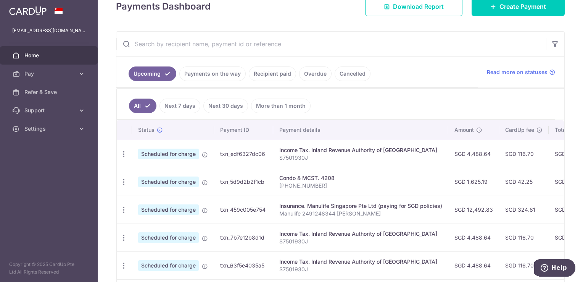
scroll to position [114, 0]
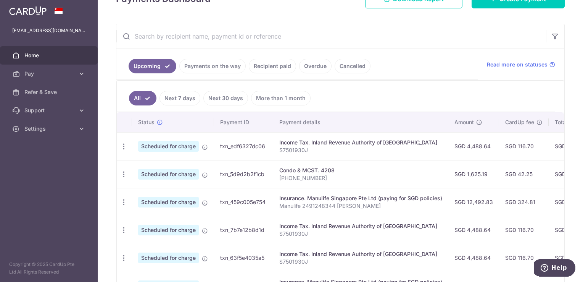
click at [279, 97] on link "More than 1 month" at bounding box center [281, 98] width 60 height 14
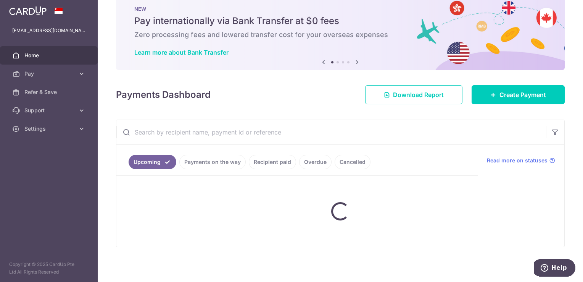
click at [279, 97] on div "Payments Dashboard Download Report Create Payment" at bounding box center [340, 93] width 449 height 22
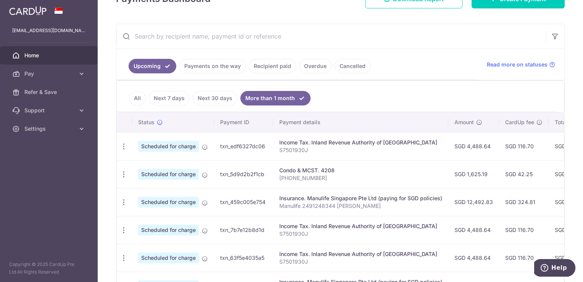
click at [214, 97] on link "Next 30 days" at bounding box center [215, 98] width 45 height 14
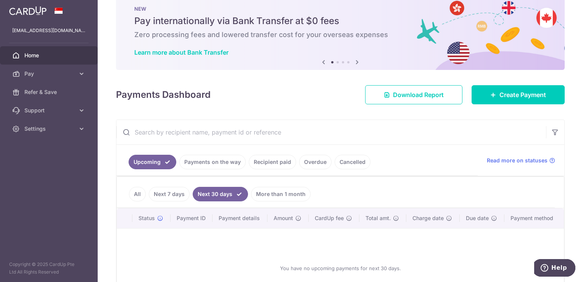
scroll to position [80, 0]
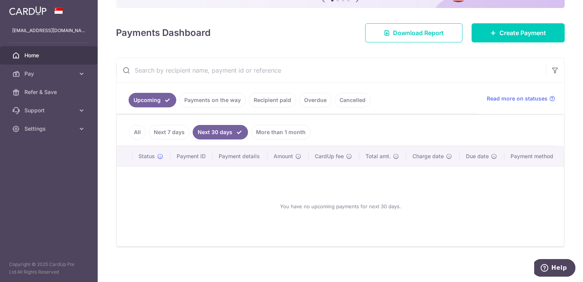
click at [171, 132] on link "Next 7 days" at bounding box center [169, 132] width 41 height 14
click at [135, 130] on link "All" at bounding box center [137, 132] width 17 height 14
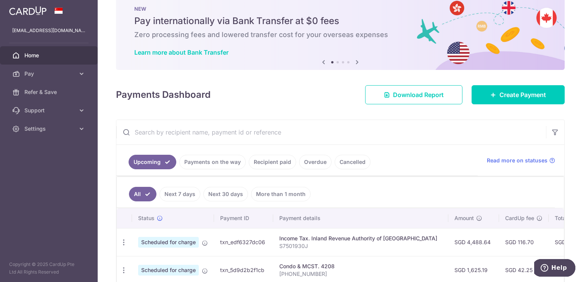
scroll to position [114, 0]
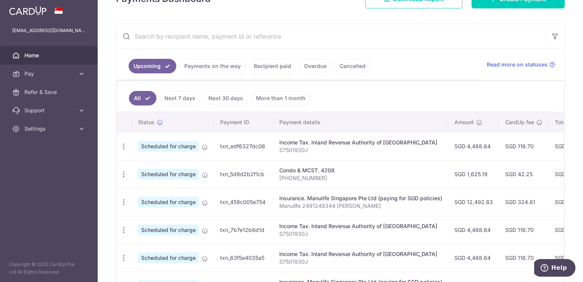
drag, startPoint x: 459, startPoint y: 281, endPoint x: 493, endPoint y: 283, distance: 34.4
click at [493, 281] on html "chiuleeling@yahoo.com.sg Home Pay Payments Recipients Cards Refer & Save Suppor…" at bounding box center [291, 141] width 583 height 282
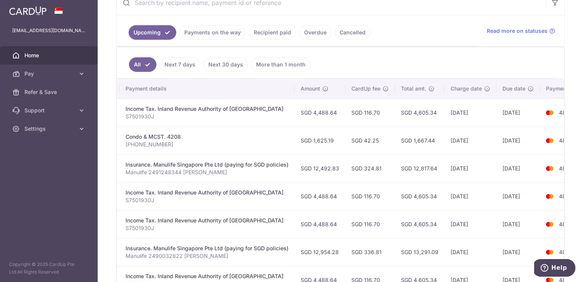
scroll to position [110, 0]
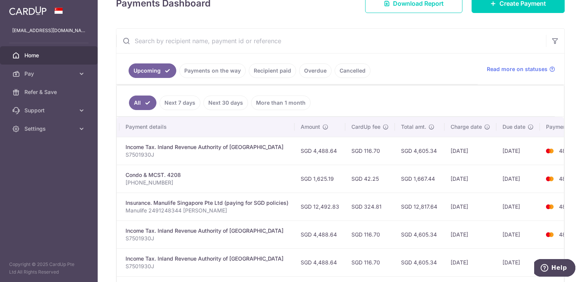
drag, startPoint x: 360, startPoint y: 281, endPoint x: 293, endPoint y: 276, distance: 67.3
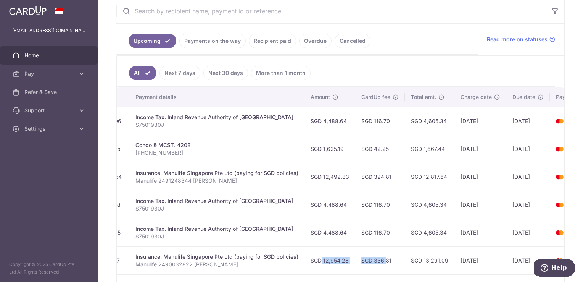
scroll to position [72, 0]
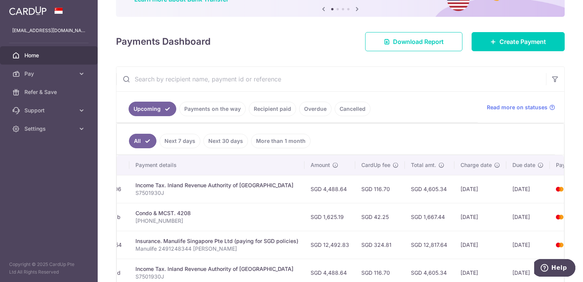
click at [223, 110] on link "Payments on the way" at bounding box center [212, 108] width 66 height 14
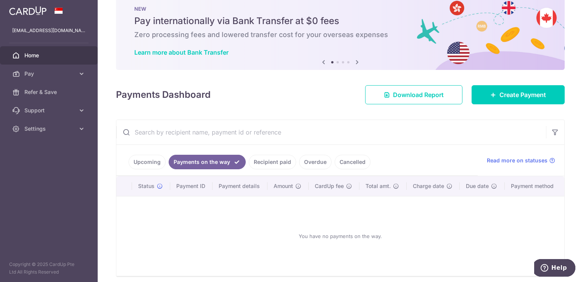
scroll to position [48, 0]
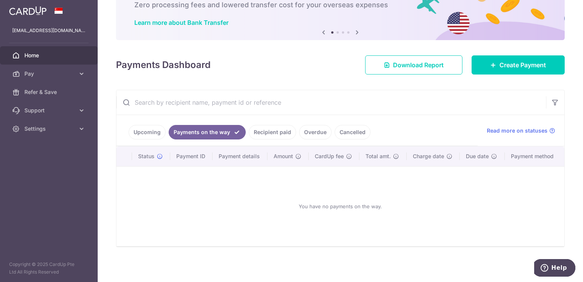
click at [278, 132] on link "Recipient paid" at bounding box center [272, 132] width 47 height 14
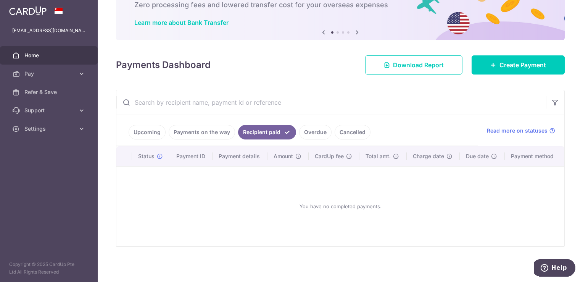
click at [308, 133] on link "Overdue" at bounding box center [315, 132] width 32 height 14
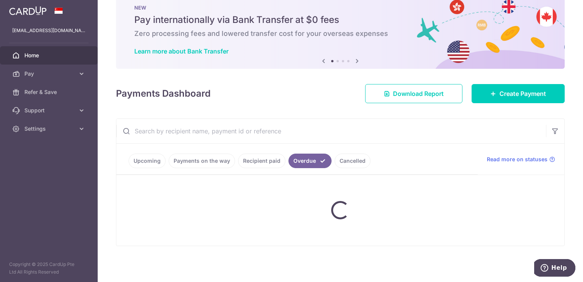
scroll to position [0, 0]
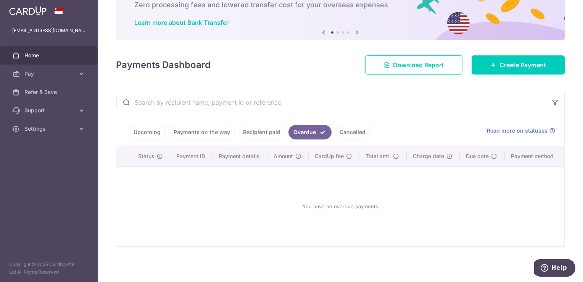
click at [348, 132] on link "Cancelled" at bounding box center [353, 132] width 36 height 14
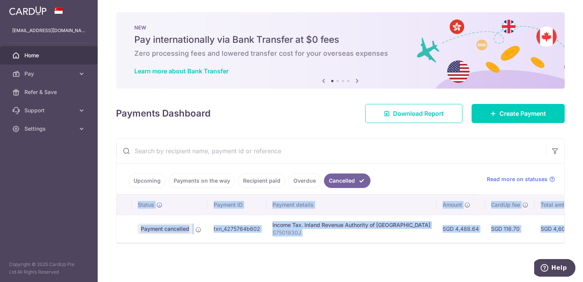
drag, startPoint x: 426, startPoint y: 245, endPoint x: 495, endPoint y: 242, distance: 69.5
click at [495, 242] on div "Status Payment ID Payment details Amount CardUp fee Total amt. Charge date Due …" at bounding box center [340, 219] width 448 height 48
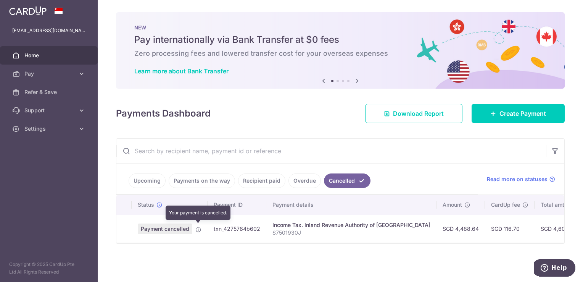
click at [198, 228] on icon at bounding box center [198, 229] width 6 height 6
click at [179, 228] on span "Payment cancelled" at bounding box center [165, 228] width 55 height 11
click at [154, 183] on link "Upcoming" at bounding box center [147, 180] width 37 height 14
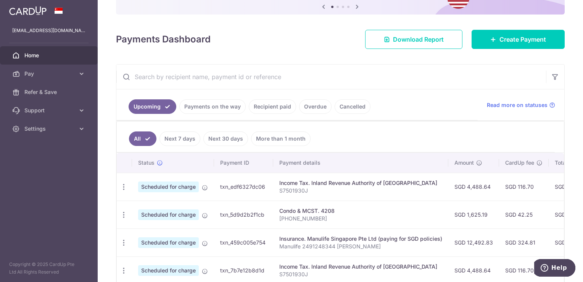
scroll to position [77, 0]
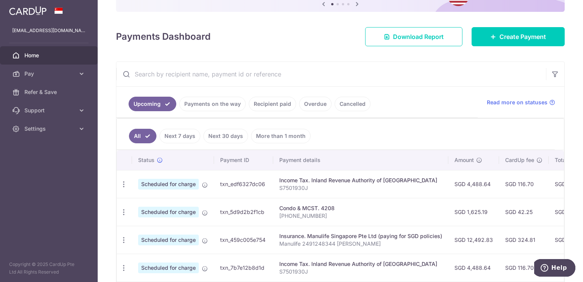
drag, startPoint x: 457, startPoint y: 281, endPoint x: 514, endPoint y: 288, distance: 57.2
click at [514, 281] on html "chiuleeling@yahoo.com.sg Home Pay Payments Recipients Cards Refer & Save Suppor…" at bounding box center [291, 141] width 583 height 282
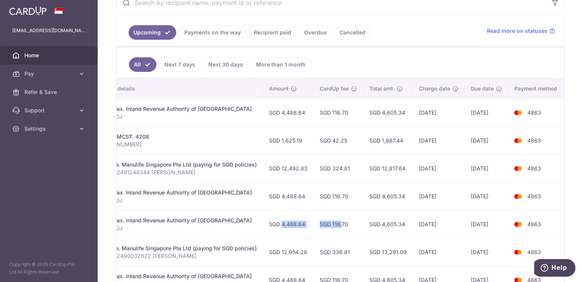
scroll to position [224, 0]
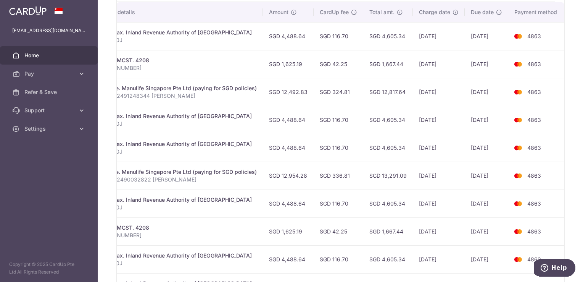
click at [371, 151] on td "SGD 4,605.34" at bounding box center [388, 148] width 50 height 28
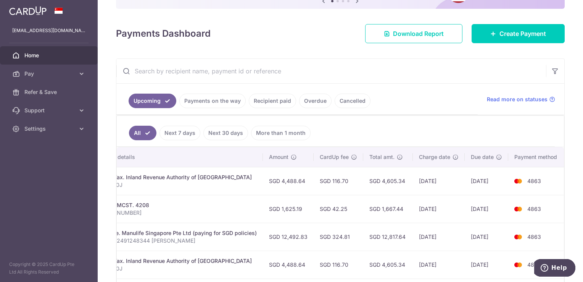
scroll to position [34, 0]
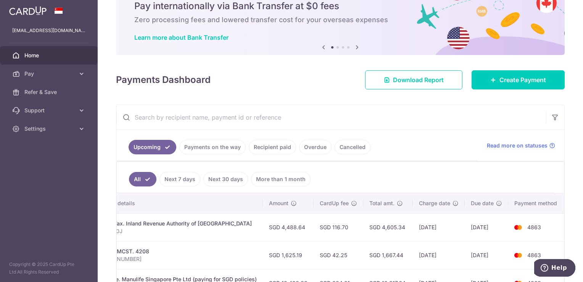
click at [354, 146] on link "Cancelled" at bounding box center [353, 147] width 36 height 14
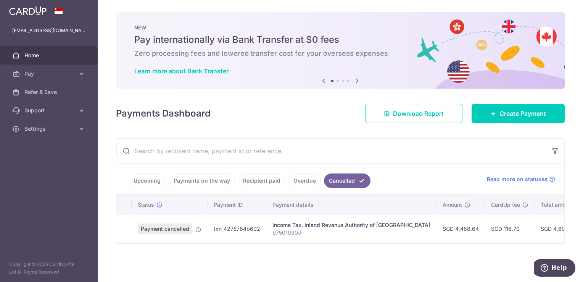
scroll to position [0, 0]
click at [380, 224] on div "Income Tax. Inland Revenue Authority of Singapore" at bounding box center [351, 225] width 158 height 8
click at [198, 228] on icon at bounding box center [198, 229] width 6 height 6
drag, startPoint x: 198, startPoint y: 228, endPoint x: 430, endPoint y: 229, distance: 231.2
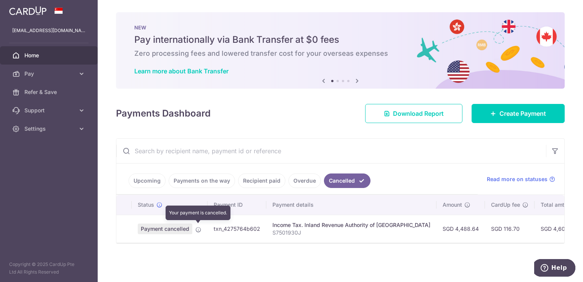
click at [436, 229] on td "SGD 4,488.64" at bounding box center [460, 228] width 48 height 28
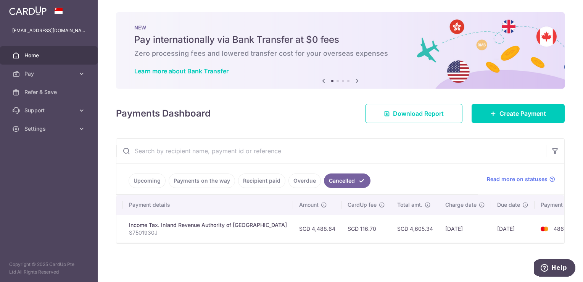
click at [180, 232] on p "S7501930J" at bounding box center [208, 232] width 158 height 8
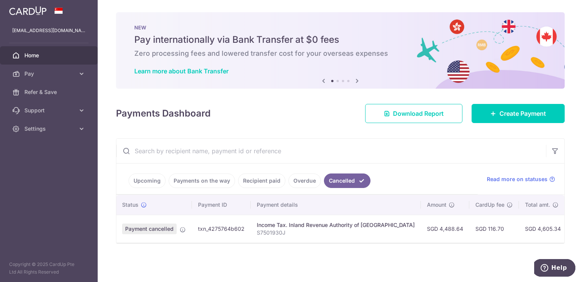
scroll to position [0, 0]
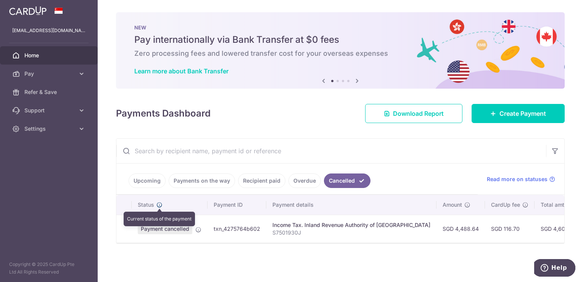
click at [158, 203] on icon at bounding box center [159, 204] width 6 height 6
click at [127, 228] on td at bounding box center [123, 228] width 15 height 28
click at [131, 204] on th at bounding box center [123, 205] width 15 height 20
click at [242, 227] on td "txn_4275764b602" at bounding box center [237, 228] width 59 height 28
drag, startPoint x: 121, startPoint y: 228, endPoint x: 166, endPoint y: 230, distance: 45.8
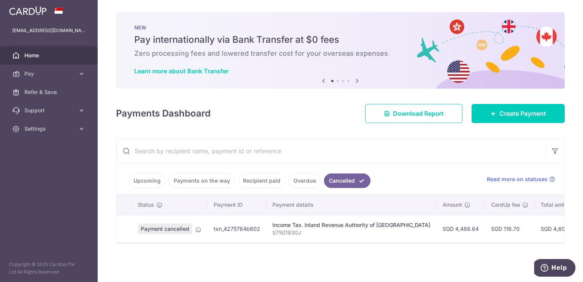
click at [122, 228] on td at bounding box center [123, 228] width 15 height 28
click at [200, 228] on icon at bounding box center [198, 229] width 6 height 6
click at [199, 228] on icon at bounding box center [198, 229] width 6 height 6
click at [198, 228] on icon at bounding box center [198, 229] width 6 height 6
click at [193, 225] on td "Payment cancelled" at bounding box center [170, 228] width 76 height 28
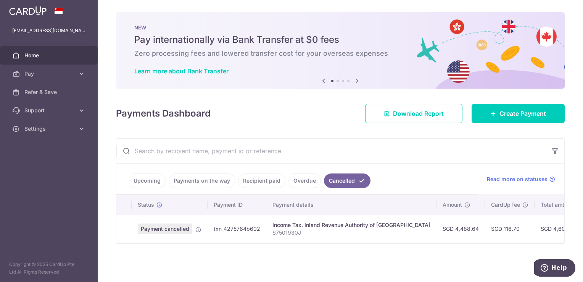
click at [263, 234] on td "txn_4275764b602" at bounding box center [237, 228] width 59 height 28
click at [239, 230] on td "txn_4275764b602" at bounding box center [237, 228] width 59 height 28
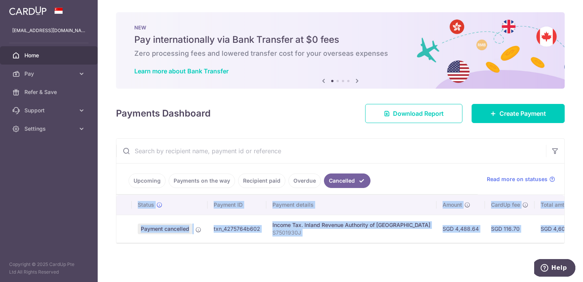
drag, startPoint x: 371, startPoint y: 245, endPoint x: 499, endPoint y: 244, distance: 127.8
click at [499, 243] on div "Status Payment ID Payment details Amount CardUp fee Total amt. Charge date Due …" at bounding box center [340, 219] width 448 height 48
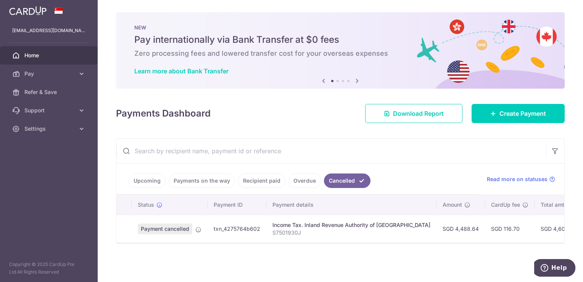
click at [121, 228] on td at bounding box center [123, 228] width 15 height 28
drag, startPoint x: 123, startPoint y: 228, endPoint x: 149, endPoint y: 228, distance: 25.9
click at [149, 228] on span "Payment cancelled" at bounding box center [165, 228] width 55 height 11
drag, startPoint x: 149, startPoint y: 228, endPoint x: 161, endPoint y: 226, distance: 12.4
click at [161, 226] on span "Payment cancelled" at bounding box center [165, 228] width 55 height 11
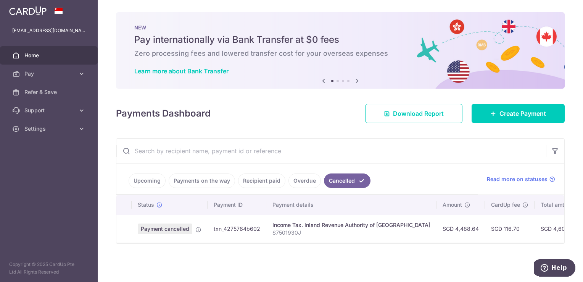
click at [149, 226] on span "Payment cancelled" at bounding box center [165, 228] width 55 height 11
click at [196, 227] on icon at bounding box center [198, 229] width 6 height 6
click at [201, 228] on icon at bounding box center [198, 229] width 6 height 6
click at [357, 179] on link "Cancelled" at bounding box center [347, 180] width 47 height 14
click at [131, 205] on th at bounding box center [123, 205] width 15 height 20
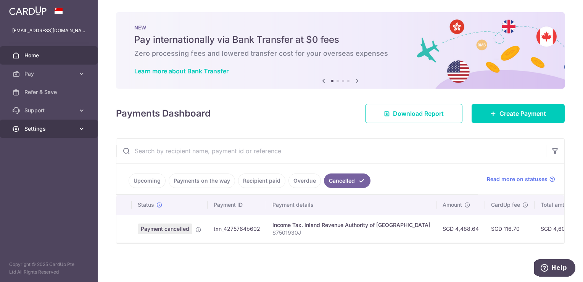
click at [75, 129] on link "Settings" at bounding box center [49, 128] width 98 height 18
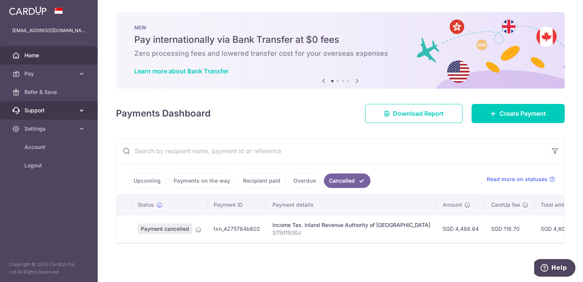
click at [81, 108] on icon at bounding box center [82, 110] width 8 height 8
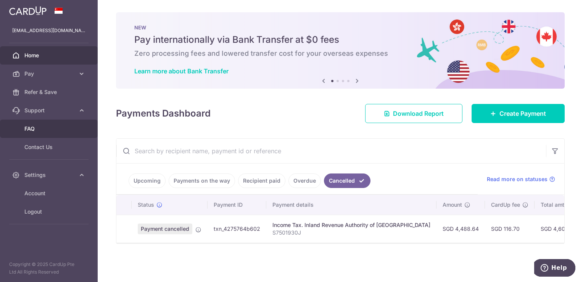
click at [60, 126] on span "FAQ" at bounding box center [49, 129] width 50 height 8
click at [44, 54] on span "Home" at bounding box center [49, 55] width 50 height 8
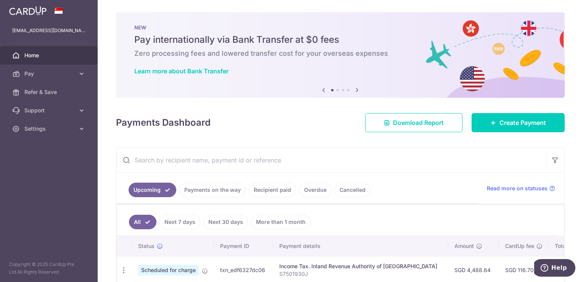
click at [348, 193] on link "Cancelled" at bounding box center [353, 189] width 36 height 14
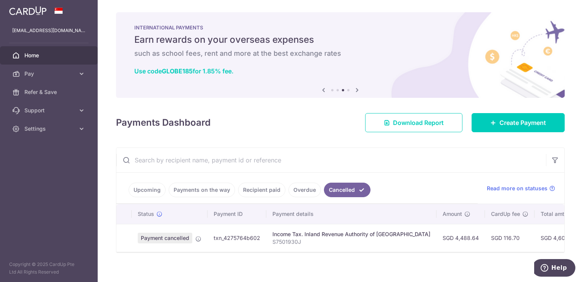
click at [151, 191] on link "Upcoming" at bounding box center [147, 189] width 37 height 14
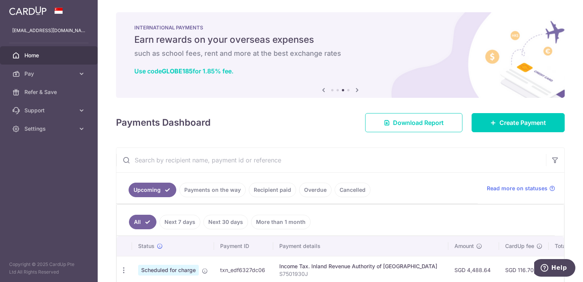
scroll to position [76, 0]
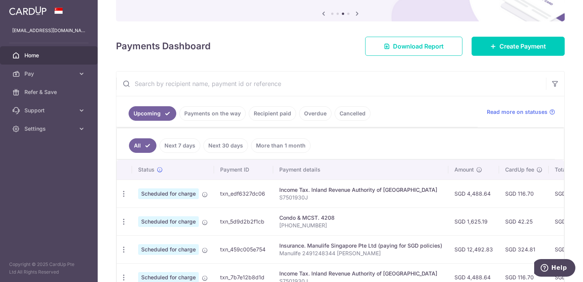
click at [356, 112] on link "Cancelled" at bounding box center [353, 113] width 36 height 14
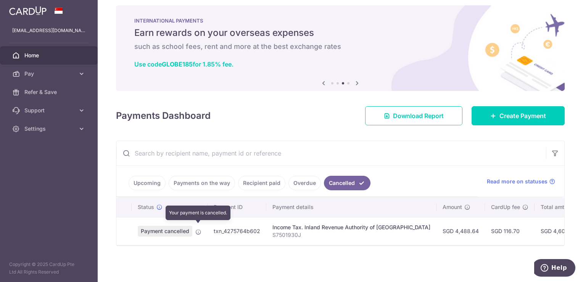
click at [199, 228] on icon at bounding box center [198, 231] width 6 height 6
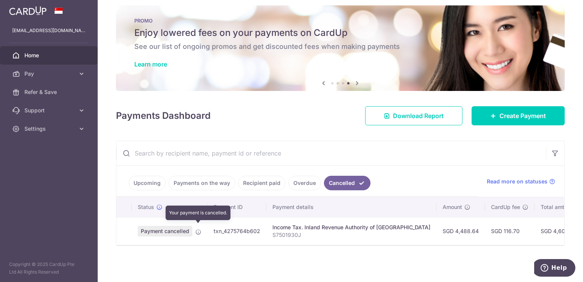
click at [198, 228] on icon at bounding box center [198, 231] width 6 height 6
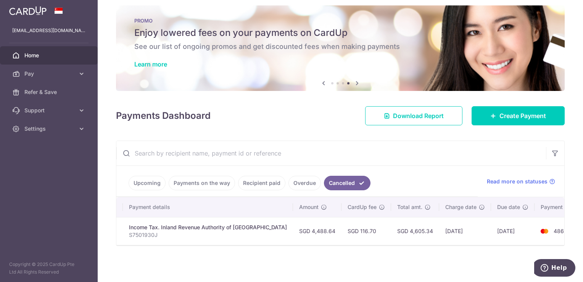
scroll to position [0, 0]
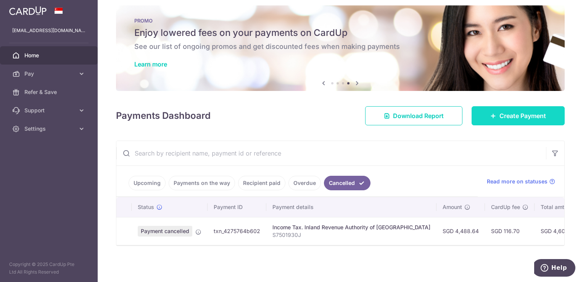
click at [523, 112] on span "Create Payment" at bounding box center [522, 115] width 47 height 9
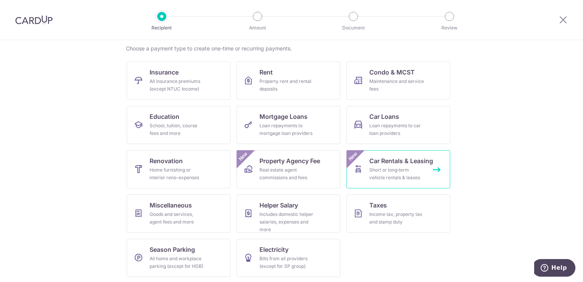
scroll to position [60, 0]
click at [381, 209] on div "Income tax, property tax and stamp duty" at bounding box center [396, 216] width 55 height 15
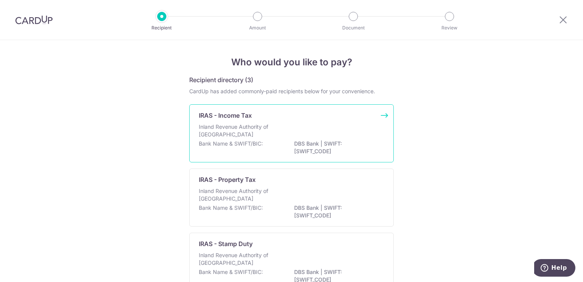
click at [258, 126] on p "Inland Revenue Authority of [GEOGRAPHIC_DATA]" at bounding box center [239, 130] width 81 height 15
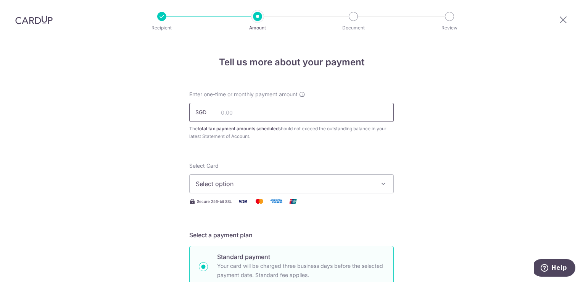
click at [226, 109] on input "text" at bounding box center [291, 112] width 204 height 19
click at [242, 109] on input "text" at bounding box center [291, 112] width 204 height 19
click at [227, 113] on input "text" at bounding box center [291, 112] width 204 height 19
click at [203, 111] on span "SGD" at bounding box center [205, 112] width 20 height 8
click at [261, 112] on input "text" at bounding box center [291, 112] width 204 height 19
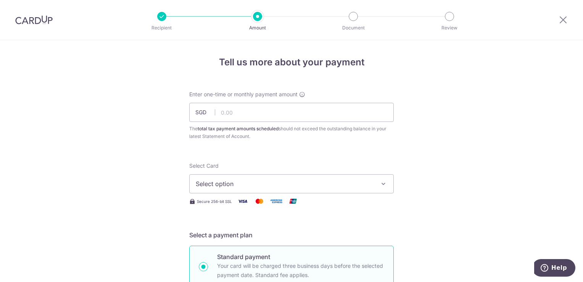
click at [239, 166] on div "Select Card Select option Add credit card Your Cards **** 4863" at bounding box center [291, 177] width 204 height 31
click at [267, 104] on input "text" at bounding box center [291, 112] width 204 height 19
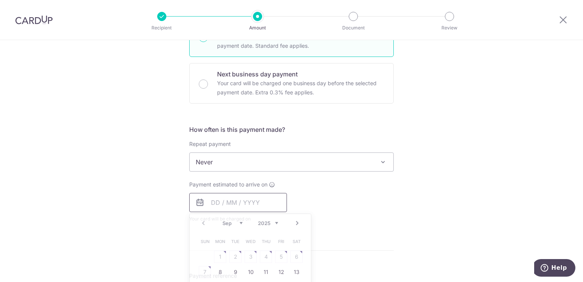
type input "4,488.64"
click at [248, 201] on input "text" at bounding box center [238, 202] width 98 height 19
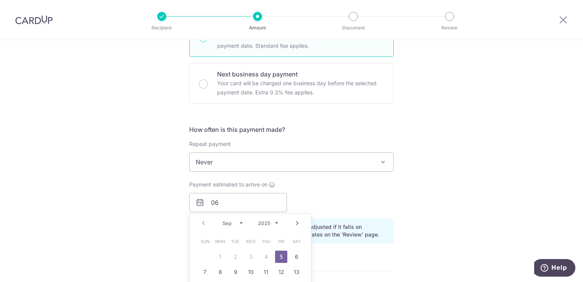
click at [238, 222] on select "Sep Oct Nov Dec" at bounding box center [232, 223] width 20 height 6
click at [216, 271] on link "6" at bounding box center [220, 271] width 12 height 12
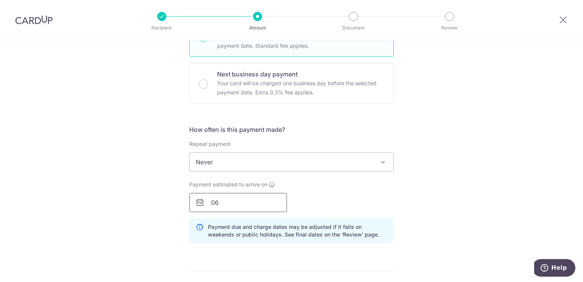
click at [229, 203] on input "06" at bounding box center [238, 202] width 98 height 19
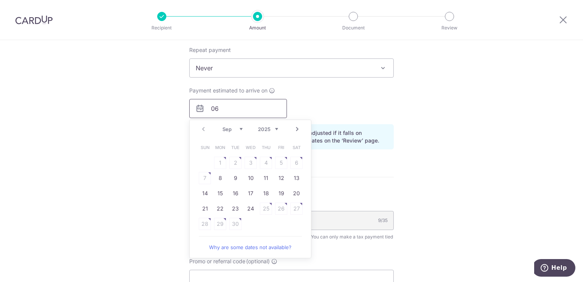
scroll to position [343, 0]
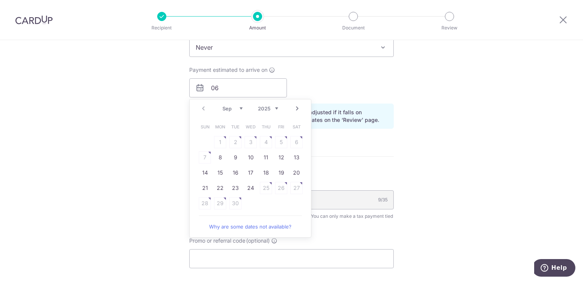
click at [294, 109] on link "Next" at bounding box center [297, 108] width 9 height 9
click at [221, 157] on table "Sun Mon Tue Wed Thu Fri Sat 1 2 3 4 5 6 7 8 9 10 11 12 13 14 15 16 17 18 19 20 …" at bounding box center [250, 165] width 107 height 92
click at [202, 106] on link "Prev" at bounding box center [203, 108] width 9 height 9
click at [251, 188] on link "24" at bounding box center [251, 188] width 12 height 12
type input "[DATE]"
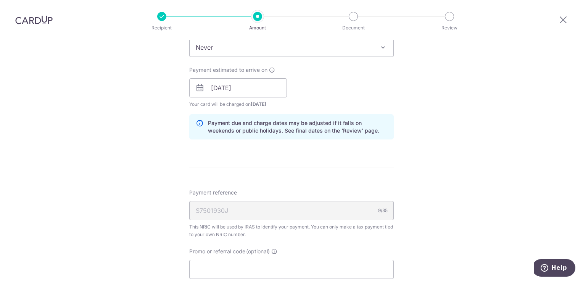
click at [152, 138] on div "Tell us more about your payment Enter one-time or monthly payment amount SGD 4,…" at bounding box center [291, 67] width 583 height 740
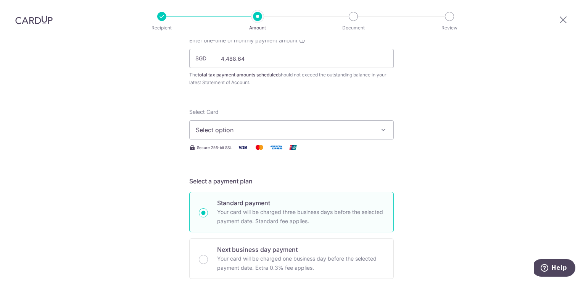
scroll to position [0, 0]
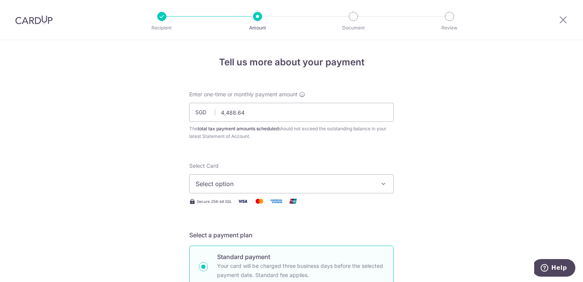
click at [274, 180] on span "Select option" at bounding box center [285, 183] width 178 height 9
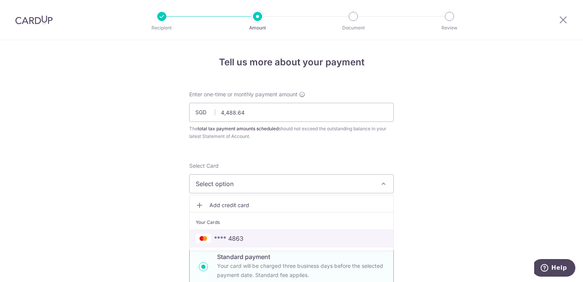
click at [236, 238] on span "**** 4863" at bounding box center [228, 237] width 29 height 9
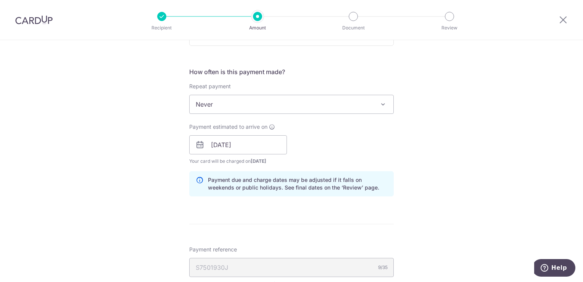
scroll to position [305, 0]
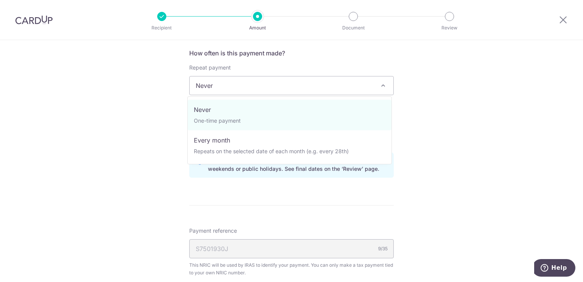
click at [382, 86] on span at bounding box center [382, 85] width 9 height 9
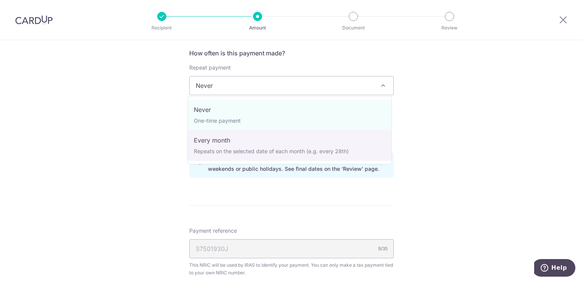
select select "3"
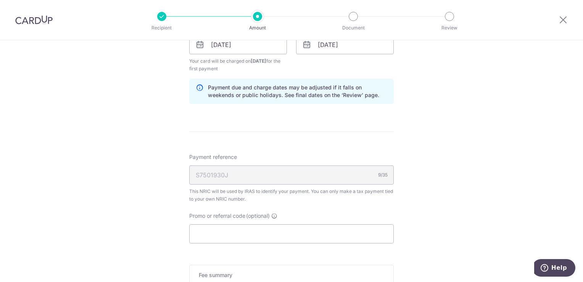
scroll to position [469, 0]
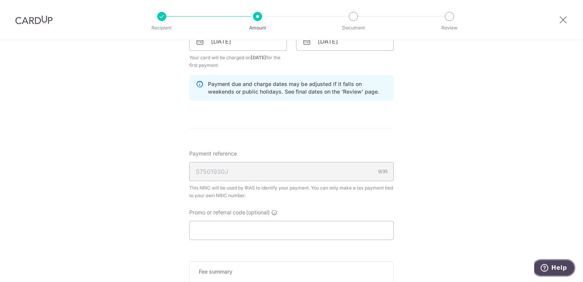
click at [554, 269] on span "Help" at bounding box center [559, 267] width 16 height 7
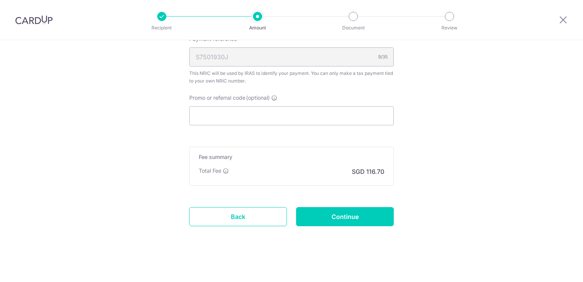
scroll to position [0, 0]
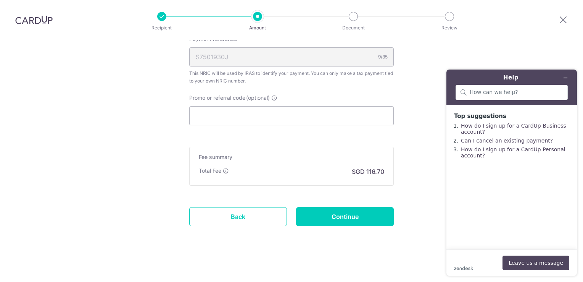
click at [496, 238] on main "Top suggestions How do I sign up for a CardUp Business account? Can I cancel an…" at bounding box center [512, 177] width 125 height 144
click at [535, 263] on button "Leave us a message" at bounding box center [535, 262] width 67 height 14
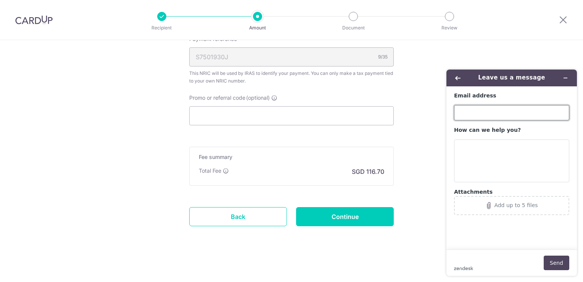
click at [480, 110] on input "Email address" at bounding box center [511, 112] width 115 height 15
type input "[EMAIL_ADDRESS][DOMAIN_NAME]"
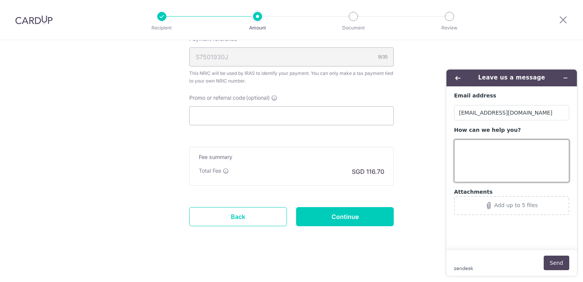
click at [484, 147] on textarea "How can we help you?" at bounding box center [511, 160] width 115 height 43
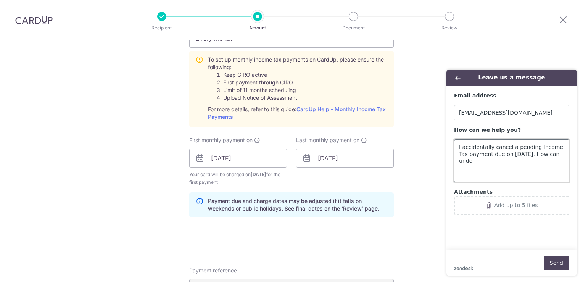
scroll to position [317, 0]
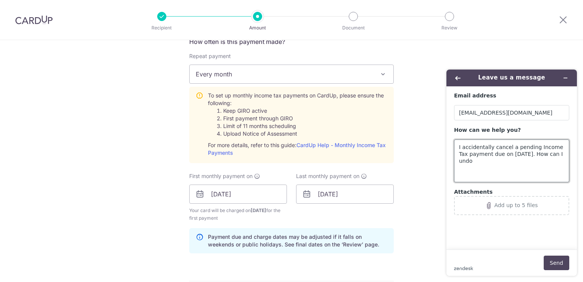
click at [528, 165] on textarea "I accidentally cancel a pending Income Tax payment due on [DATE]. How can I undo" at bounding box center [511, 160] width 115 height 43
type textarea "I accidentally cancel a pending Income Tax payment due on [DATE]. How can I und…"
click at [558, 262] on button "Send" at bounding box center [557, 262] width 26 height 14
